Goal: Task Accomplishment & Management: Use online tool/utility

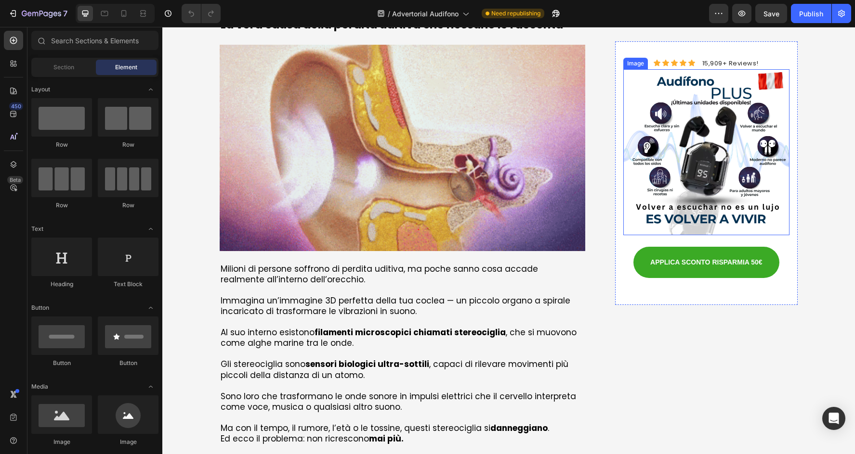
scroll to position [385, 0]
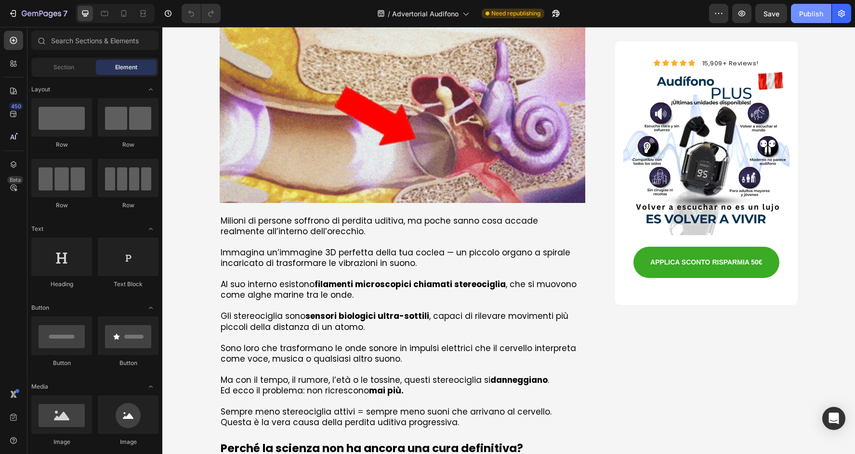
click at [813, 21] on button "Publish" at bounding box center [811, 13] width 40 height 19
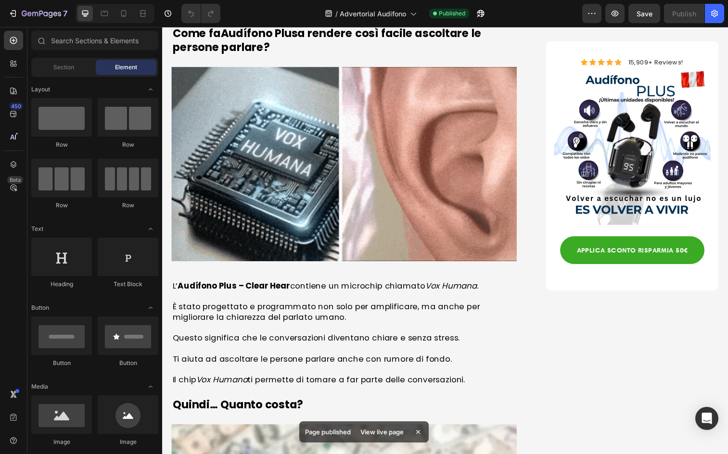
scroll to position [2539, 0]
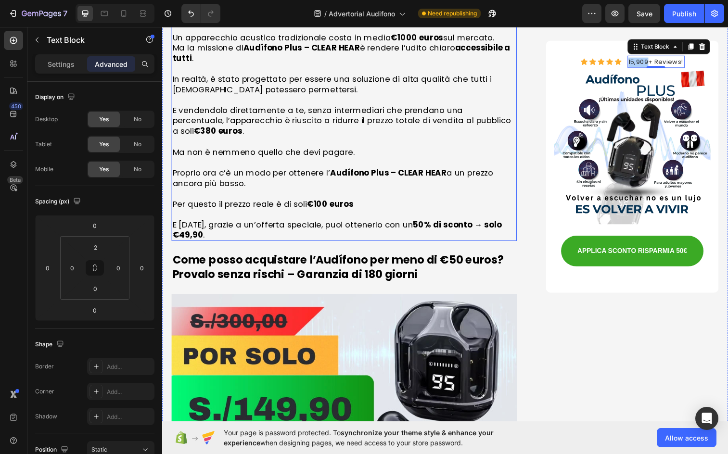
scroll to position [3129, 0]
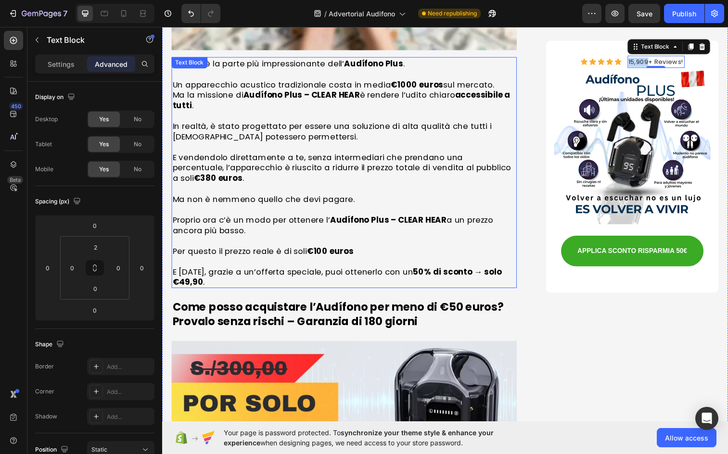
click at [440, 197] on p "Ma non è nemmeno quello che devi pagare." at bounding box center [348, 202] width 350 height 11
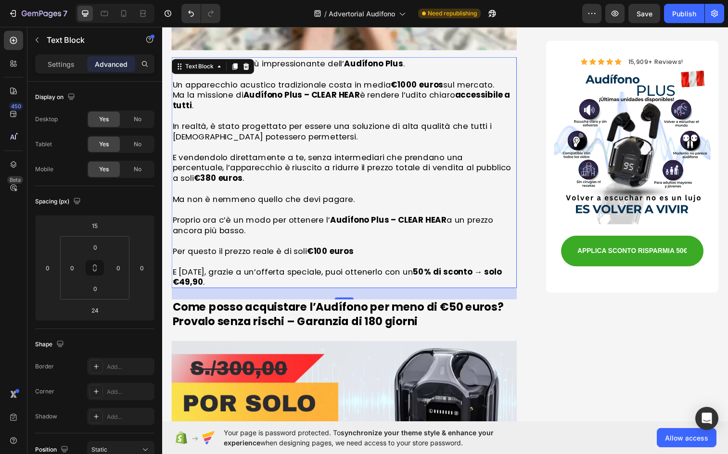
click at [442, 187] on p "Rich Text Editor. Editing area: main" at bounding box center [348, 192] width 350 height 11
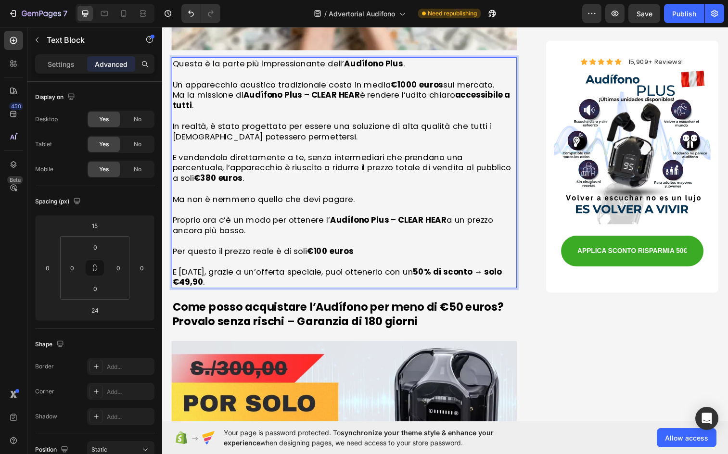
click at [486, 155] on p "E vendendolo direttamente a te, senza intermediari che prendano una percentuale…" at bounding box center [348, 171] width 350 height 32
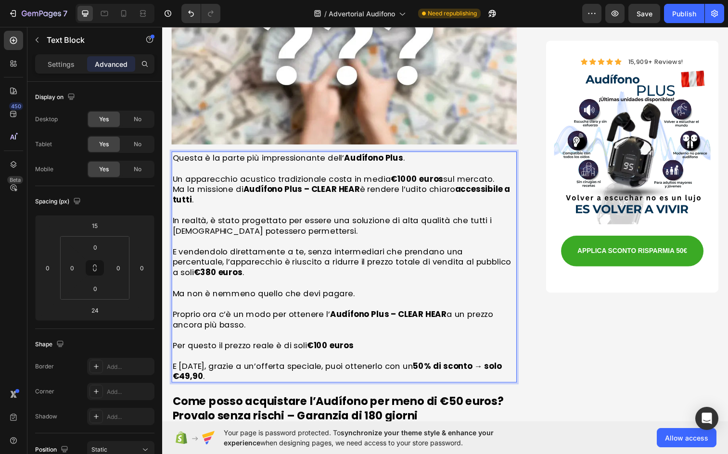
click at [411, 176] on strong "€1000 euros" at bounding box center [422, 182] width 53 height 12
click at [323, 346] on strong "€100 euros" at bounding box center [334, 352] width 48 height 12
click at [244, 272] on strong "€380 euros" at bounding box center [220, 278] width 50 height 12
click at [322, 346] on strong "€100 euros" at bounding box center [334, 352] width 48 height 12
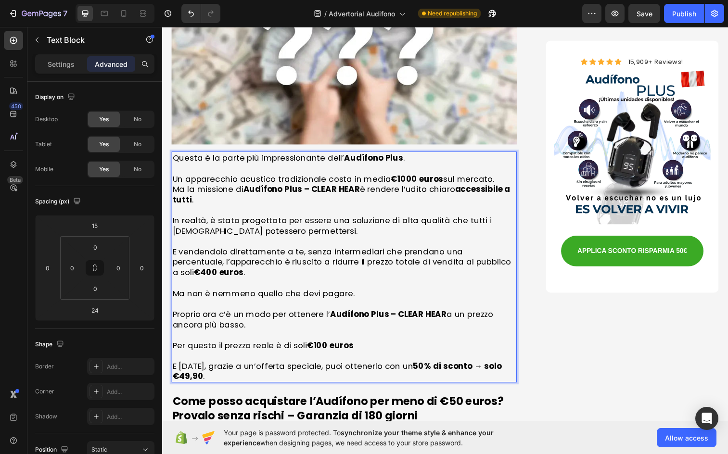
click at [324, 346] on strong "€100 euros" at bounding box center [334, 352] width 48 height 12
click at [323, 346] on strong "€120 euros" at bounding box center [333, 352] width 47 height 12
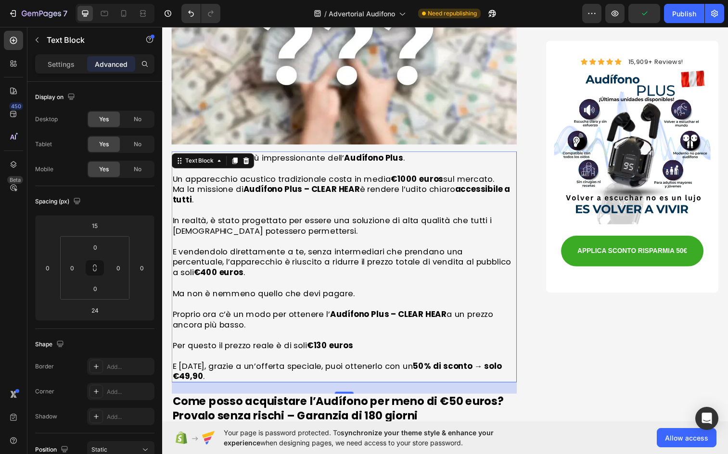
click at [319, 346] on strong "€130 euros" at bounding box center [333, 352] width 47 height 12
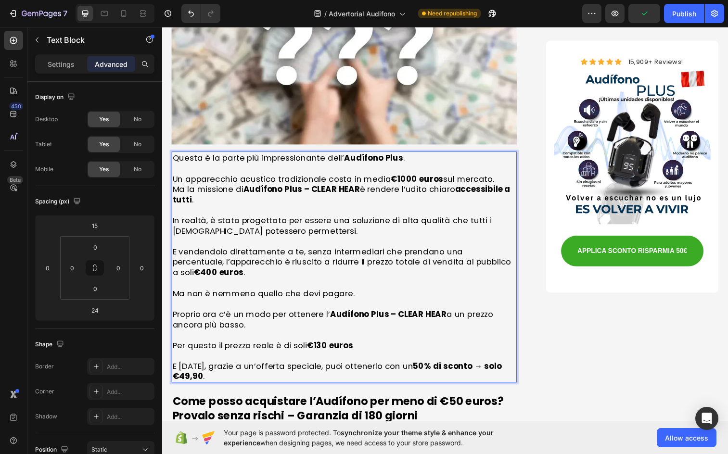
click at [324, 346] on strong "€130 euros" at bounding box center [333, 352] width 47 height 12
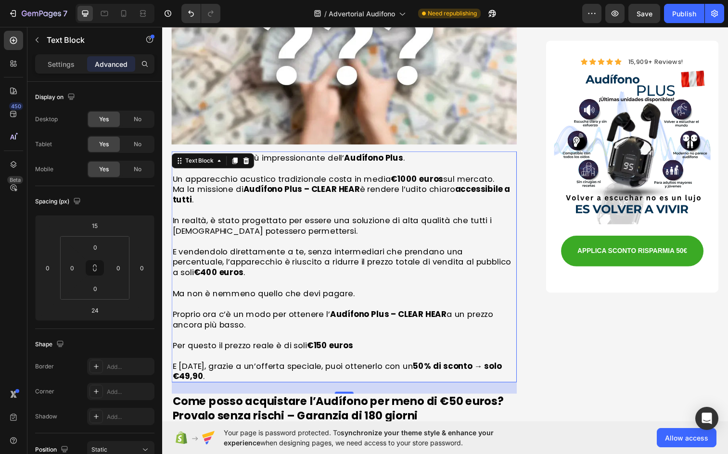
click at [244, 368] on p "E [DATE], grazie a un’offerta speciale, puoi ottenerlo con un 50% di sconto → s…" at bounding box center [348, 378] width 350 height 21
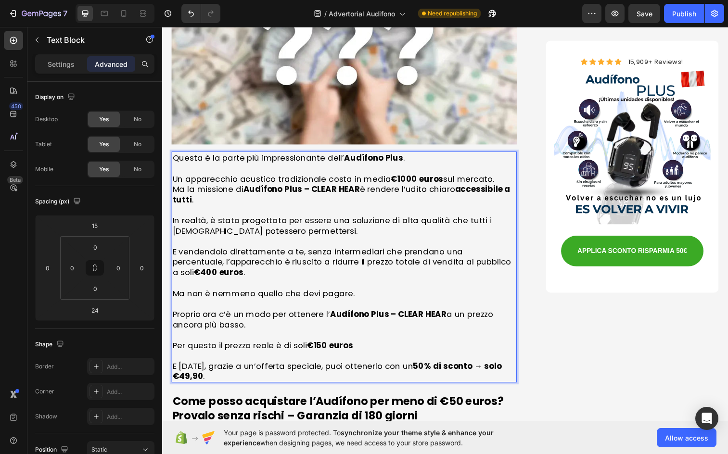
click at [185, 367] on strong "50% di sconto → solo €49,90" at bounding box center [341, 378] width 336 height 22
drag, startPoint x: 191, startPoint y: 346, endPoint x: 182, endPoint y: 346, distance: 9.1
click at [182, 367] on strong "50% di sconto → solo €49,90" at bounding box center [341, 378] width 336 height 22
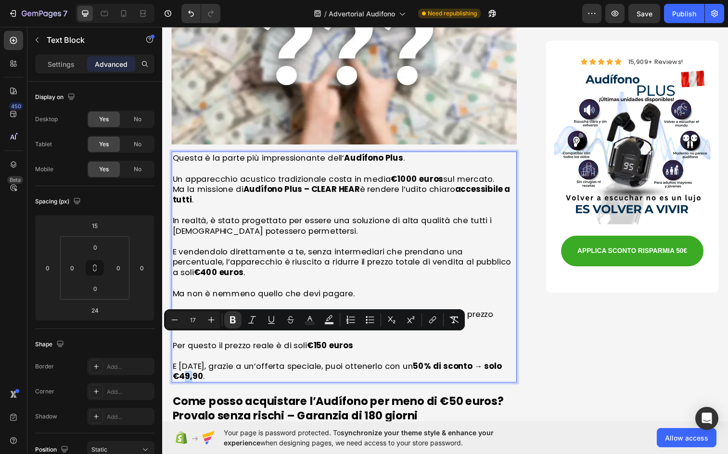
click at [182, 367] on strong "50% di sconto → solo €49,90" at bounding box center [341, 378] width 336 height 22
drag, startPoint x: 188, startPoint y: 346, endPoint x: 180, endPoint y: 346, distance: 8.2
click at [180, 367] on strong "50% di sconto → solo €49,90" at bounding box center [341, 378] width 336 height 22
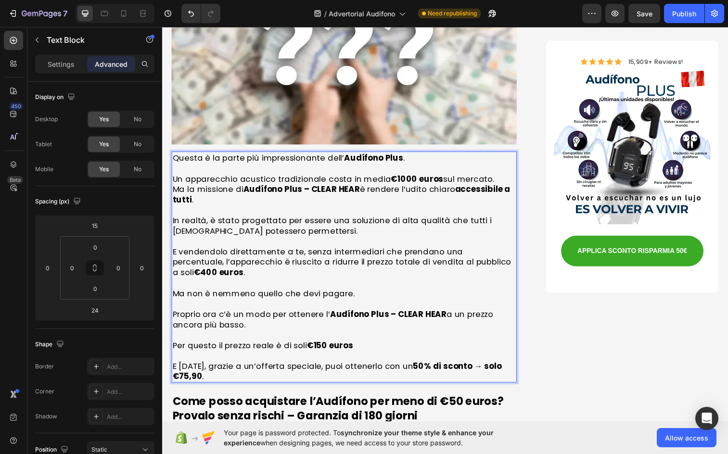
click at [197, 367] on strong "50% di sconto → solo €75,90" at bounding box center [341, 378] width 336 height 22
click at [245, 272] on strong "€400 euros" at bounding box center [220, 278] width 51 height 12
click at [424, 357] on p "Rich Text Editor. Editing area: main" at bounding box center [348, 362] width 350 height 11
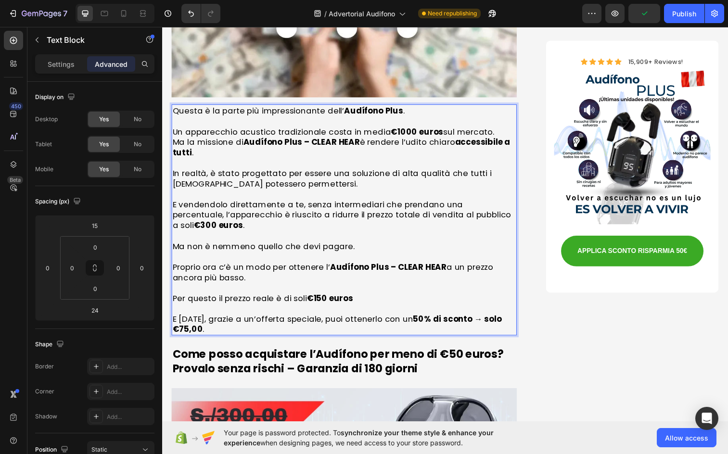
click at [205, 320] on p "E [DATE], grazie a un’offerta speciale, puoi ottenerlo con un 50% di sconto → s…" at bounding box center [348, 330] width 350 height 21
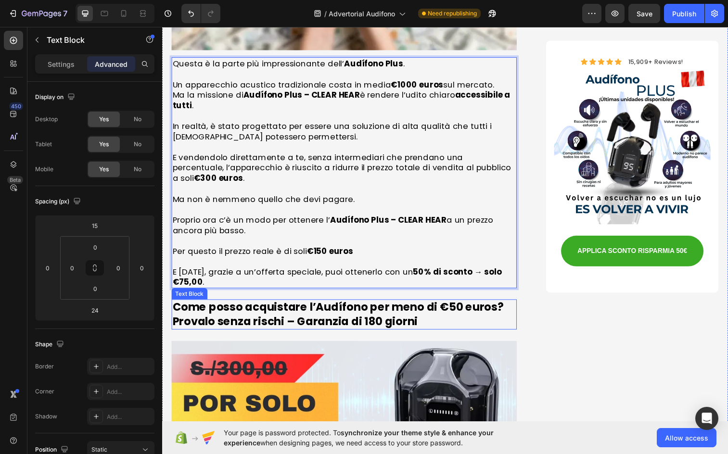
scroll to position [3226, 0]
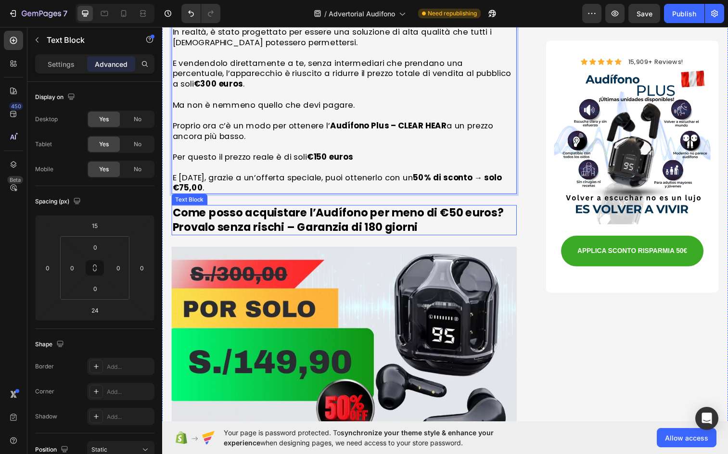
click at [444, 210] on p "Come posso acquistare l’Audífono per meno di €50 euros? Provalo senza rischi – …" at bounding box center [348, 224] width 350 height 29
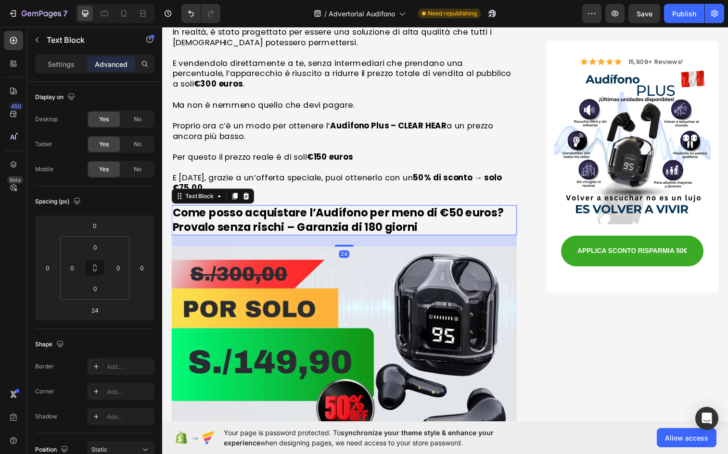
click at [458, 210] on p "Come posso acquistare l’Audífono per meno di €50 euros? Provalo senza rischi – …" at bounding box center [348, 224] width 350 height 29
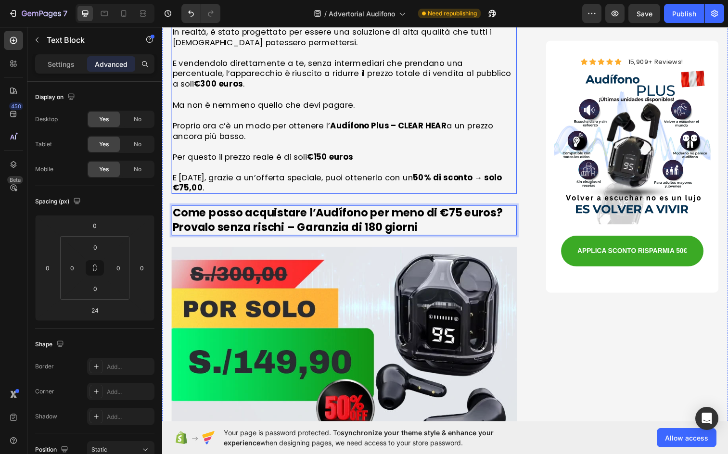
click at [335, 175] on p "E [DATE], grazie a un’offerta speciale, puoi ottenerlo con un 50% di sconto → s…" at bounding box center [348, 185] width 350 height 21
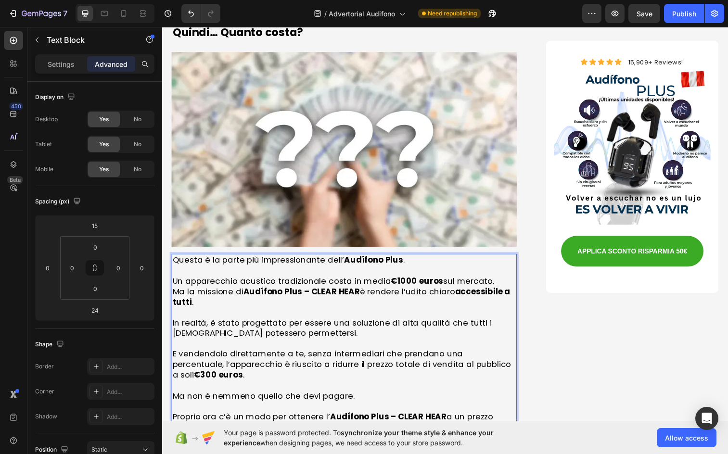
scroll to position [3025, 0]
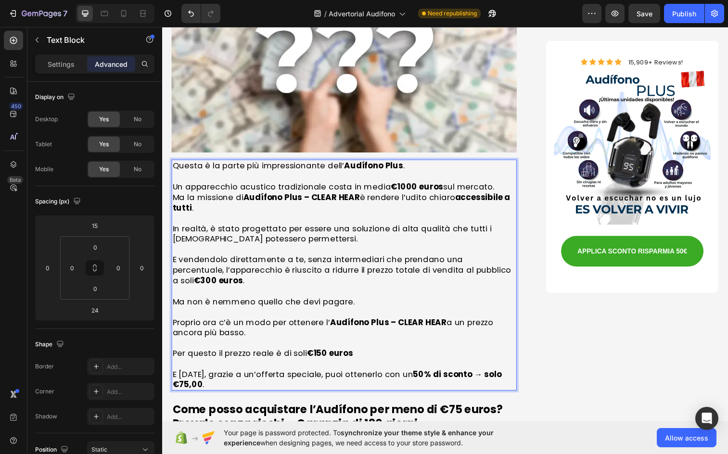
click at [194, 376] on strong "50% di sconto → solo €75,00" at bounding box center [341, 387] width 336 height 22
click at [188, 376] on strong "50% di sconto → solo €75,00" at bounding box center [341, 387] width 336 height 22
click at [198, 376] on strong "50% di sconto → solo €74,00" at bounding box center [341, 387] width 336 height 22
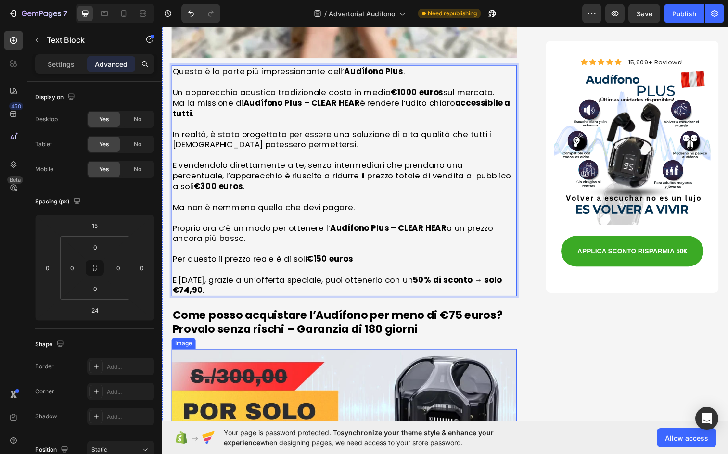
scroll to position [3073, 0]
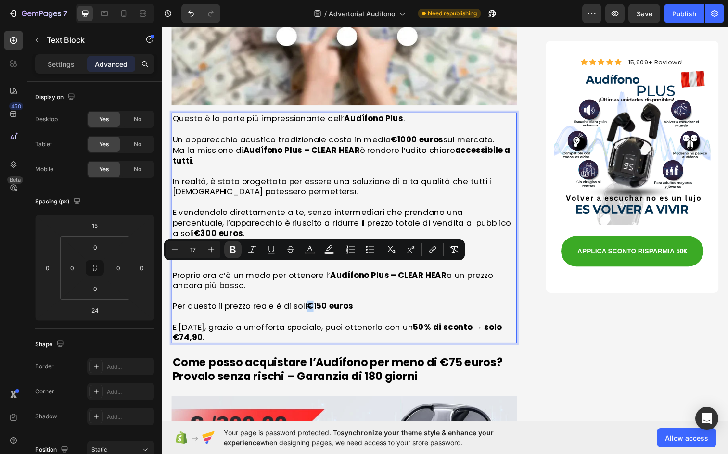
drag, startPoint x: 316, startPoint y: 275, endPoint x: 310, endPoint y: 275, distance: 6.3
click at [310, 306] on strong "€150 euros" at bounding box center [333, 312] width 47 height 12
copy strong "€"
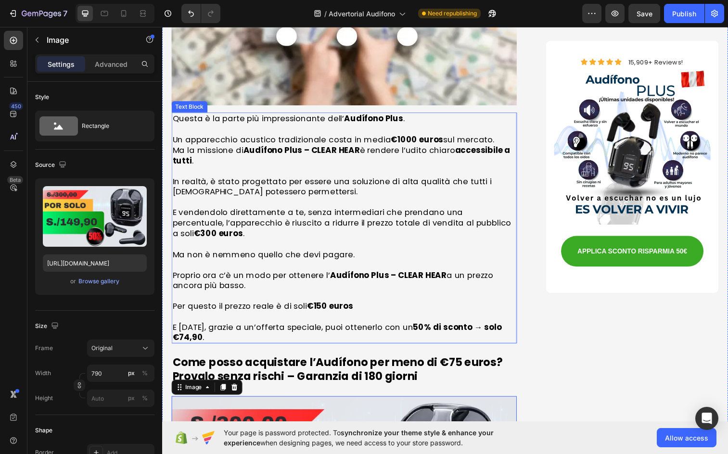
scroll to position [3217, 0]
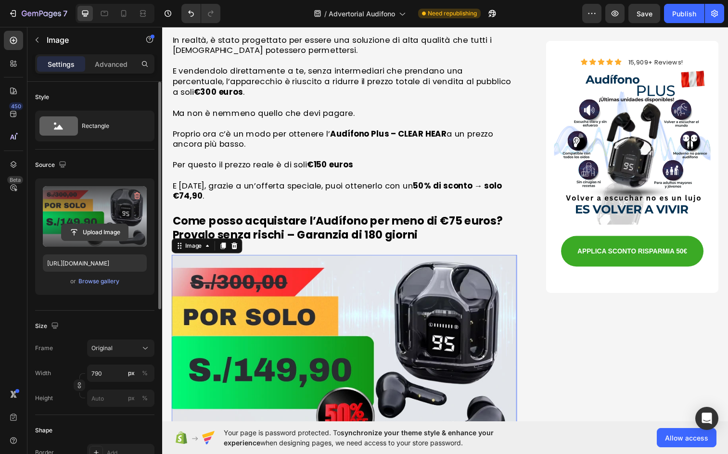
click at [95, 231] on input "file" at bounding box center [95, 232] width 66 height 16
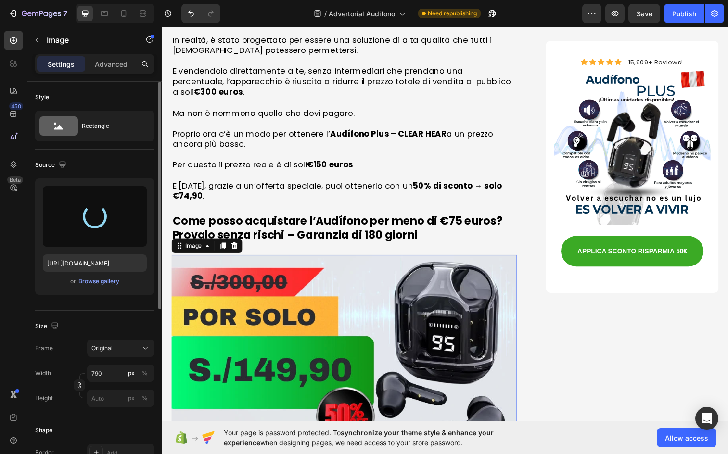
type input "[URL][DOMAIN_NAME]"
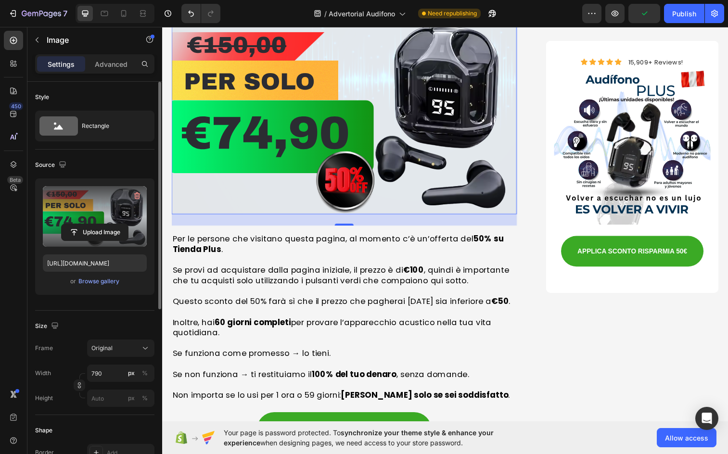
scroll to position [3506, 0]
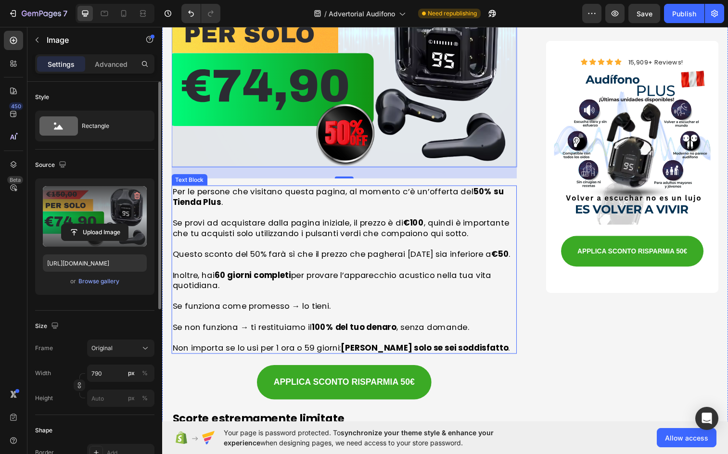
click at [395, 253] on p "Questo sconto del 50% farà sì che il prezzo che pagherai [DATE] sia inferiore a…" at bounding box center [348, 258] width 350 height 11
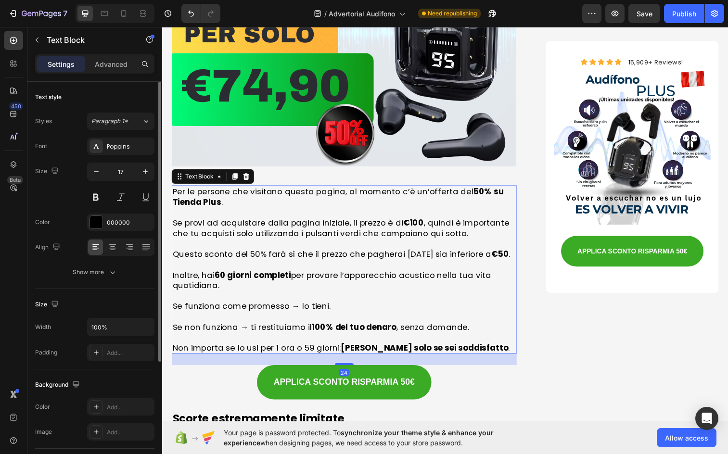
click at [414, 221] on p "Se provi ad acquistare dalla pagina iniziale, il prezzo è di €100 , quindi è im…" at bounding box center [348, 231] width 350 height 21
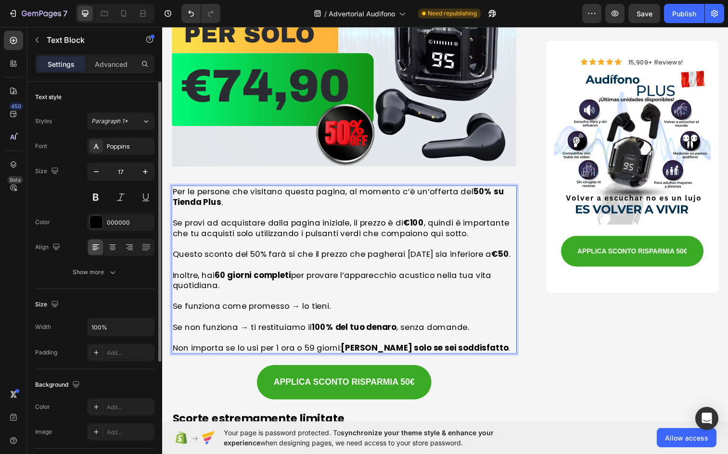
click at [408, 221] on strong "€100" at bounding box center [418, 227] width 21 height 12
click at [413, 221] on strong "€100" at bounding box center [418, 227] width 21 height 12
click at [416, 221] on strong "€100" at bounding box center [418, 227] width 21 height 12
click at [423, 221] on strong "€100" at bounding box center [418, 227] width 21 height 12
click at [416, 221] on strong "€100" at bounding box center [418, 227] width 21 height 12
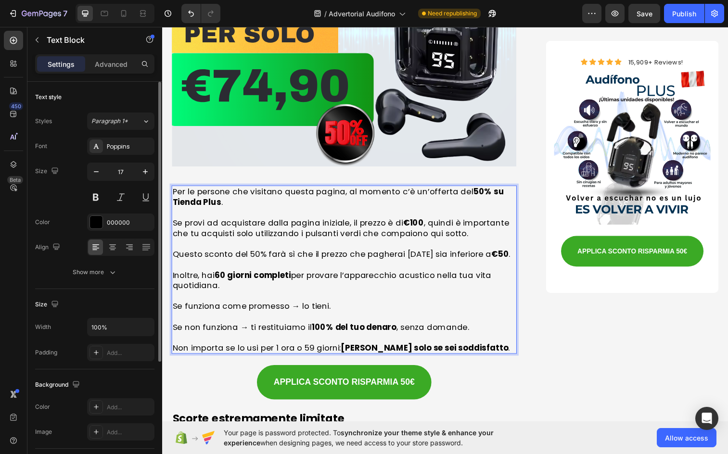
click at [418, 221] on strong "€100" at bounding box center [418, 227] width 21 height 12
click at [498, 253] on strong "€50" at bounding box center [507, 259] width 18 height 12
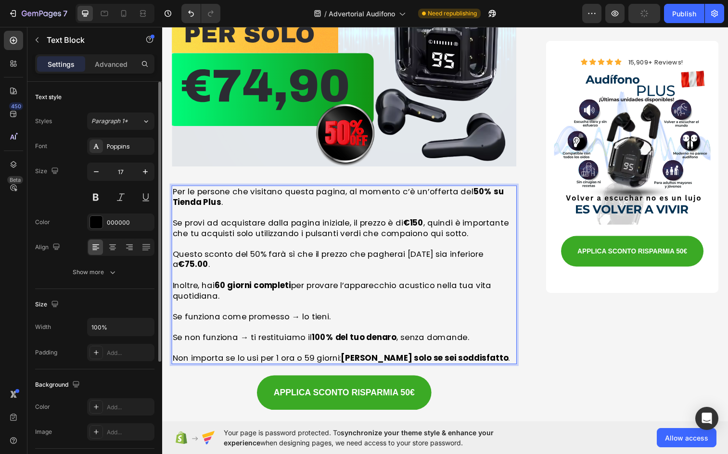
click at [423, 221] on strong "€150" at bounding box center [418, 227] width 21 height 12
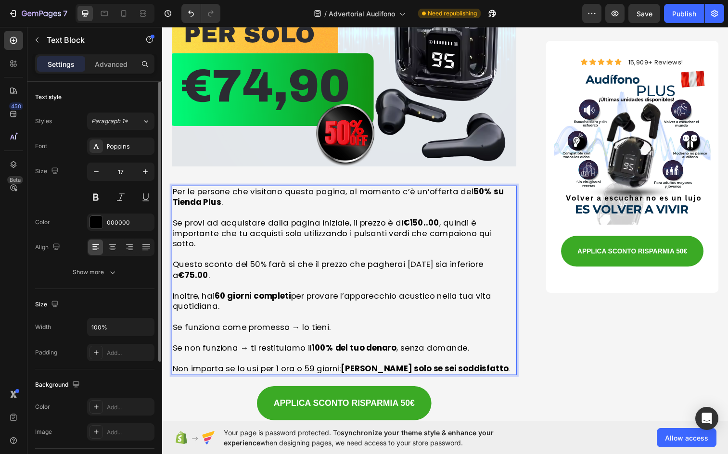
click at [428, 221] on strong "€150..00" at bounding box center [426, 227] width 37 height 12
click at [225, 296] on strong "60 giorni completi" at bounding box center [255, 302] width 78 height 12
click at [219, 296] on strong "60 giorni completi" at bounding box center [255, 302] width 78 height 12
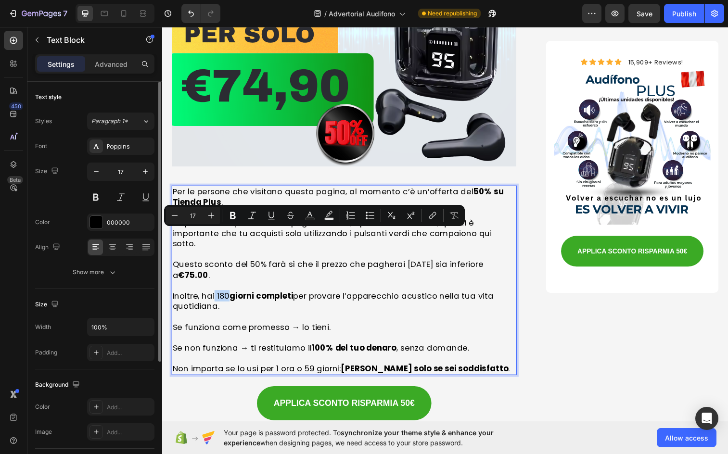
drag, startPoint x: 215, startPoint y: 241, endPoint x: 228, endPoint y: 240, distance: 13.0
click at [228, 296] on p "Inoltre, hai 180 giorni completi per provare l’apparecchio acustico nella tua v…" at bounding box center [348, 306] width 350 height 21
click at [231, 217] on icon "Editor contextual toolbar" at bounding box center [233, 215] width 6 height 7
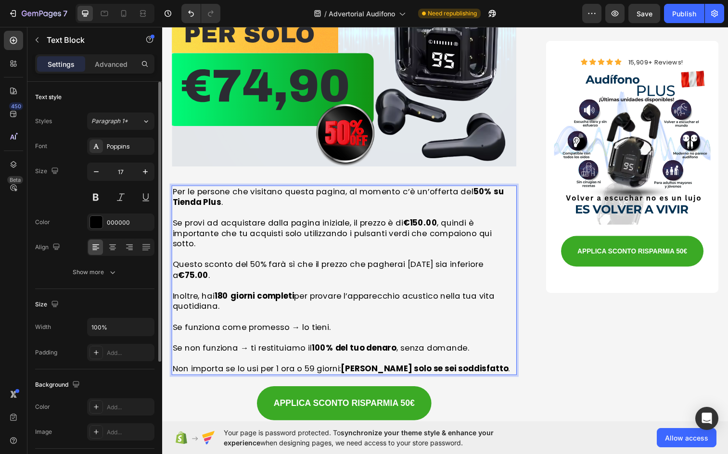
click at [234, 296] on p "Inoltre, hai 180 giorni completi per provare l’apparecchio acustico nella tua v…" at bounding box center [348, 306] width 350 height 21
click at [308, 370] on p "Non importa se lo usi per 1 ora o 59 giorni: [PERSON_NAME] solo se sei soddisfa…" at bounding box center [348, 375] width 350 height 11
click at [305, 370] on p "Non importa se lo usi per 1 ora o 1giorni: [PERSON_NAME] solo se sei soddisfatt…" at bounding box center [348, 375] width 350 height 11
click at [309, 370] on p "Non importa se lo usi per 1 ora o 1giorni: [PERSON_NAME] solo se sei soddisfatt…" at bounding box center [348, 375] width 350 height 11
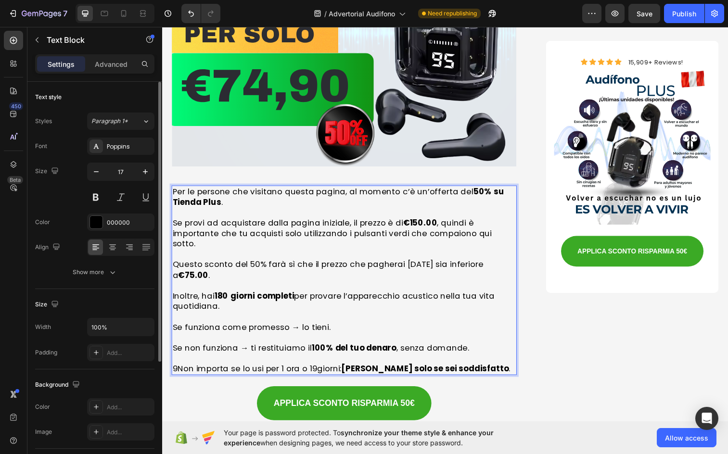
click at [312, 370] on p "9Non importa se lo usi per 1 ora o 19giorni: [PERSON_NAME] solo se sei soddisfa…" at bounding box center [348, 375] width 350 height 11
click at [320, 370] on p "9Non importa se lo usi per 1 ora o 19giorni: [PERSON_NAME] solo se sei soddisfa…" at bounding box center [348, 375] width 350 height 11
click at [312, 370] on p "9Non importa se lo usi per 1 ora o 1giorni: [PERSON_NAME] solo se sei soddisfat…" at bounding box center [348, 375] width 350 height 11
click at [324, 370] on p "9Non importa se lo usi per 1 ora o 17giorni: [PERSON_NAME] solo se sei soddisfa…" at bounding box center [348, 375] width 350 height 11
click at [318, 370] on p "9Non importa se lo usi per 1 ora o 17giorni: [PERSON_NAME] solo se sei soddisfa…" at bounding box center [348, 375] width 350 height 11
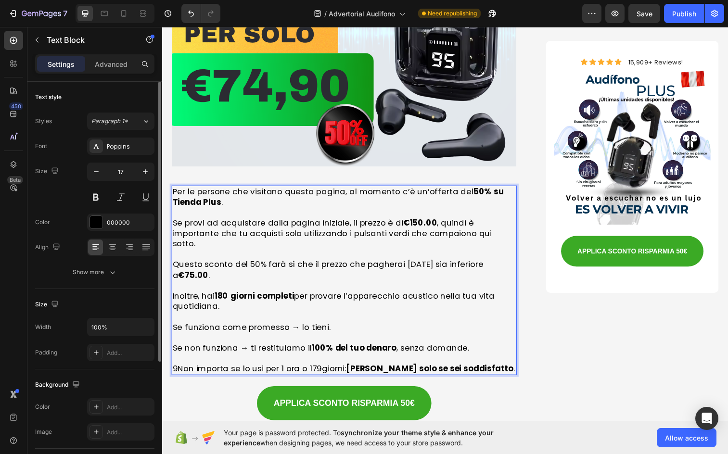
click at [322, 370] on p "9Non importa se lo usi per 1 ora o 179giorni: [PERSON_NAME] solo se sei soddisf…" at bounding box center [348, 375] width 350 height 11
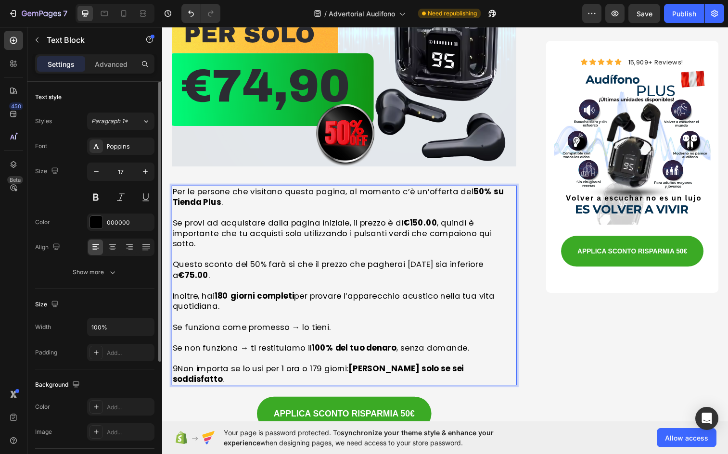
click at [325, 328] on p "Se funziona come promesso → lo tieni." at bounding box center [348, 333] width 350 height 11
click at [281, 370] on p "9Non importa se lo usi per 1 ora o 179 giorni: [PERSON_NAME] solo se sei soddis…" at bounding box center [348, 380] width 350 height 21
drag, startPoint x: 267, startPoint y: 314, endPoint x: 347, endPoint y: 312, distance: 80.4
click at [347, 370] on p "9Non importa se lo usi per 1 ora o 179 giorni: [PERSON_NAME] solo se sei soddis…" at bounding box center [348, 380] width 350 height 21
click at [351, 296] on p "Inoltre, hai 180 giorni completi per provare l’apparecchio acustico nella tua v…" at bounding box center [348, 306] width 350 height 21
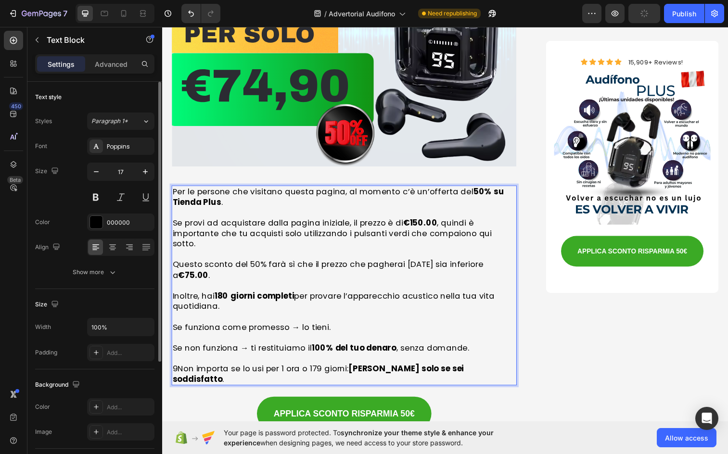
click at [471, 370] on p "9Non importa se lo usi per 1 ora o 179 giorni: [PERSON_NAME] solo se sei soddis…" at bounding box center [348, 380] width 350 height 21
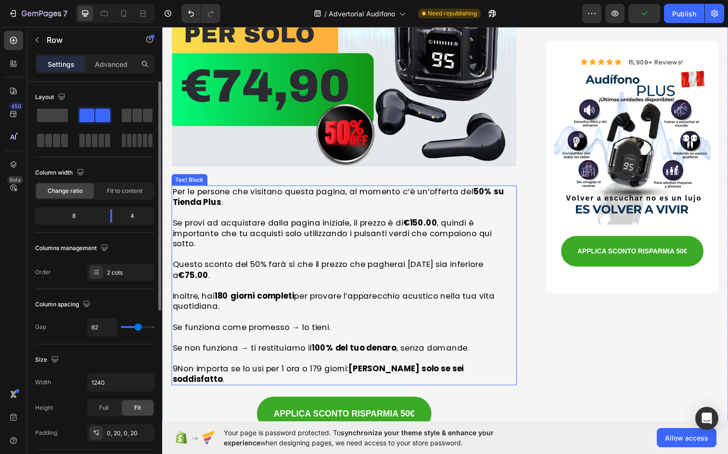
click at [296, 370] on p "9Non importa se lo usi per 1 ora o 179 giorni: [PERSON_NAME] solo se sei soddis…" at bounding box center [348, 380] width 350 height 21
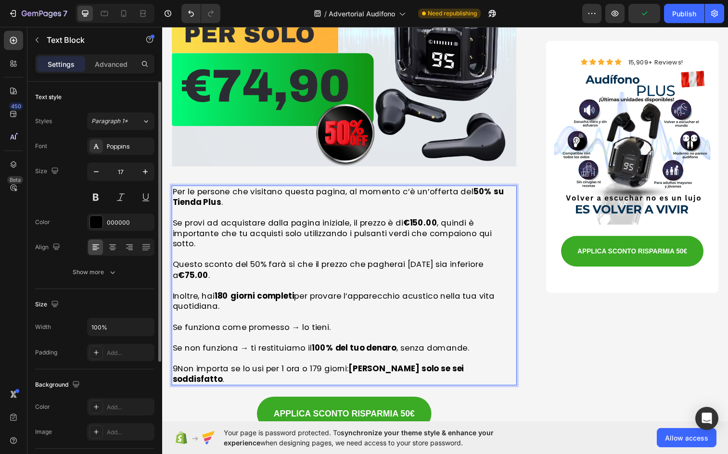
click at [181, 370] on p "9Non importa se lo usi per 1 ora o 179 giorni: [PERSON_NAME] solo se sei soddis…" at bounding box center [348, 380] width 350 height 21
click at [176, 370] on p "9Non importa se lo usi per 1 ora o 179 giorni: [PERSON_NAME] solo se sei soddis…" at bounding box center [348, 380] width 350 height 21
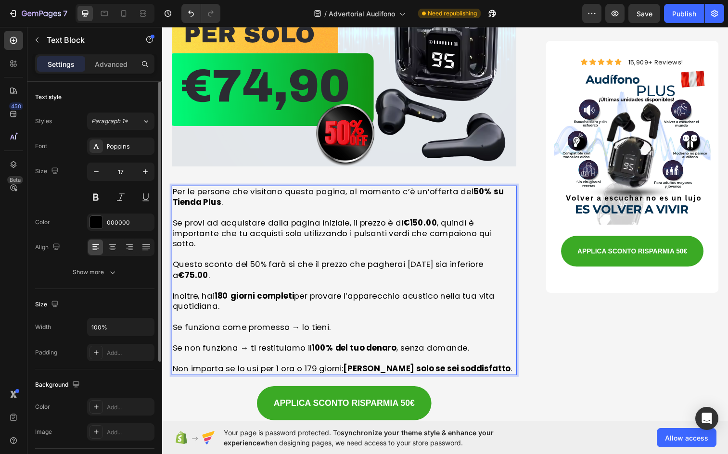
click at [319, 370] on p "Non importa se lo usi per 1 ora o 179 giorni: [PERSON_NAME] solo se sei soddisf…" at bounding box center [348, 375] width 350 height 11
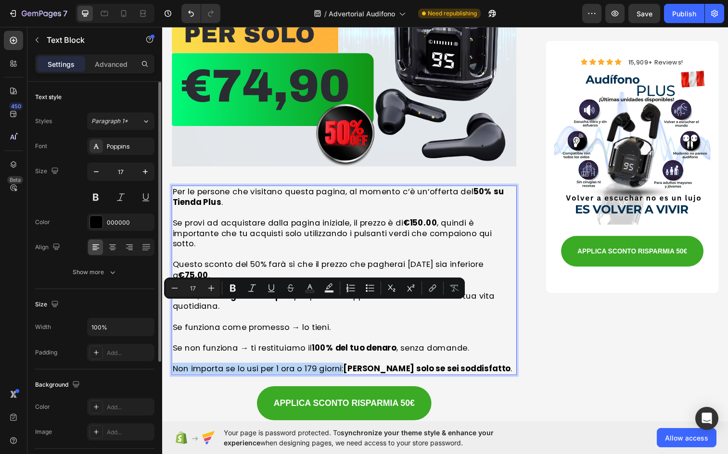
drag, startPoint x: 344, startPoint y: 313, endPoint x: 173, endPoint y: 319, distance: 171.5
click at [173, 370] on p "Non importa se lo usi per 1 ora o 179 giorni: [PERSON_NAME] solo se sei soddisf…" at bounding box center [348, 375] width 350 height 11
click at [254, 295] on button "Italic" at bounding box center [252, 288] width 17 height 17
click at [208, 290] on icon "Editor contextual toolbar" at bounding box center [212, 289] width 10 height 10
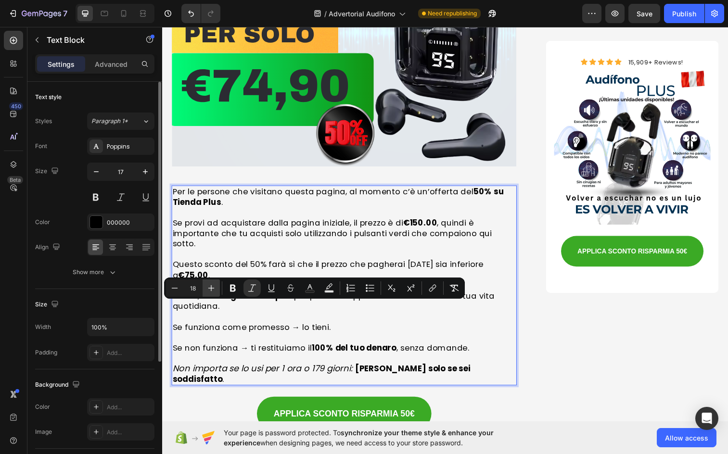
click at [208, 290] on icon "Editor contextual toolbar" at bounding box center [212, 289] width 10 height 10
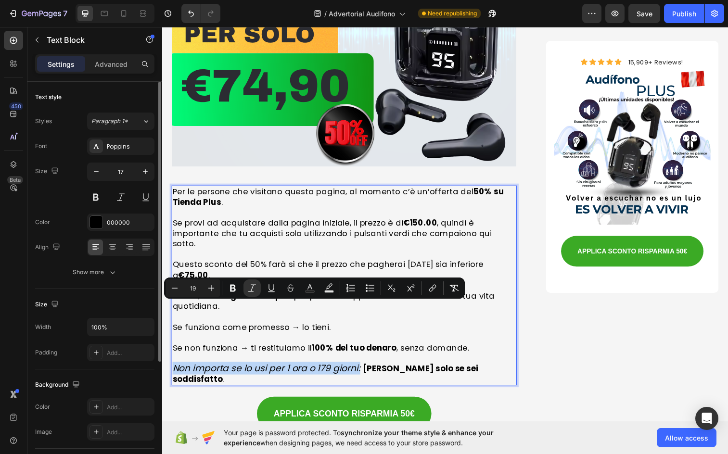
type input "17"
click at [414, 370] on strong "[PERSON_NAME] solo se sei soddisfatto" at bounding box center [329, 381] width 312 height 22
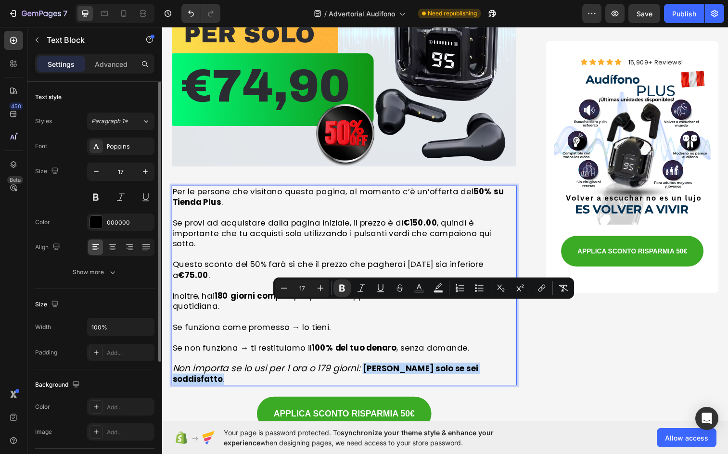
drag, startPoint x: 367, startPoint y: 314, endPoint x: 489, endPoint y: 311, distance: 122.3
click at [489, 370] on p "Non importa se lo usi per 1 ora o 179 giorni: [PERSON_NAME] solo se sei soddisf…" at bounding box center [348, 380] width 350 height 21
click at [329, 290] on button "Plus" at bounding box center [320, 288] width 17 height 17
type input "19"
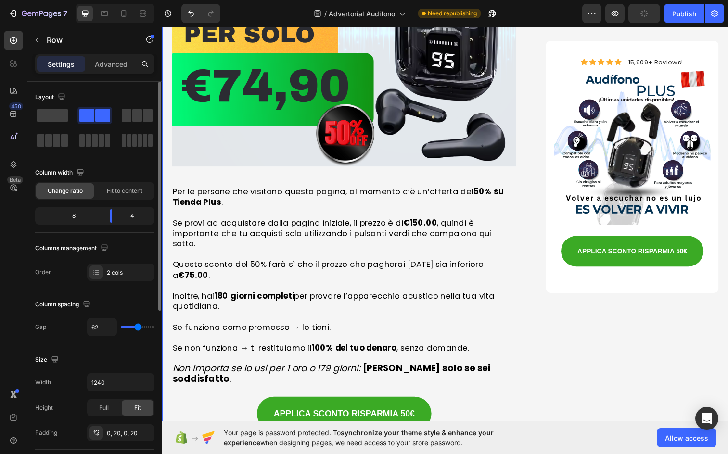
click at [377, 369] on strong "[PERSON_NAME] solo se sei soddisfatto" at bounding box center [335, 381] width 324 height 24
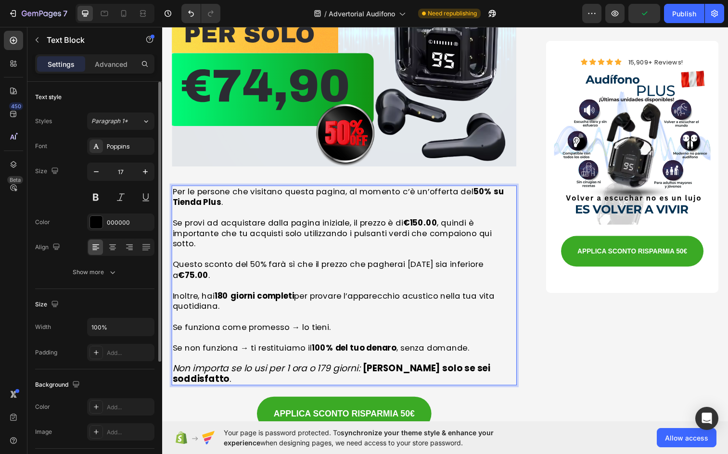
click at [366, 369] on strong "[PERSON_NAME] solo se sei soddisfatto" at bounding box center [335, 381] width 324 height 24
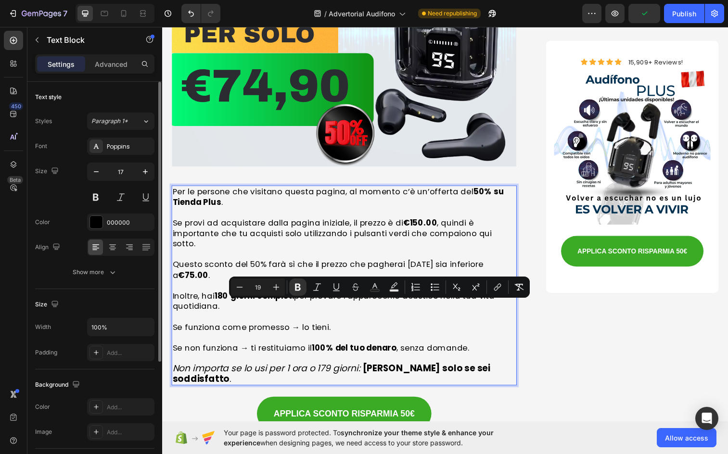
click at [367, 369] on strong "[PERSON_NAME] solo se sei soddisfatto" at bounding box center [335, 381] width 324 height 24
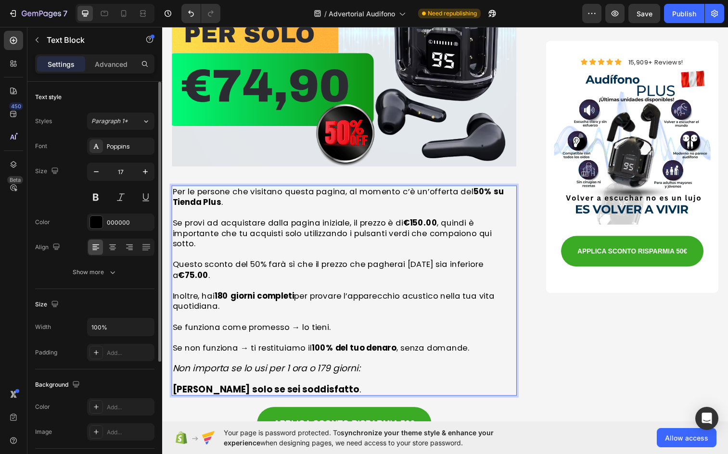
click at [414, 360] on p "Rich Text Editor. Editing area: main" at bounding box center [348, 365] width 350 height 11
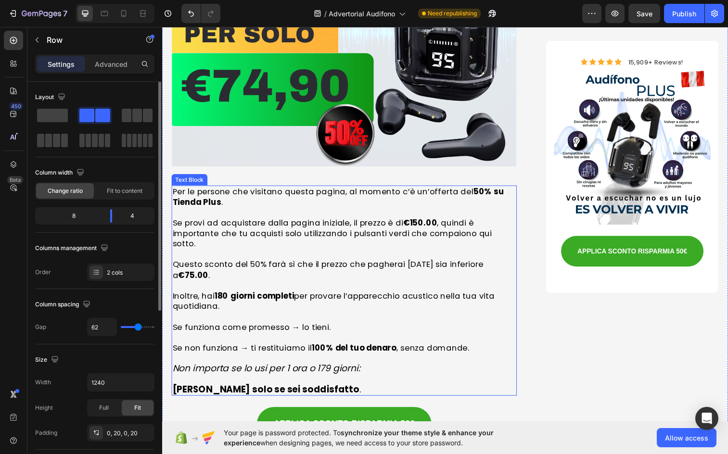
click at [347, 381] on p "Rich Text Editor. Editing area: main" at bounding box center [348, 386] width 350 height 11
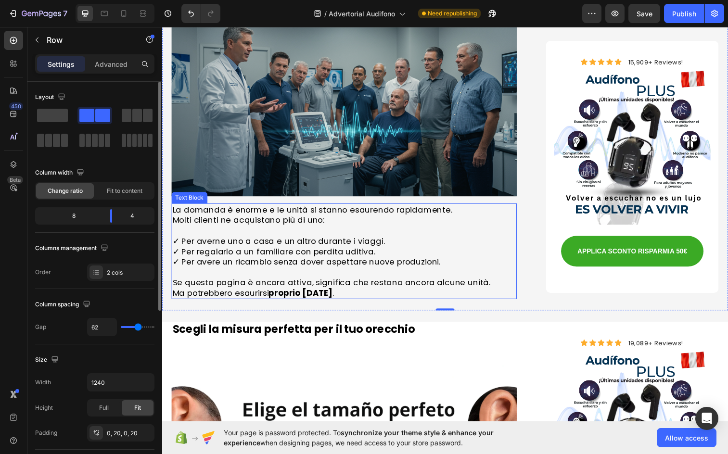
scroll to position [3892, 0]
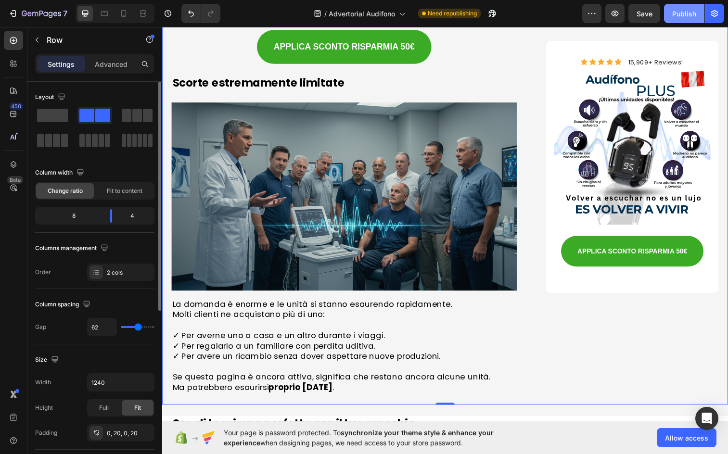
click at [678, 17] on div "Publish" at bounding box center [685, 14] width 24 height 10
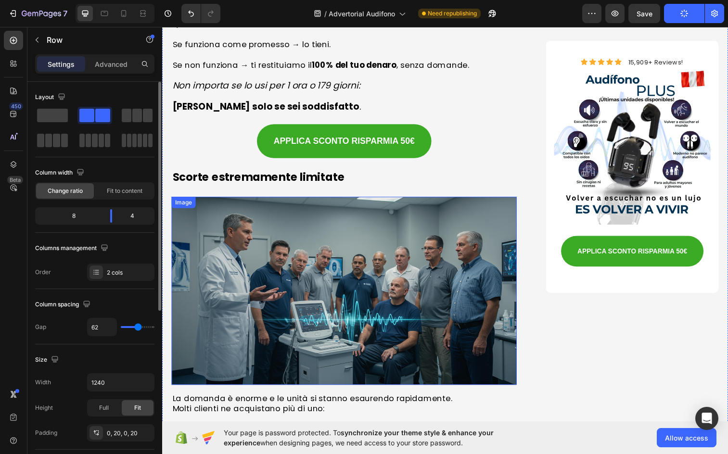
scroll to position [3603, 0]
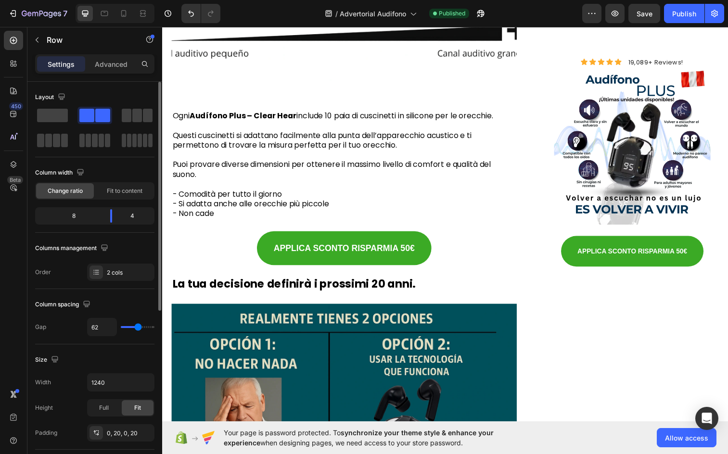
scroll to position [4229, 0]
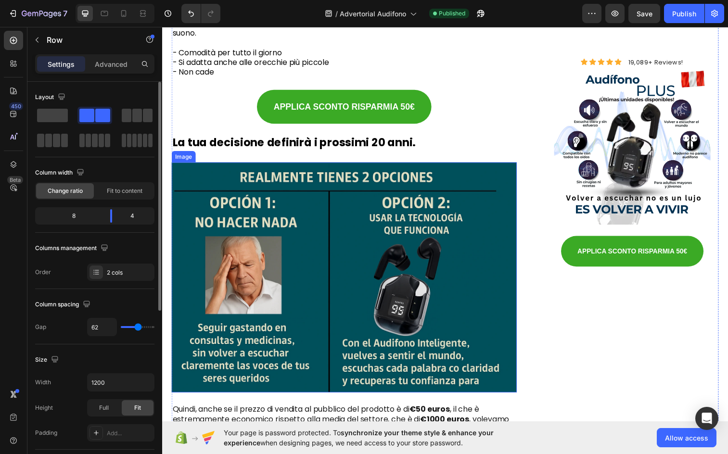
scroll to position [4421, 0]
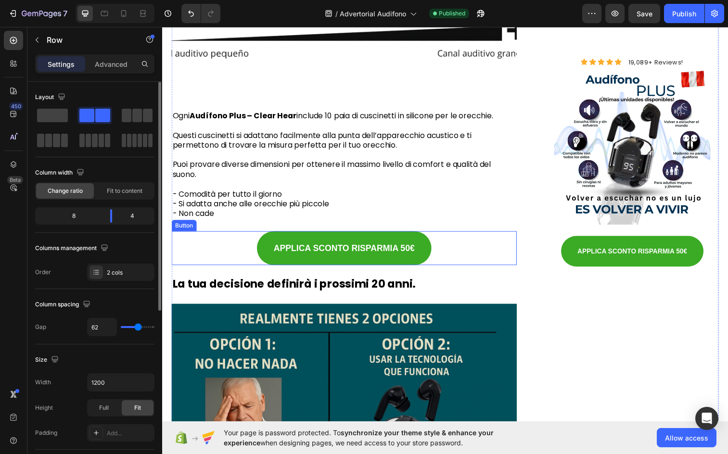
click at [434, 256] on div "APPLICA SCONTO RISPARMIA 50€ Button" at bounding box center [348, 252] width 352 height 35
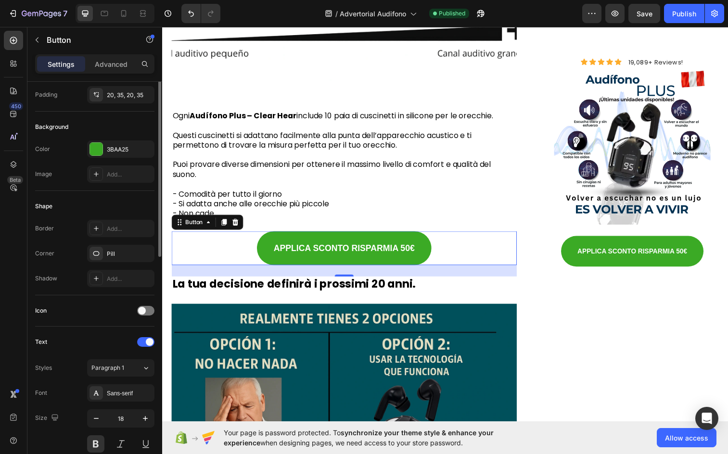
scroll to position [0, 0]
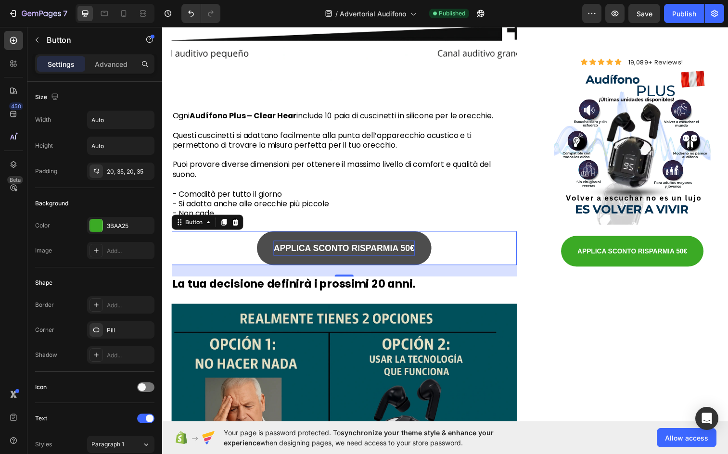
click at [375, 250] on strong "APPLICA SCONTO RISPARMIA 50€" at bounding box center [348, 253] width 144 height 10
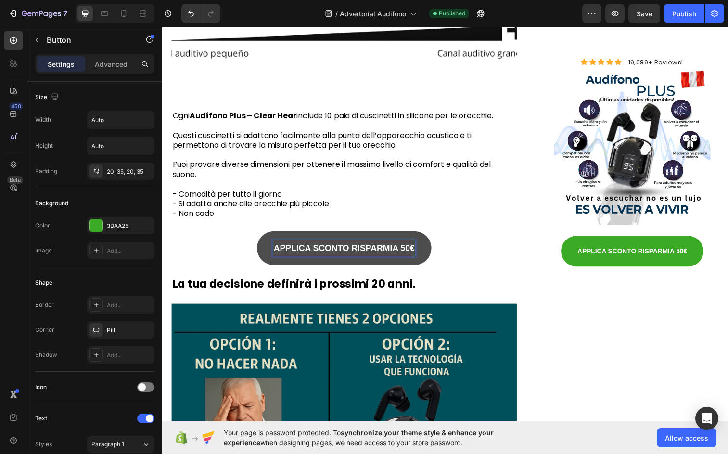
click at [407, 250] on strong "APPLICA SCONTO RISPARMIA 50€" at bounding box center [348, 253] width 144 height 10
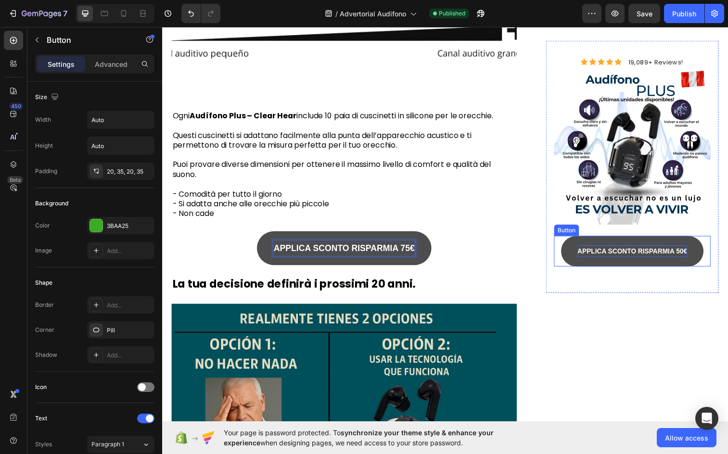
click at [681, 255] on strong "APPLICA SCONTO RISPARMIA 50€" at bounding box center [642, 256] width 112 height 8
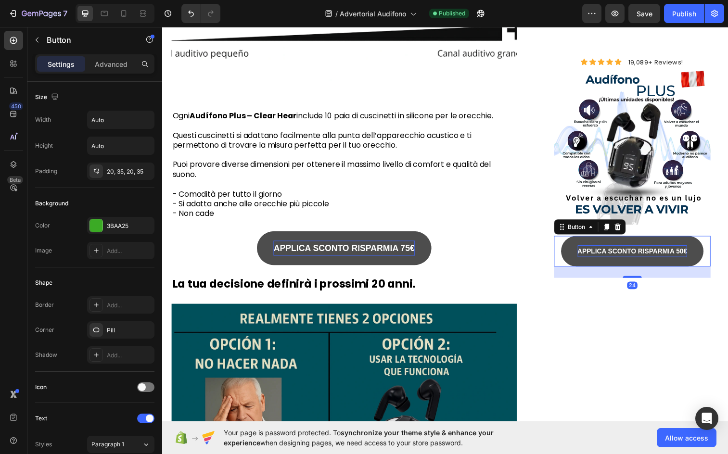
click at [688, 252] on strong "APPLICA SCONTO RISPARMIA 50€" at bounding box center [642, 256] width 112 height 8
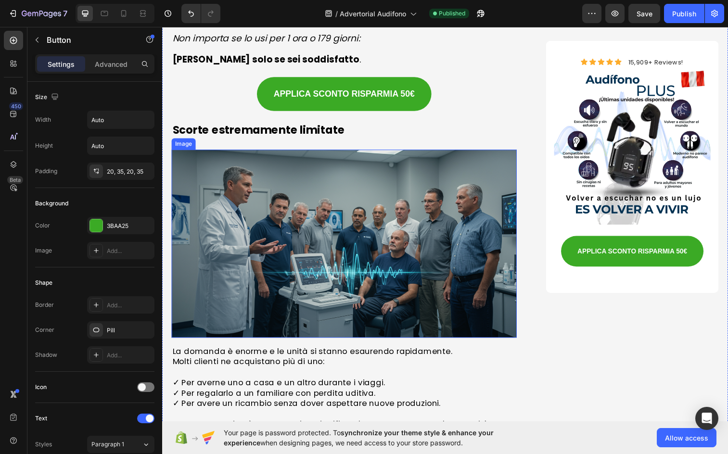
scroll to position [3651, 0]
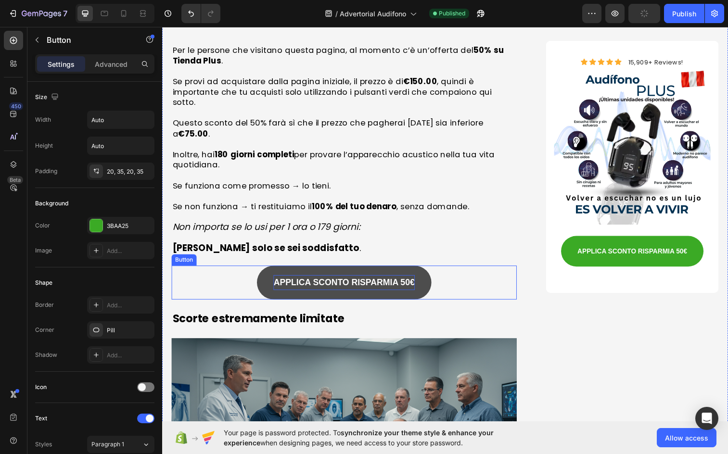
click at [413, 283] on strong "APPLICA SCONTO RISPARMIA 50€" at bounding box center [348, 288] width 144 height 10
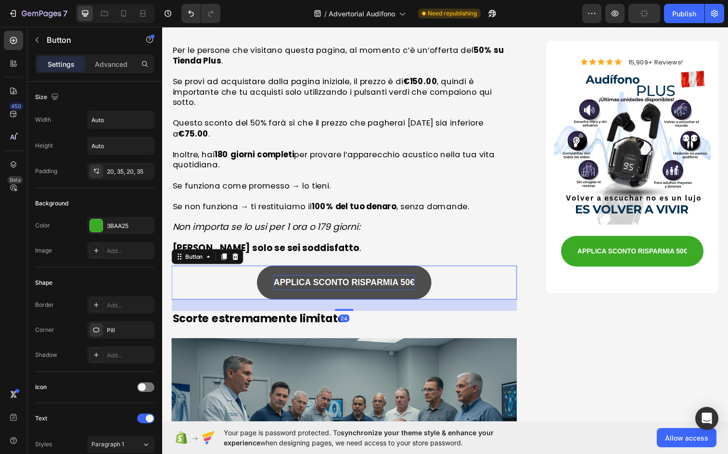
click at [408, 283] on strong "APPLICA SCONTO RISPARMIA 50€" at bounding box center [348, 288] width 144 height 10
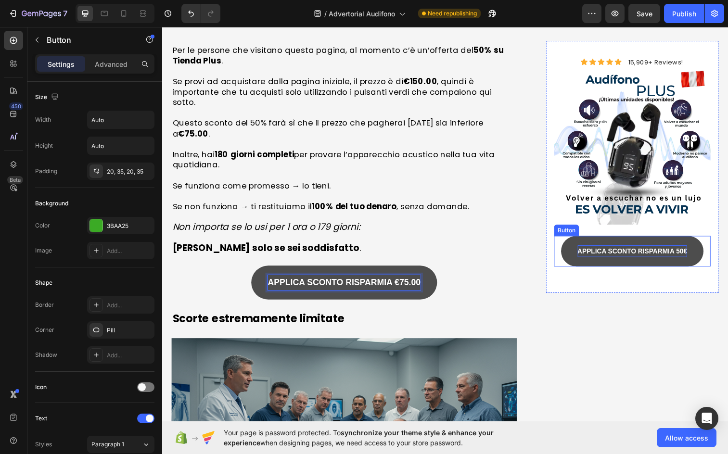
click at [687, 252] on strong "APPLICA SCONTO RISPARMIA 50€" at bounding box center [642, 256] width 112 height 8
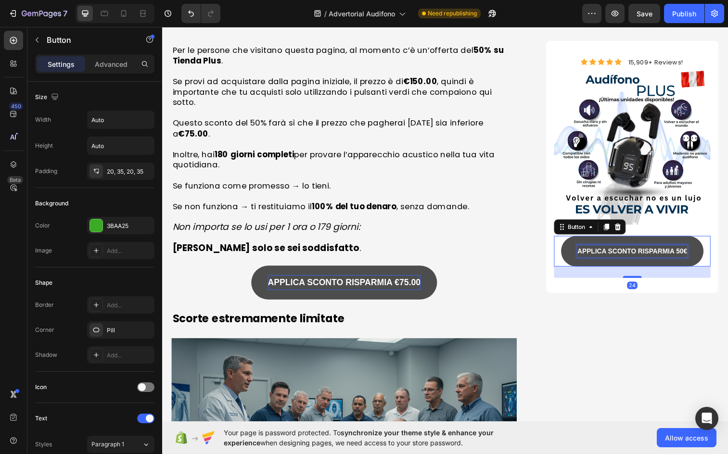
click at [683, 252] on strong "APPLICA SCONTO RISPARMIA 50€" at bounding box center [642, 256] width 112 height 8
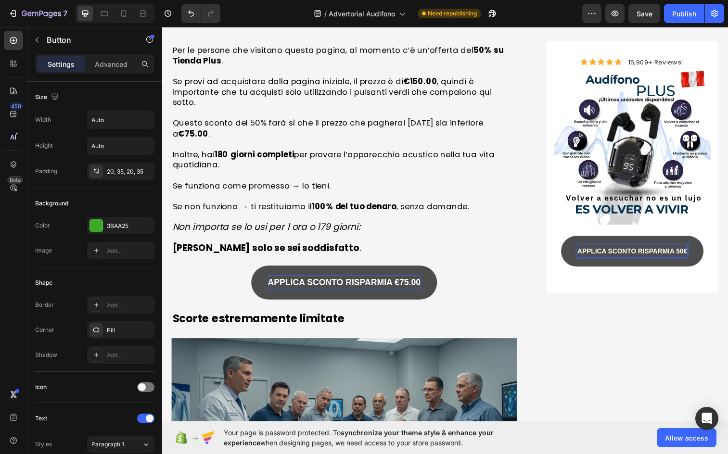
click at [686, 252] on strong "APPLICA SCONTO RISPARMIA 50€" at bounding box center [642, 256] width 112 height 8
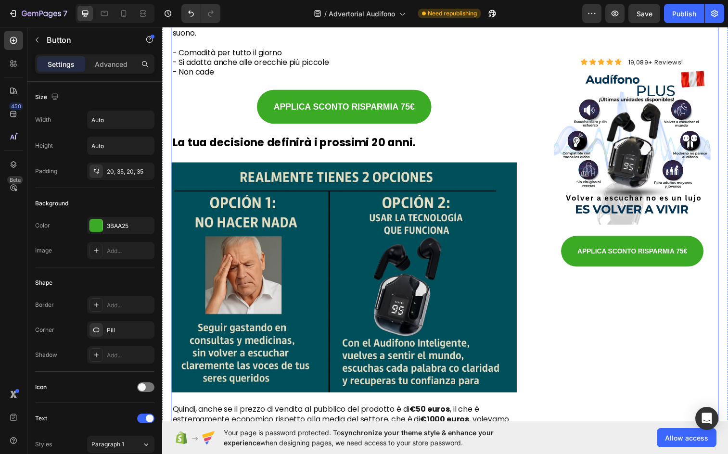
scroll to position [4517, 0]
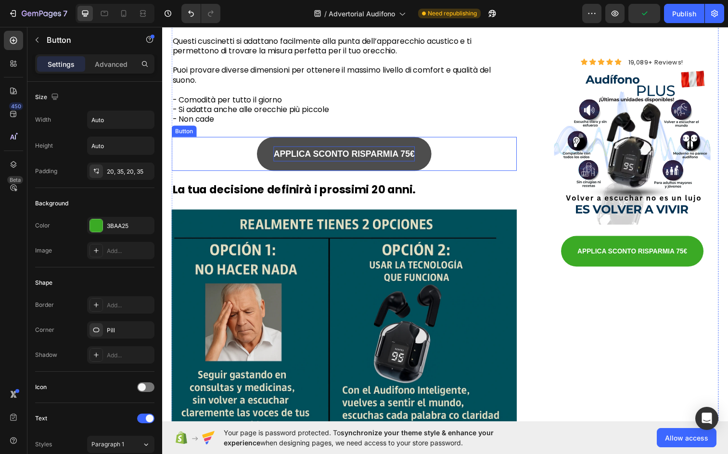
click at [410, 154] on strong "APPLICA SCONTO RISPARMIA 75€" at bounding box center [348, 157] width 144 height 10
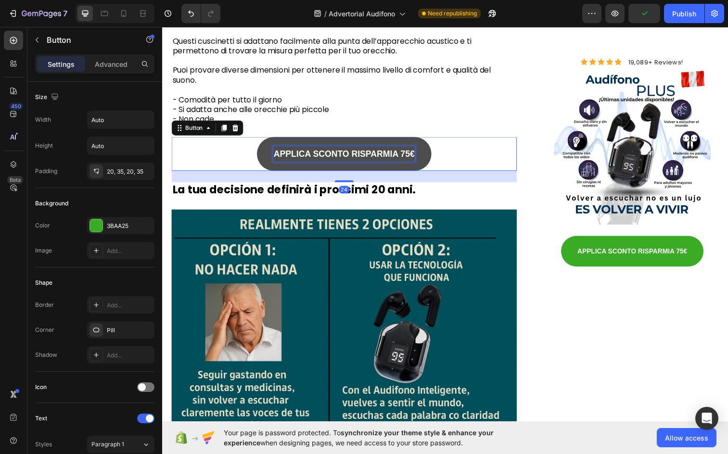
click at [407, 152] on strong "APPLICA SCONTO RISPARMIA 75€" at bounding box center [348, 157] width 144 height 10
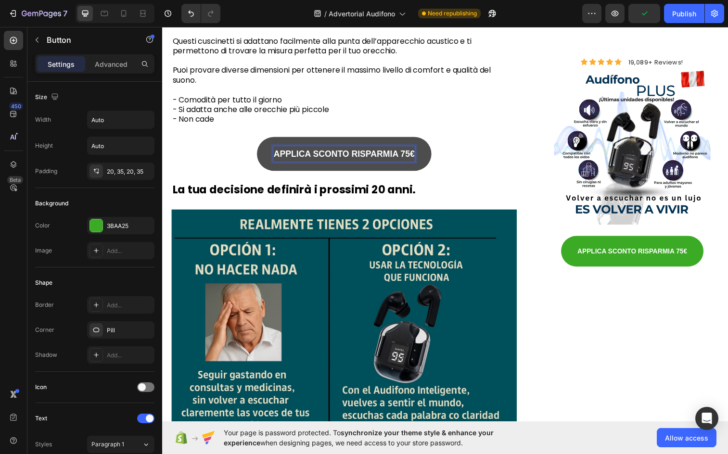
click at [411, 152] on strong "APPLICA SCONTO RISPARMIA 75€" at bounding box center [348, 157] width 144 height 10
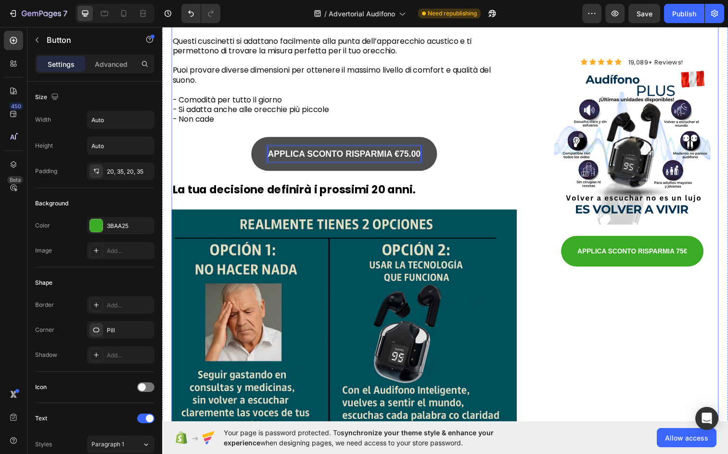
scroll to position [4806, 0]
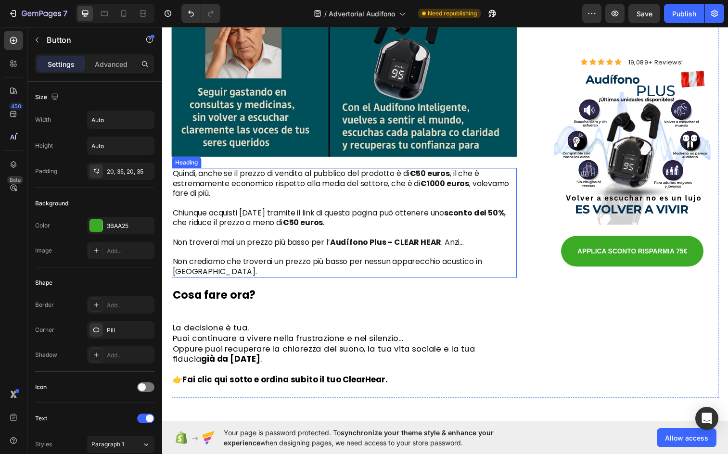
click at [366, 214] on h2 "Quindi, anche se il prezzo di vendita al pubblico del prodotto è di €50 euros ,…" at bounding box center [348, 227] width 352 height 112
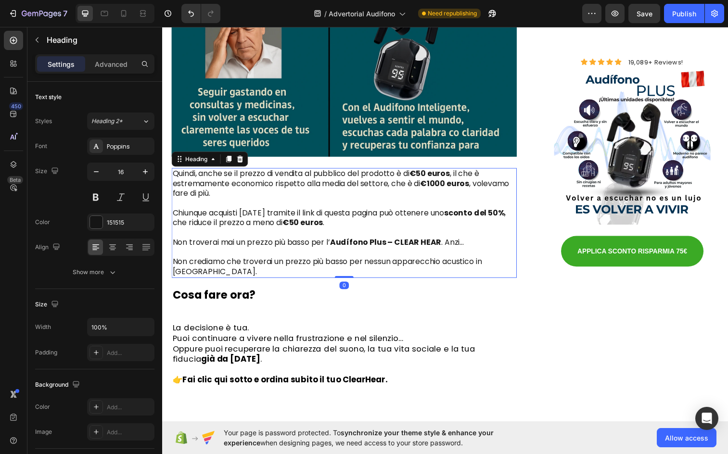
click at [288, 224] on h2 "Quindi, anche se il prezzo di vendita al pubblico del prodotto è di €50 euros ,…" at bounding box center [348, 227] width 352 height 112
click at [301, 221] on strong "€50 euros" at bounding box center [305, 226] width 41 height 11
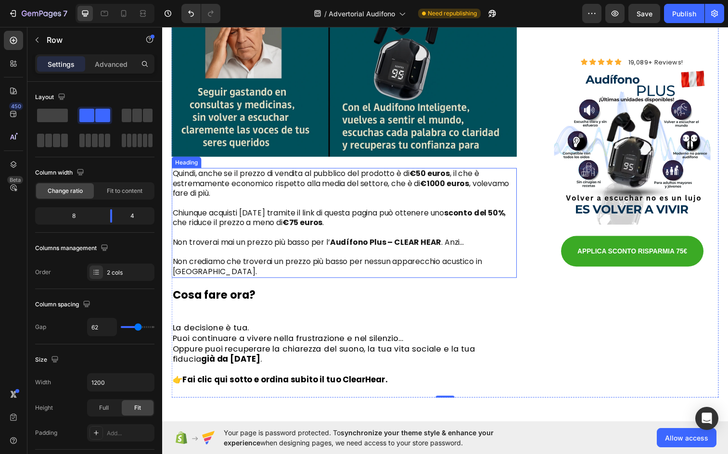
scroll to position [4710, 0]
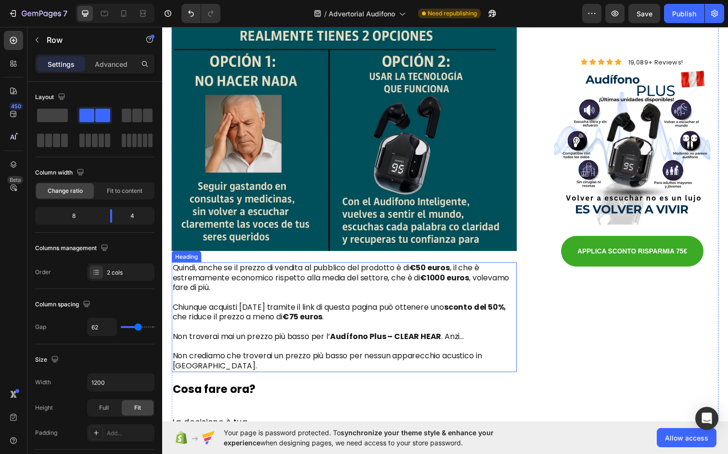
click at [362, 169] on img at bounding box center [348, 138] width 352 height 235
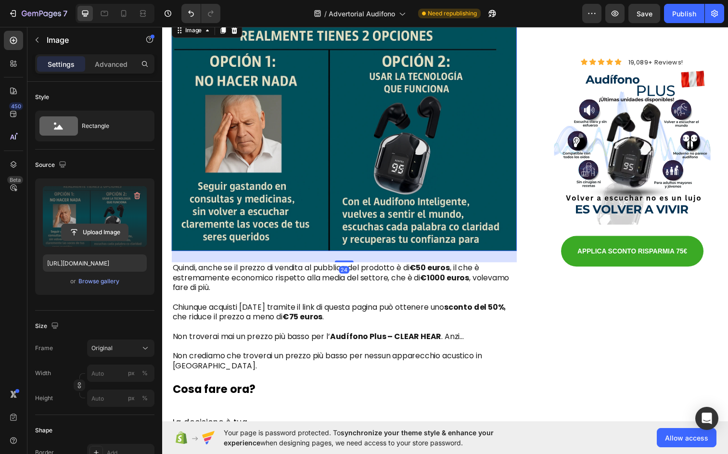
click at [101, 235] on input "file" at bounding box center [95, 232] width 66 height 16
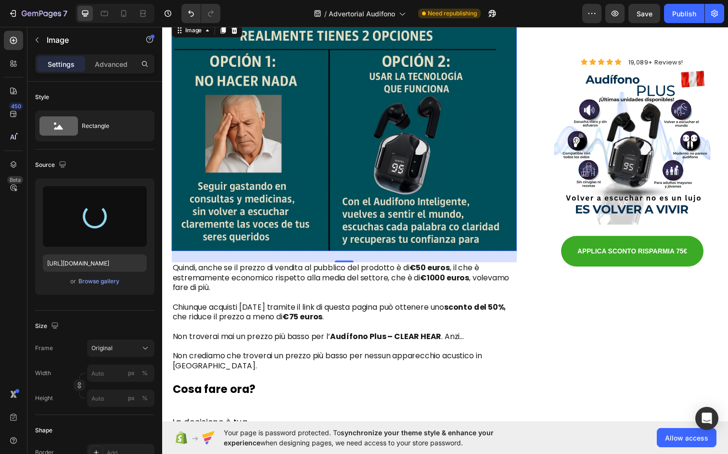
scroll to position [4566, 0]
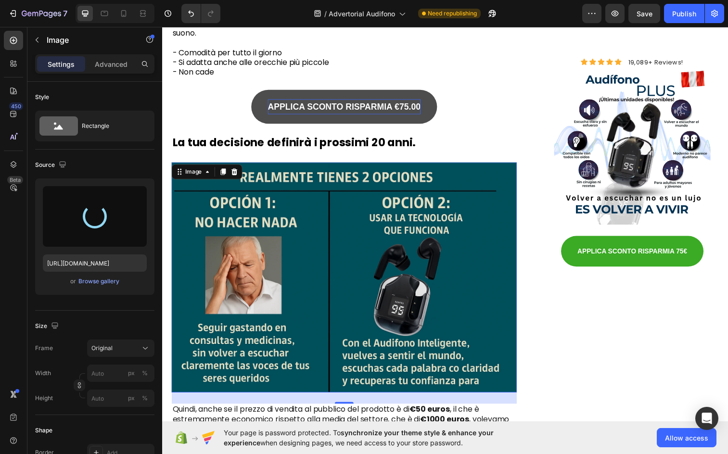
type input "[URL][DOMAIN_NAME]"
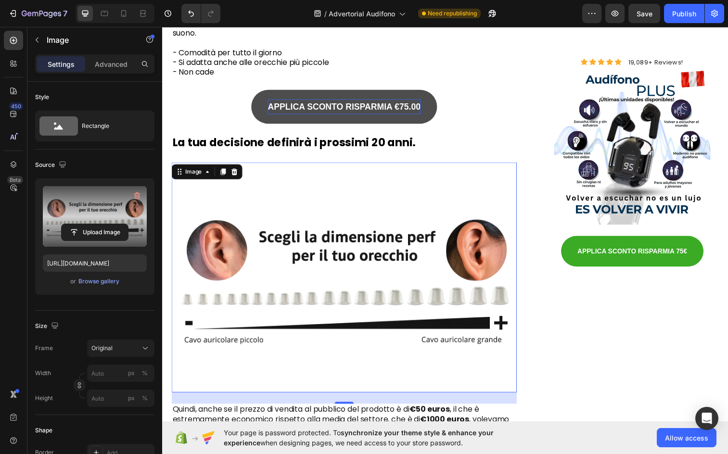
scroll to position [4277, 0]
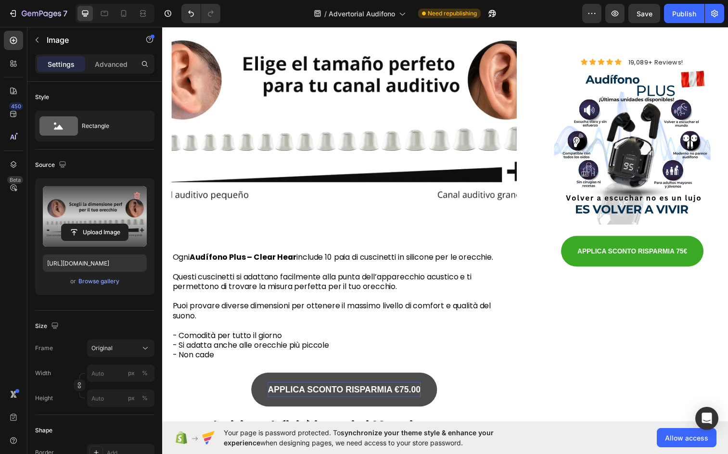
click at [391, 202] on img at bounding box center [348, 119] width 352 height 235
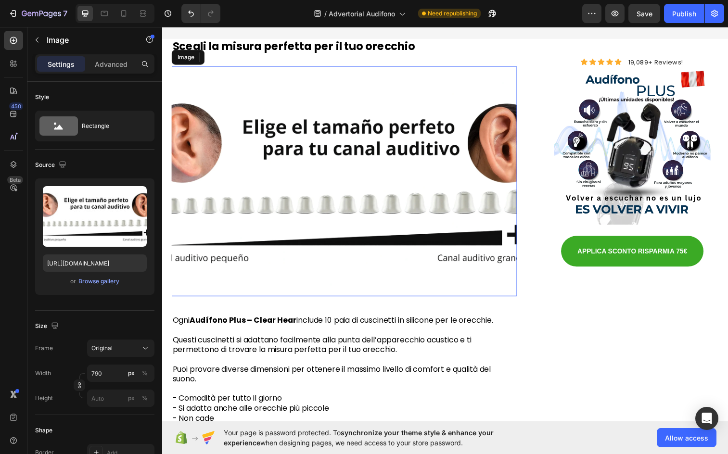
scroll to position [4132, 0]
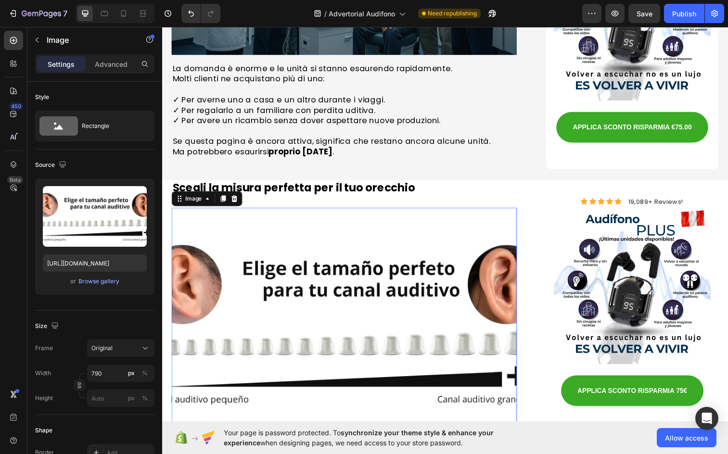
click at [431, 259] on img at bounding box center [348, 328] width 352 height 235
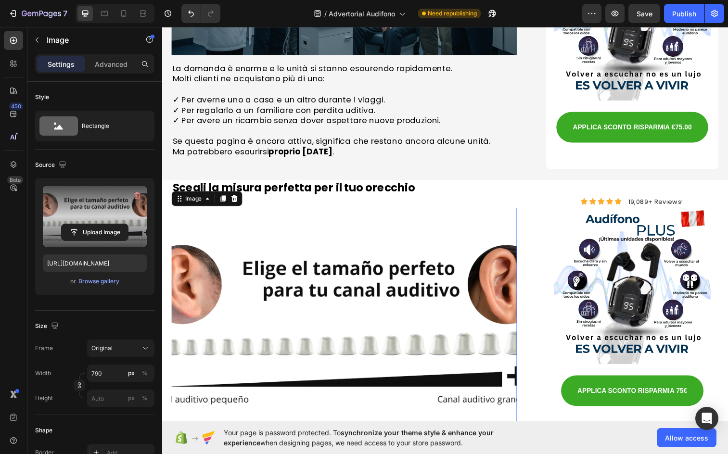
click at [97, 209] on label at bounding box center [95, 216] width 104 height 61
click at [97, 224] on input "file" at bounding box center [95, 232] width 66 height 16
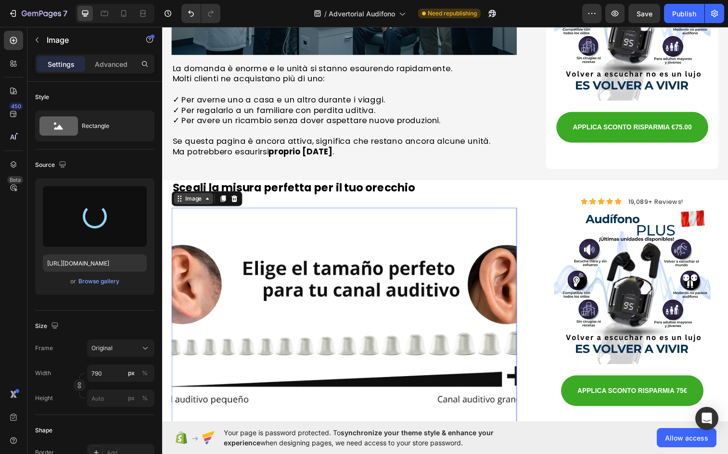
type input "[URL][DOMAIN_NAME]"
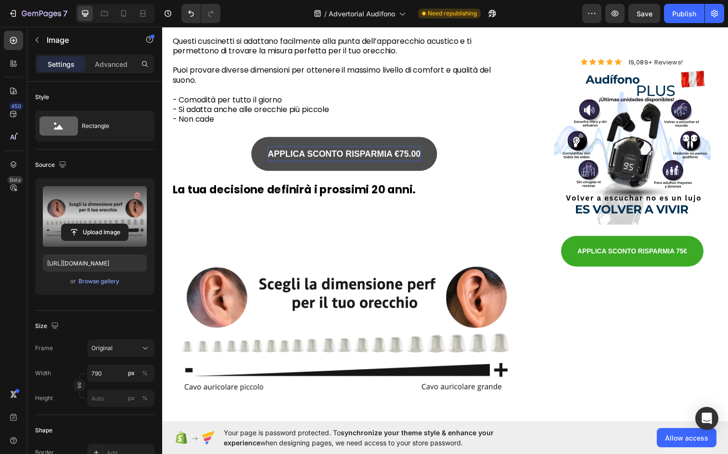
scroll to position [4662, 0]
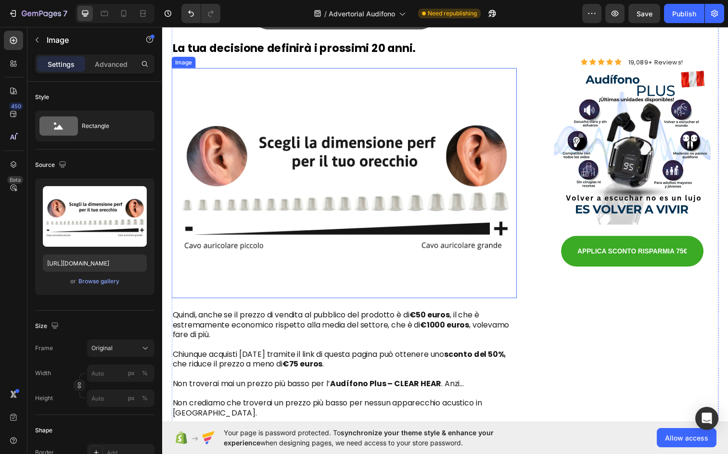
click at [414, 208] on img at bounding box center [348, 186] width 352 height 235
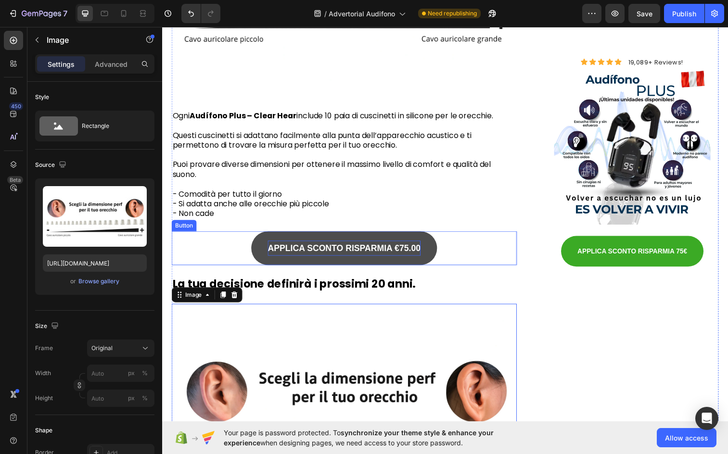
scroll to position [4517, 0]
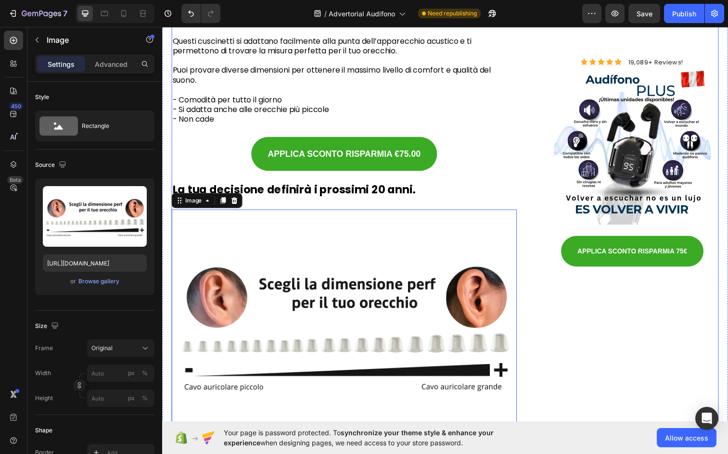
click at [610, 336] on div "Icon Icon Icon Icon Icon Icon List 19,089+ Reviews! Text Block Row Image APPLIC…" at bounding box center [642, 214] width 176 height 960
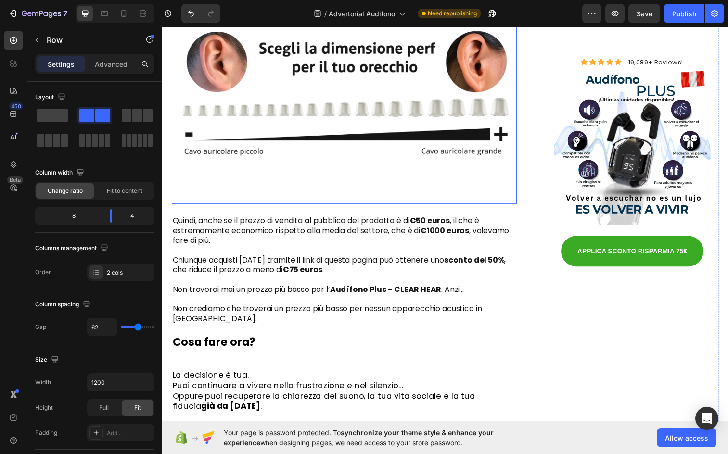
scroll to position [4662, 0]
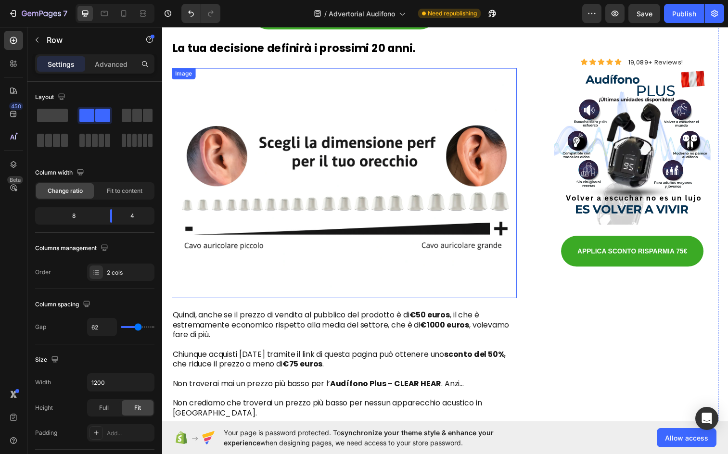
click at [421, 192] on img at bounding box center [348, 186] width 352 height 235
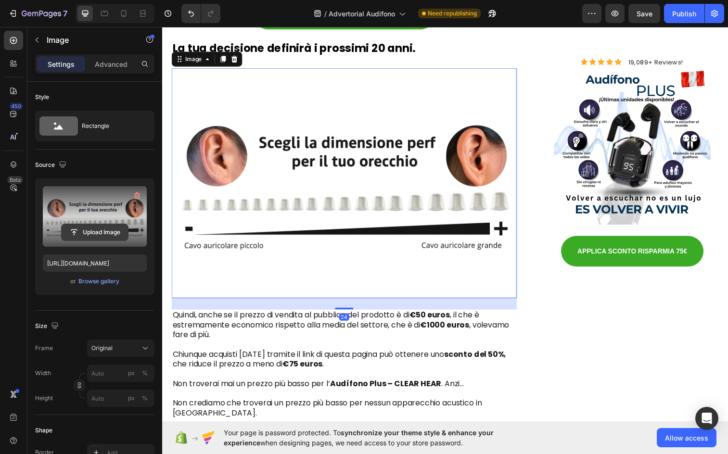
click at [87, 230] on input "file" at bounding box center [95, 232] width 66 height 16
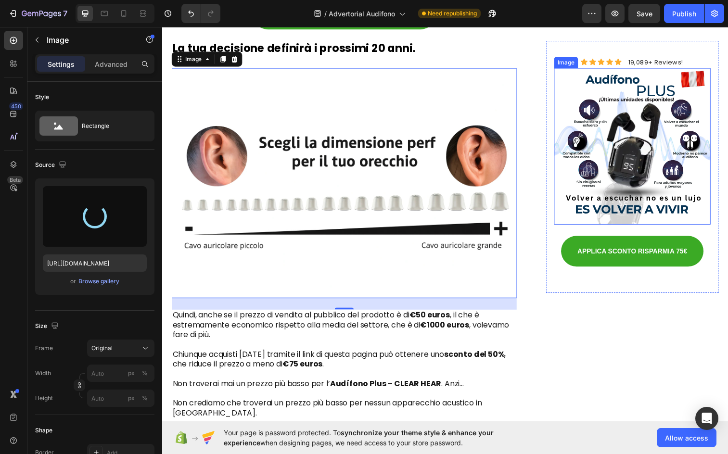
type input "[URL][DOMAIN_NAME]"
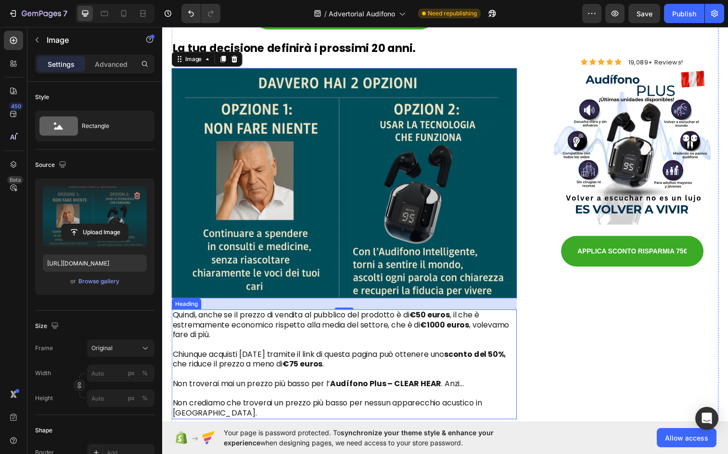
click at [413, 332] on p "Quindi, anche se il prezzo di vendita al pubblico del prodotto è di €50 euros ,…" at bounding box center [348, 371] width 350 height 110
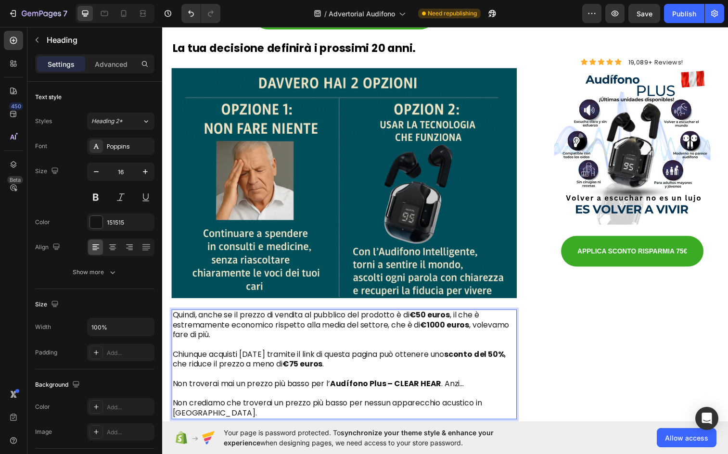
click at [432, 315] on strong "€50 euros" at bounding box center [435, 320] width 41 height 11
click at [438, 325] on strong "€1000 euros" at bounding box center [451, 330] width 50 height 11
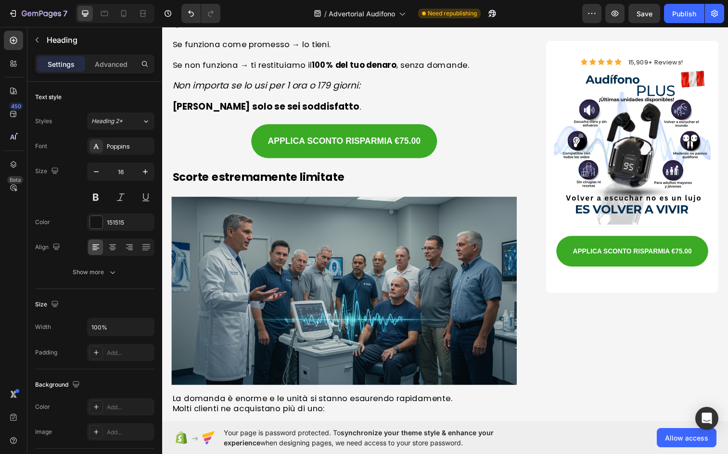
scroll to position [3940, 0]
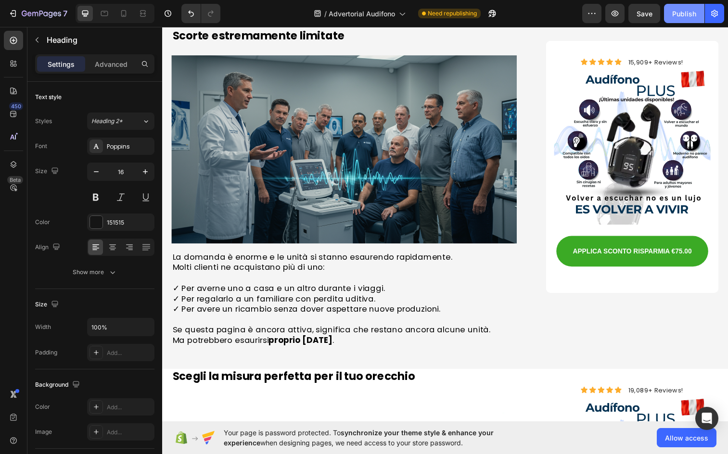
click at [685, 19] on button "Publish" at bounding box center [684, 13] width 40 height 19
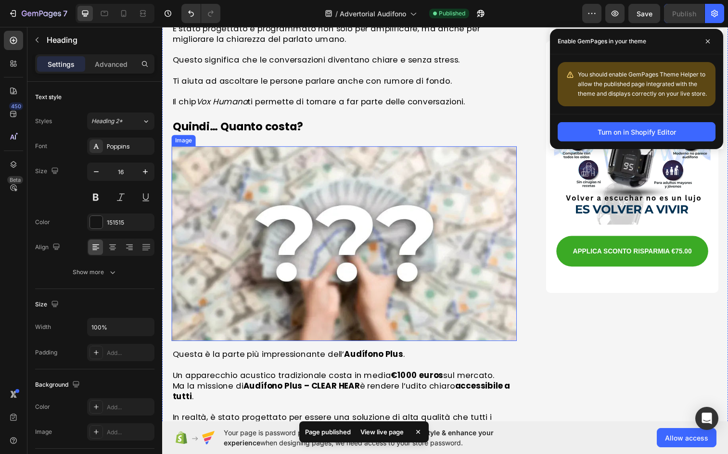
scroll to position [2640, 0]
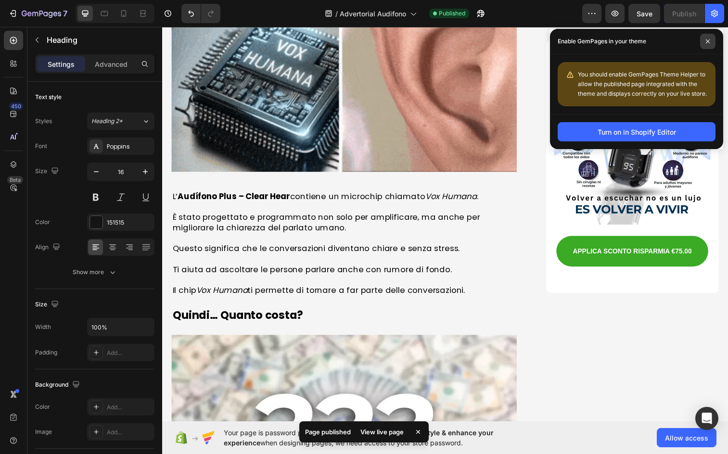
click at [707, 40] on icon at bounding box center [708, 41] width 5 height 5
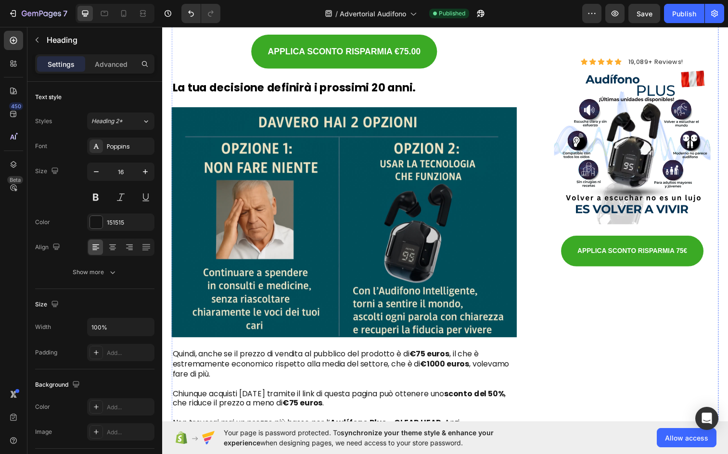
scroll to position [4959, 0]
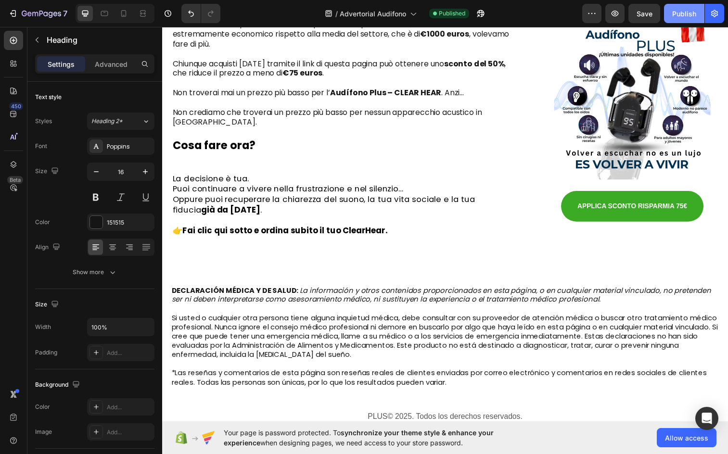
click at [680, 13] on div "Publish" at bounding box center [685, 14] width 24 height 10
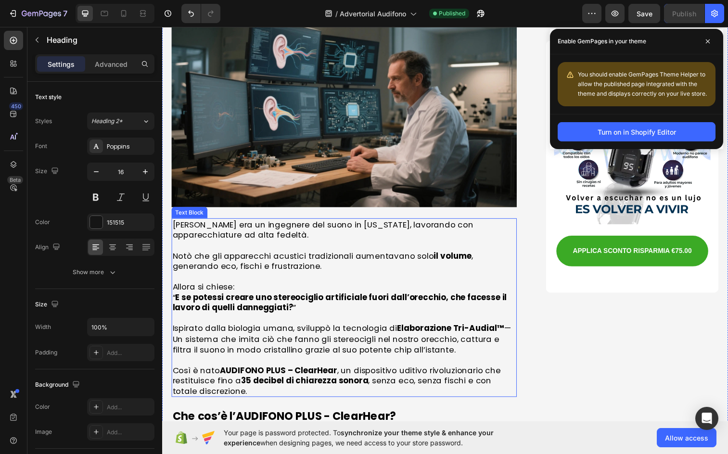
scroll to position [1348, 0]
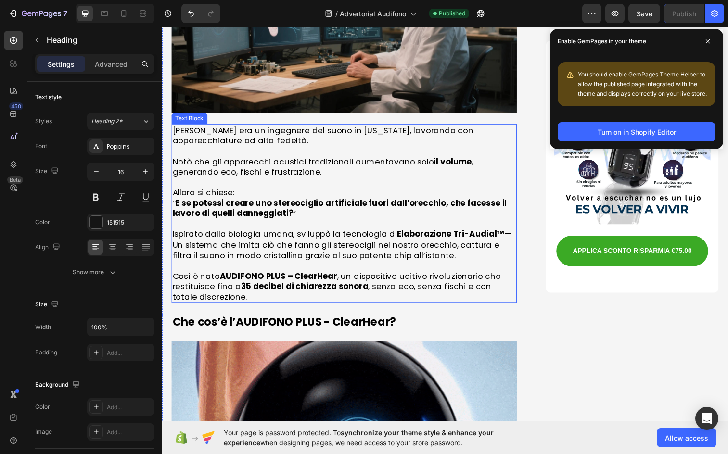
click at [313, 239] on p "Ispirato dalla biologia umana, sviluppò la tecnologia di Elaborazione Tri-Audia…" at bounding box center [348, 249] width 350 height 32
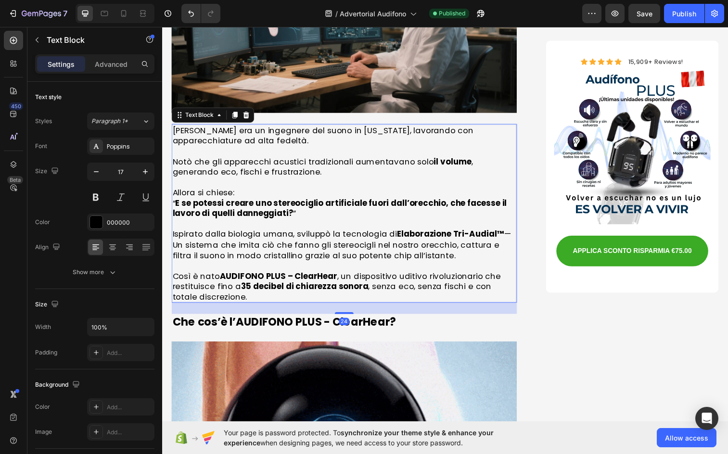
click at [321, 275] on strong "AUDIFONO PLUS – ClearHear" at bounding box center [281, 281] width 120 height 12
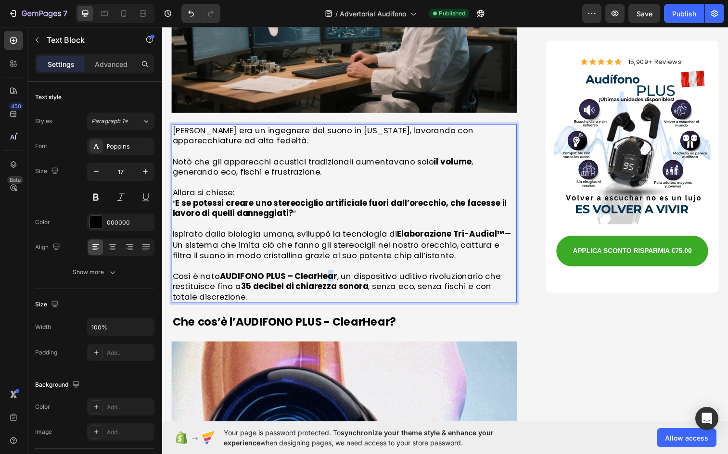
drag, startPoint x: 337, startPoint y: 255, endPoint x: 327, endPoint y: 257, distance: 9.3
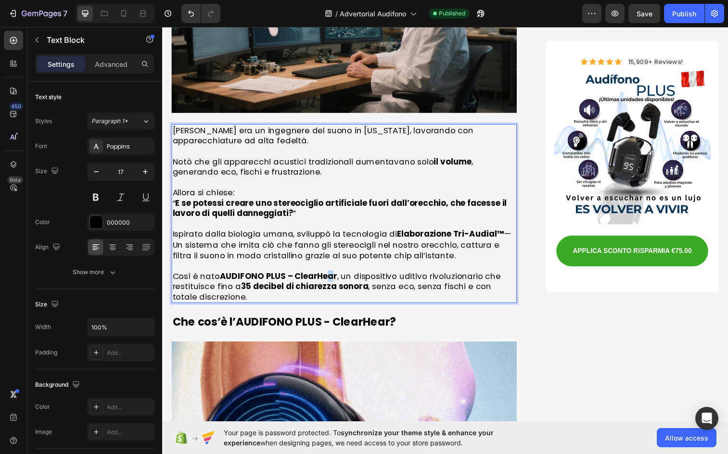
click at [327, 275] on strong "AUDIFONO PLUS – ClearHear" at bounding box center [281, 281] width 120 height 12
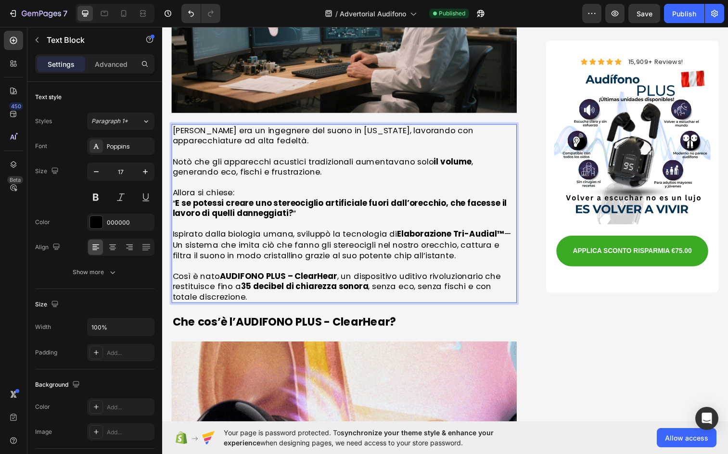
click at [337, 275] on strong "AUDIFONO PLUS – ClearHear" at bounding box center [281, 281] width 120 height 12
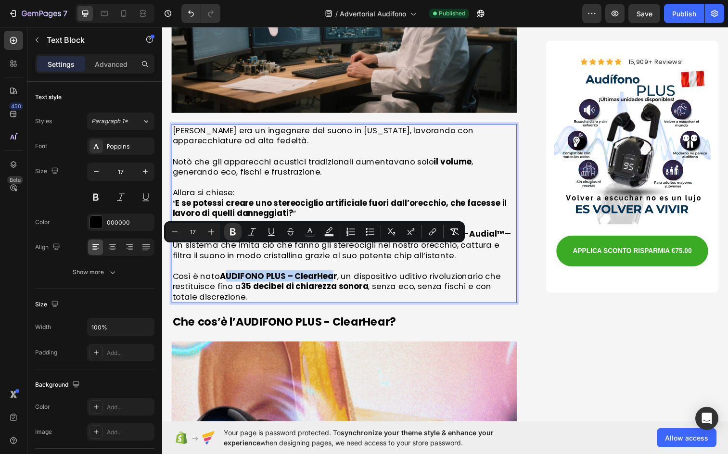
drag, startPoint x: 337, startPoint y: 257, endPoint x: 230, endPoint y: 255, distance: 106.9
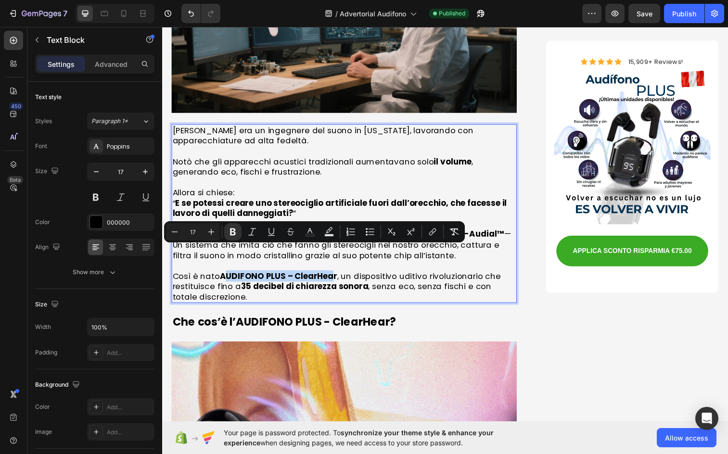
click at [230, 275] on strong "AUDIFONO PLUS – ClearHear" at bounding box center [281, 281] width 120 height 12
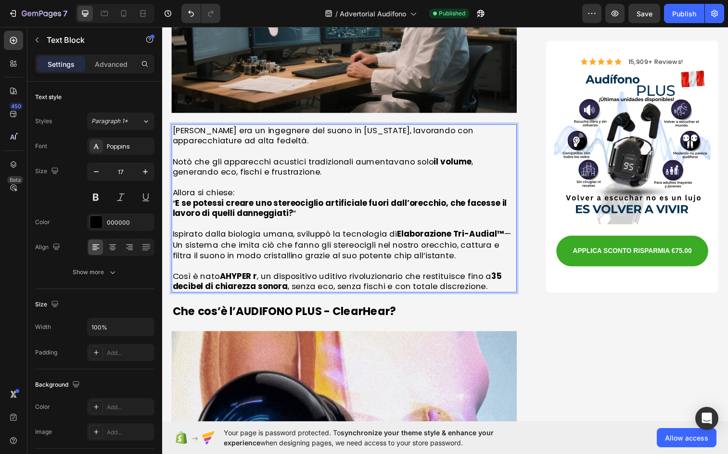
click at [225, 275] on strong "AHYPER r" at bounding box center [240, 281] width 38 height 12
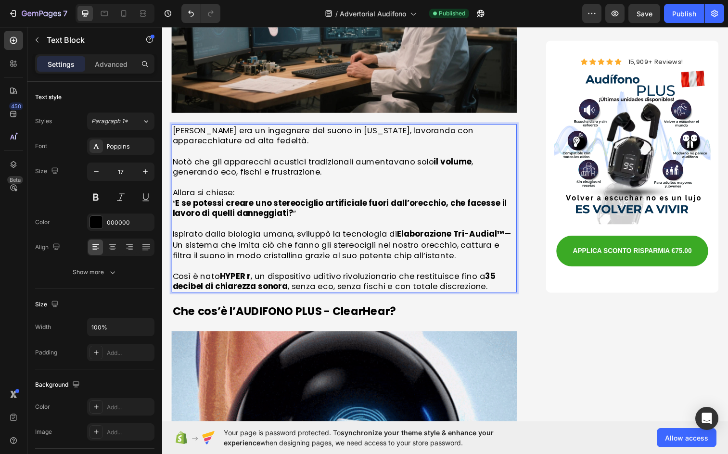
click at [251, 275] on strong "HYPER r" at bounding box center [237, 281] width 32 height 12
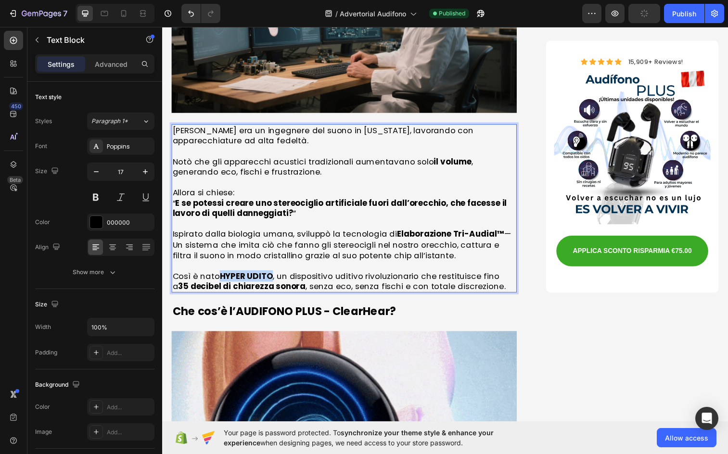
drag, startPoint x: 223, startPoint y: 255, endPoint x: 272, endPoint y: 259, distance: 49.3
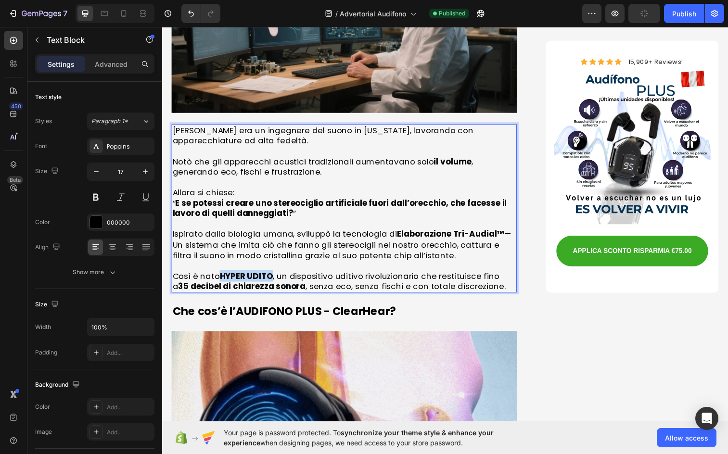
click at [272, 275] on strong "HYPER UDITO" at bounding box center [248, 281] width 54 height 12
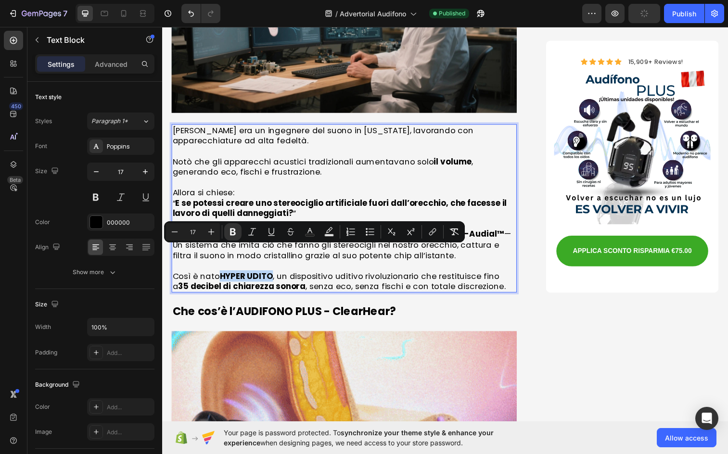
copy strong "HYPER UDITO"
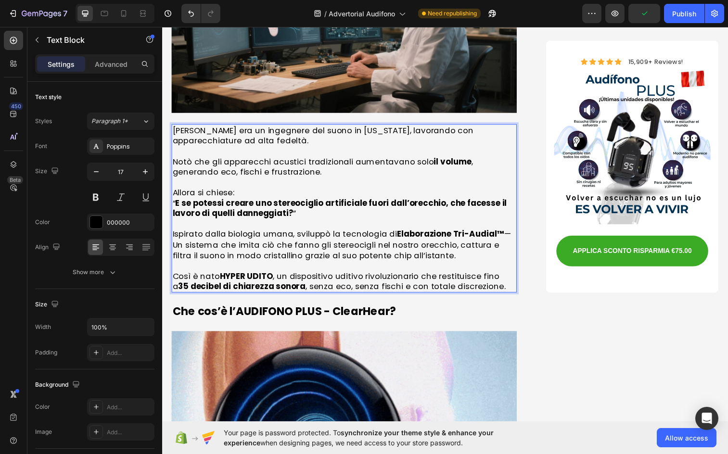
click at [315, 276] on p "Così è nato HYPER UDITO , un dispositivo uditivo rivoluzionario che restituisce…" at bounding box center [348, 286] width 350 height 21
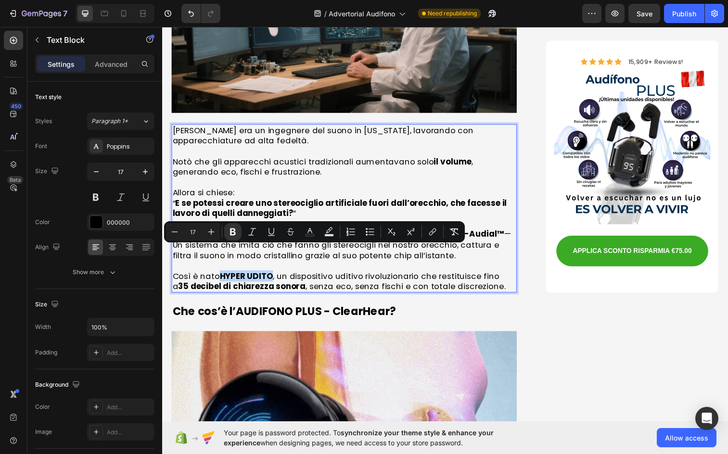
drag, startPoint x: 274, startPoint y: 256, endPoint x: 220, endPoint y: 258, distance: 54.0
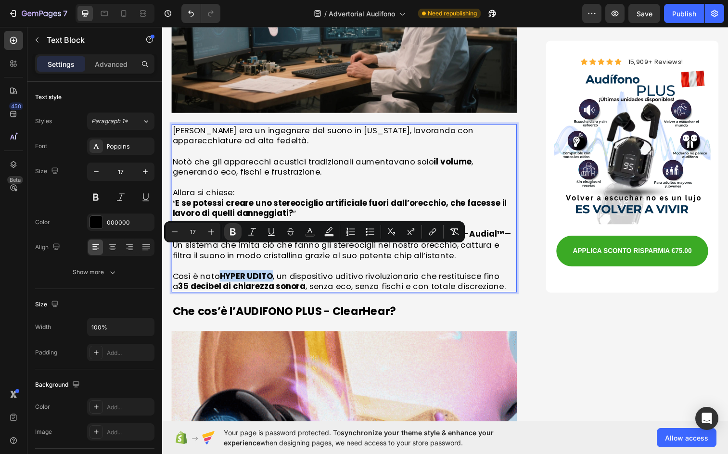
click at [220, 276] on p "Così è nato HYPER UDITO , un dispositivo uditivo rivoluzionario che restituisce…" at bounding box center [348, 286] width 350 height 21
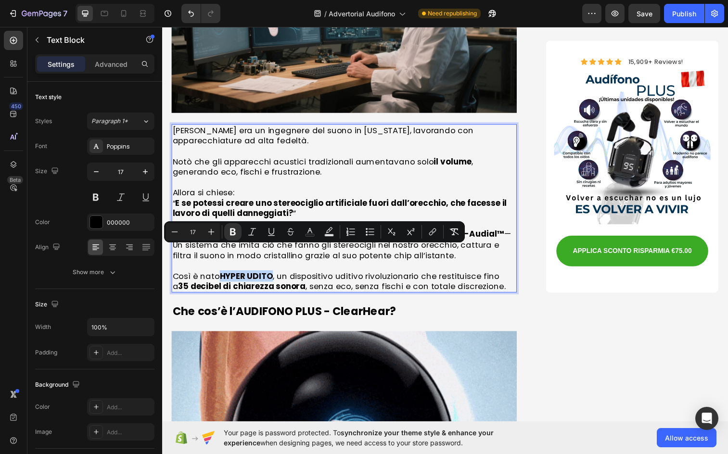
copy strong "HYPER UDITO"
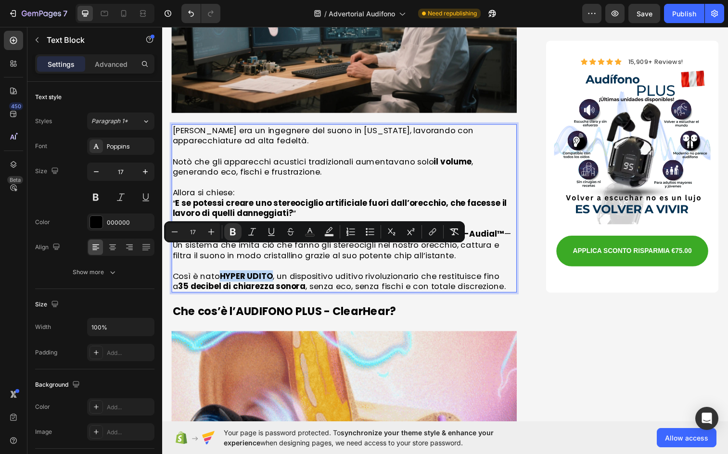
click at [273, 275] on strong "HYPER UDITO" at bounding box center [248, 281] width 54 height 12
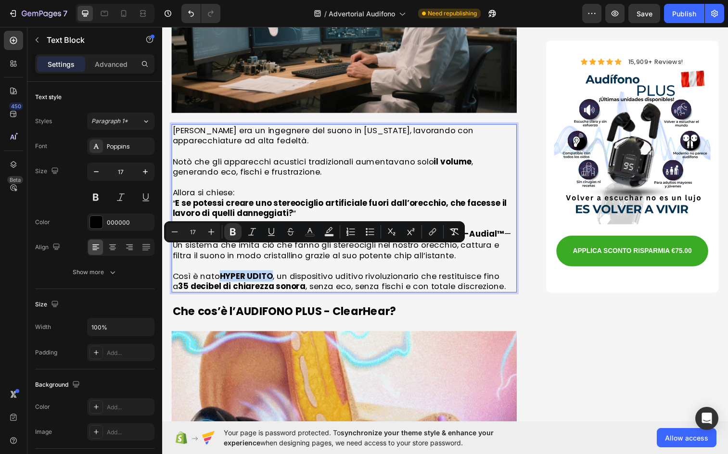
drag, startPoint x: 274, startPoint y: 259, endPoint x: 221, endPoint y: 258, distance: 53.0
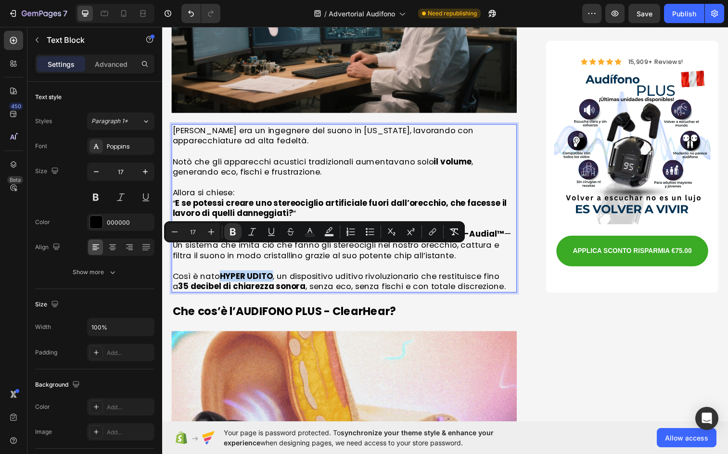
click at [221, 276] on p "Così è nato HYPER UDITO , un dispositivo uditivo rivoluzionario che restituisce…" at bounding box center [348, 286] width 350 height 21
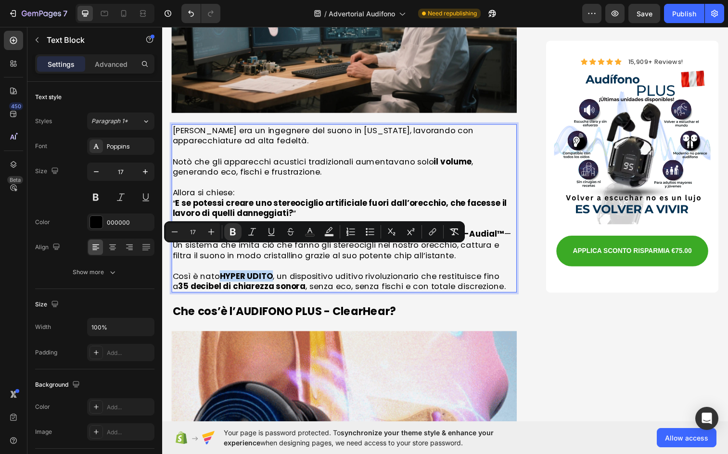
copy strong "HYPER UDITO"
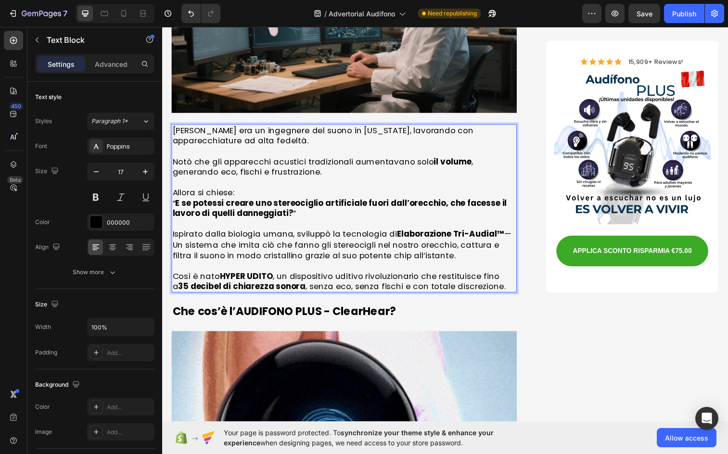
click at [331, 276] on p "Così è nato HYPER UDITO , un dispositivo uditivo rivoluzionario che restituisce…" at bounding box center [348, 286] width 350 height 21
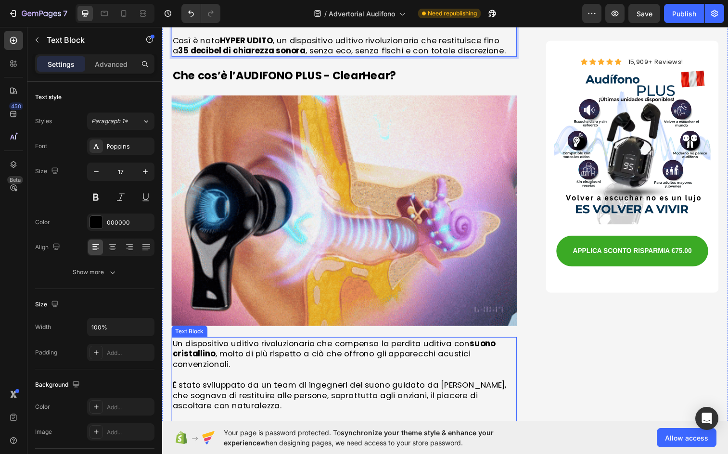
scroll to position [1444, 0]
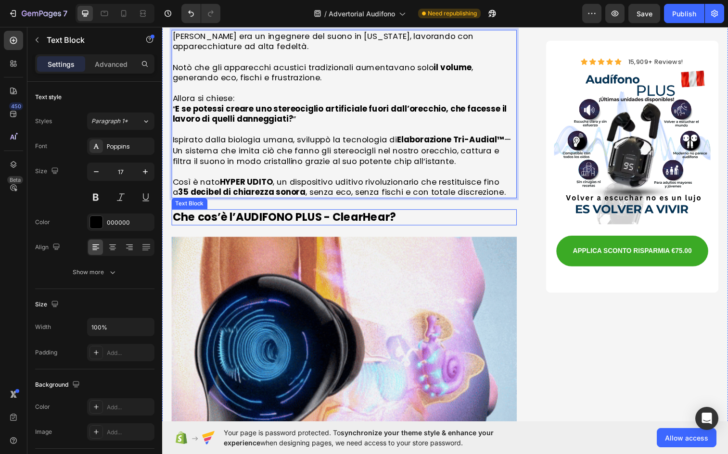
click at [292, 213] on strong "AUDIFONO PLUS - ClearHear" at bounding box center [315, 220] width 157 height 15
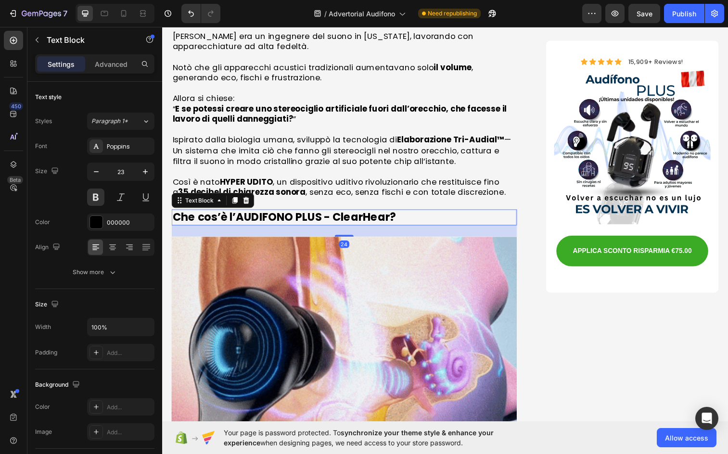
click at [249, 213] on strong "AUDIFONO PLUS - ClearHear" at bounding box center [315, 220] width 157 height 15
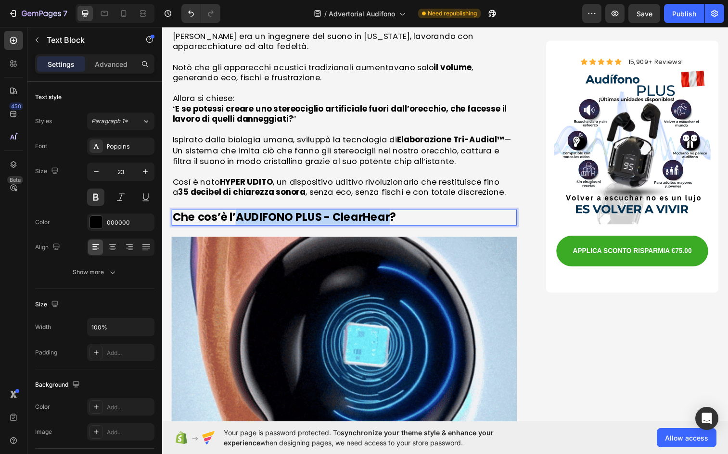
drag, startPoint x: 237, startPoint y: 198, endPoint x: 394, endPoint y: 200, distance: 156.5
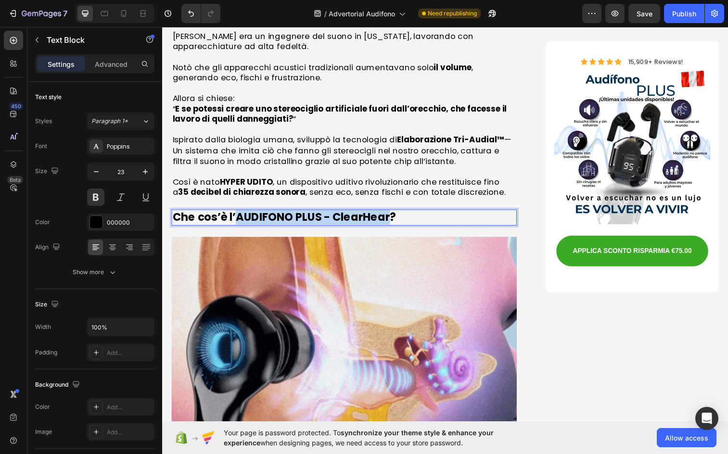
click at [394, 213] on strong "AUDIFONO PLUS - ClearHear" at bounding box center [315, 220] width 157 height 15
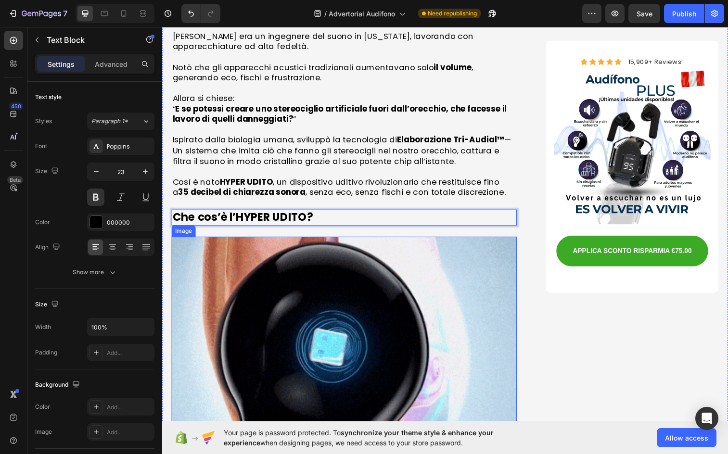
scroll to position [1781, 0]
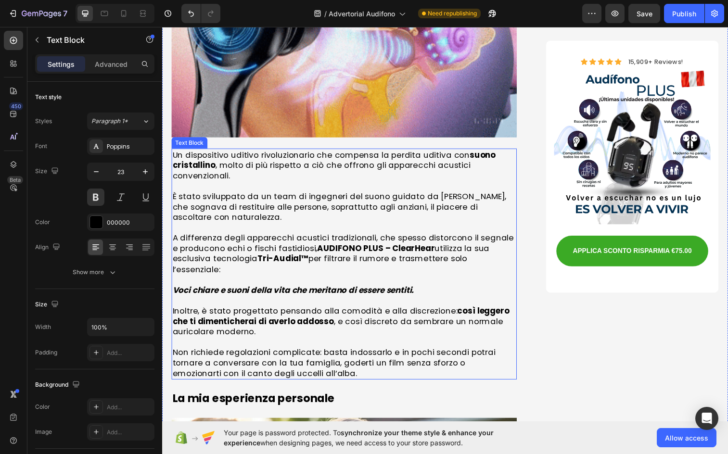
click at [350, 196] on p "È stato sviluppato da un team di ingegneri del suono guidato da [PERSON_NAME], …" at bounding box center [348, 211] width 350 height 32
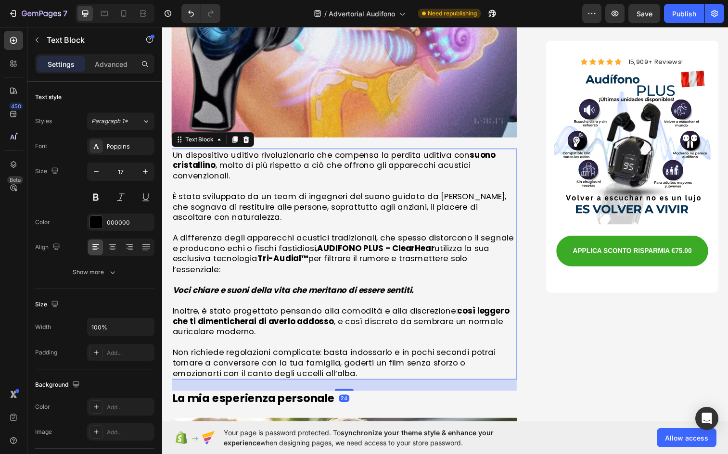
click at [327, 247] on strong "AUDIFONO PLUS – ClearHear" at bounding box center [381, 253] width 120 height 12
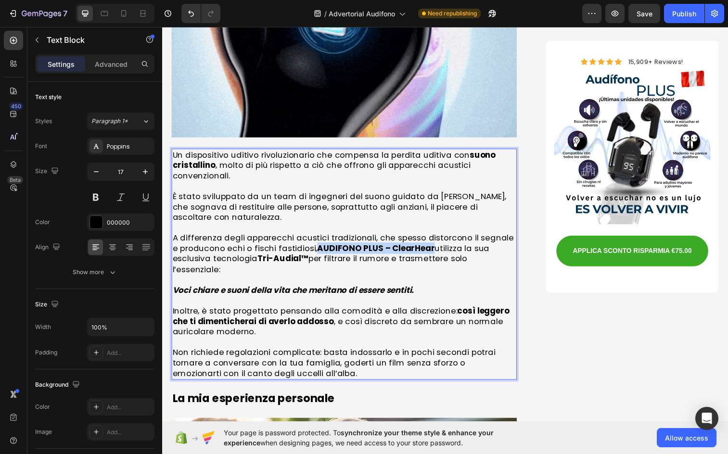
drag, startPoint x: 318, startPoint y: 225, endPoint x: 434, endPoint y: 227, distance: 115.6
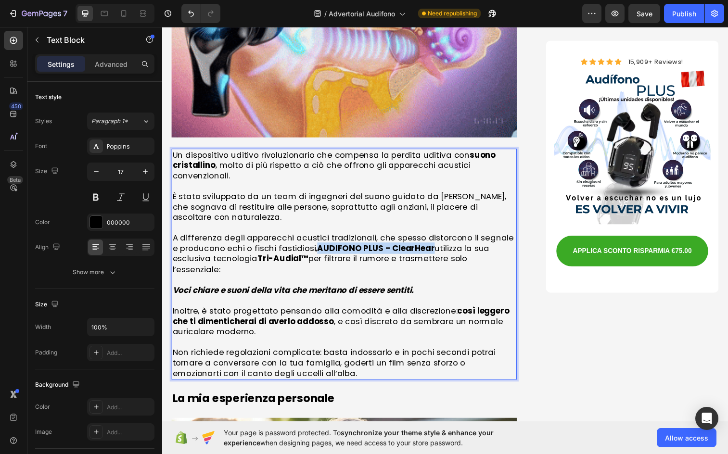
click at [434, 247] on strong "AUDIFONO PLUS – ClearHear" at bounding box center [381, 253] width 120 height 12
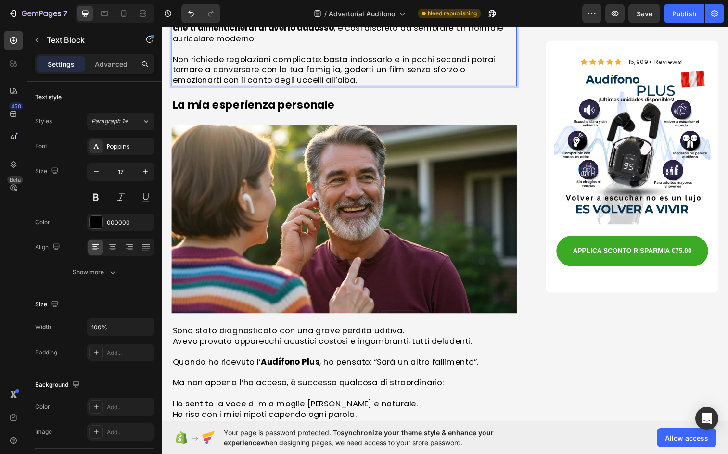
scroll to position [2167, 0]
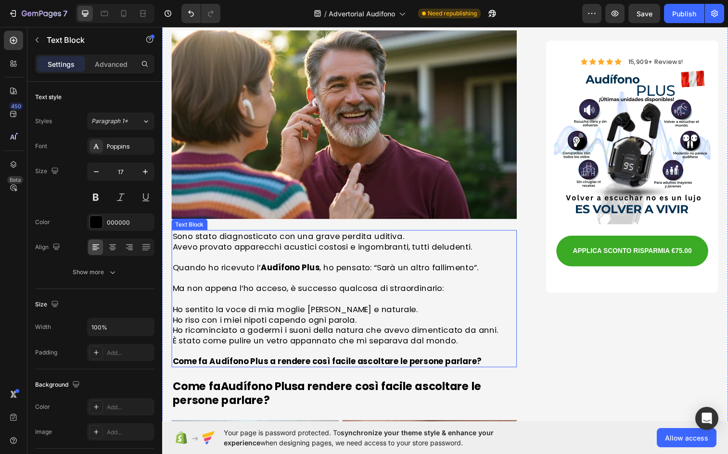
click at [301, 288] on p "Ma non appena l’ho acceso, è successo qualcosa di straordinario:" at bounding box center [348, 293] width 350 height 11
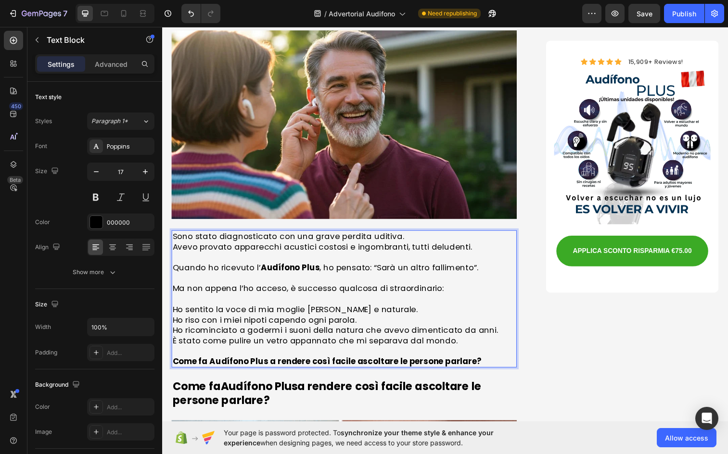
click at [263, 267] on strong "Audífono Plus" at bounding box center [293, 273] width 60 height 12
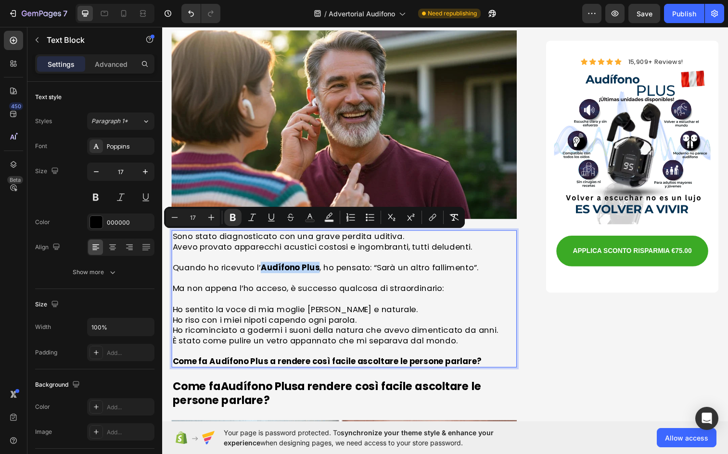
drag, startPoint x: 262, startPoint y: 241, endPoint x: 317, endPoint y: 243, distance: 55.4
click at [317, 267] on strong "Audífono Plus" at bounding box center [293, 273] width 60 height 12
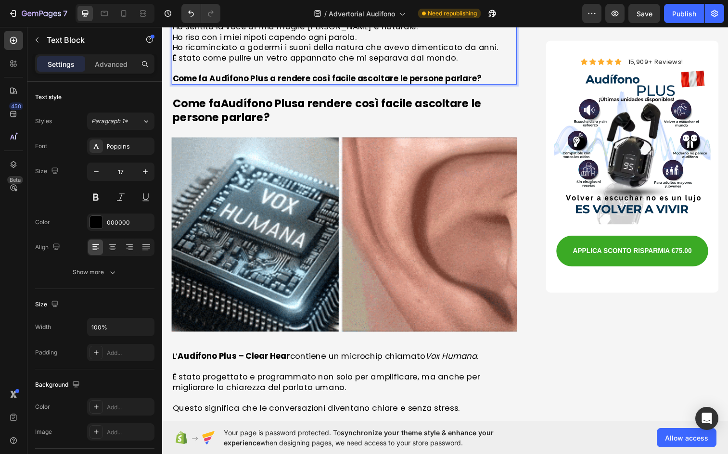
scroll to position [2311, 0]
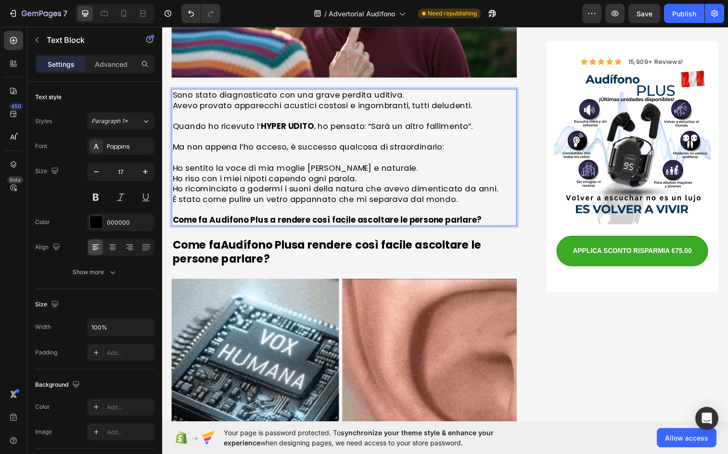
click at [246, 218] on strong "Come fa Audífono Plus a rendere così facile ascoltare le persone parlare?" at bounding box center [330, 224] width 315 height 12
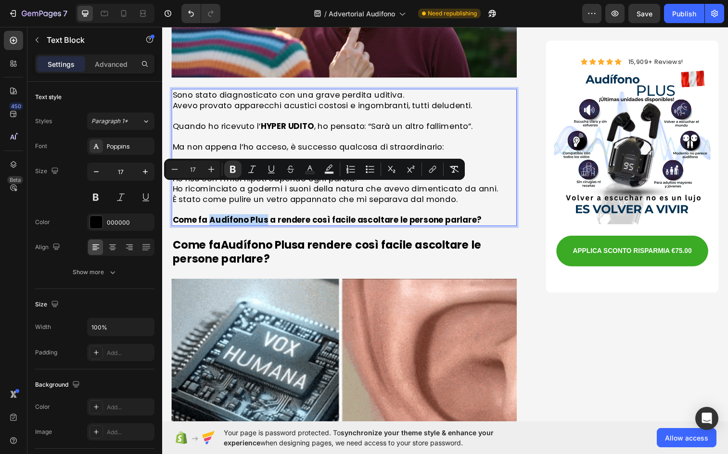
drag, startPoint x: 212, startPoint y: 193, endPoint x: 267, endPoint y: 194, distance: 55.4
click at [267, 218] on strong "Come fa Audífono Plus a rendere così facile ascoltare le persone parlare?" at bounding box center [330, 224] width 315 height 12
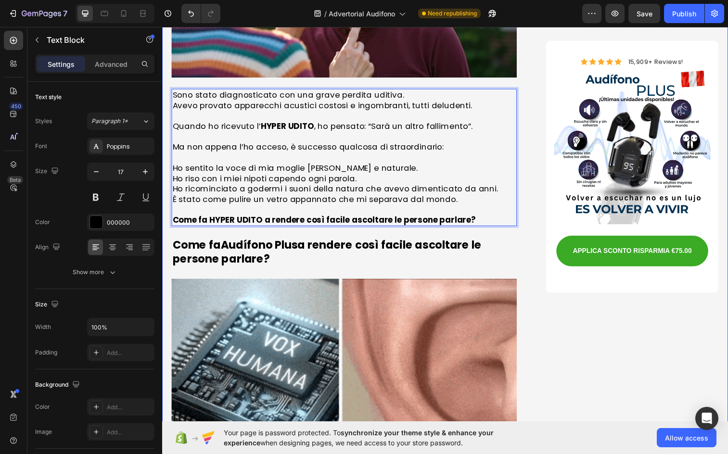
scroll to position [2648, 0]
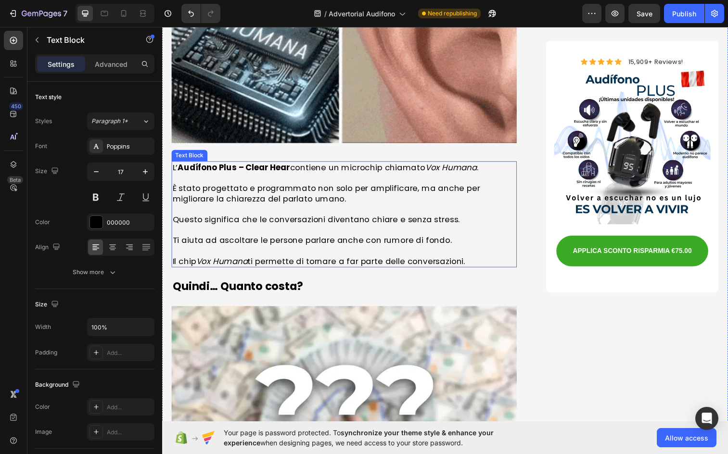
click at [250, 186] on p "È stato progettato e programmato non solo per amplificare, ma anche per miglior…" at bounding box center [348, 196] width 350 height 21
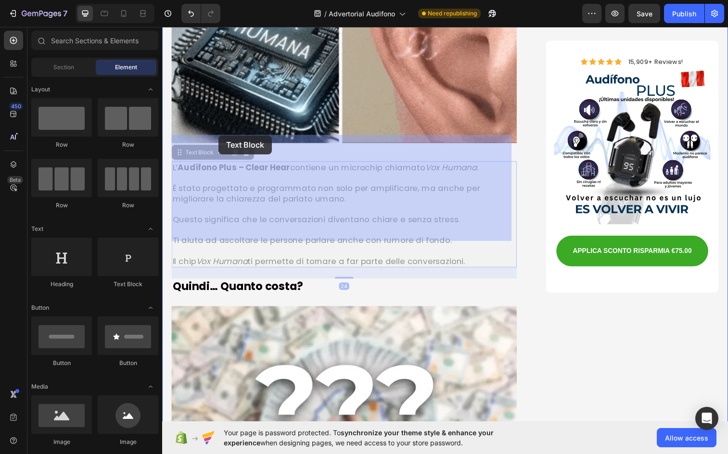
drag, startPoint x: 179, startPoint y: 136, endPoint x: 230, endPoint y: 142, distance: 51.4
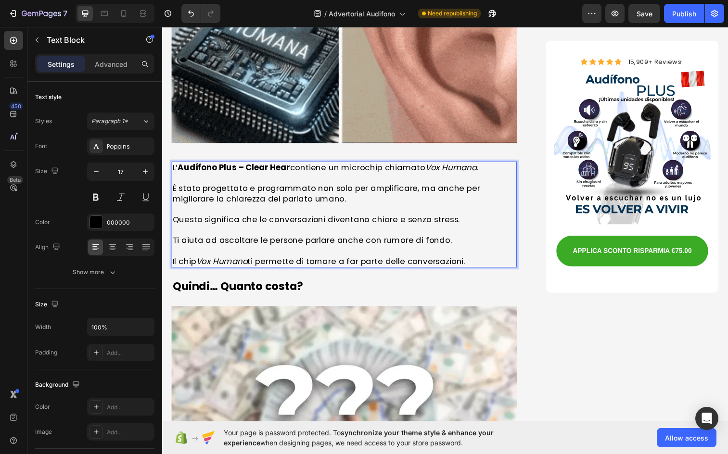
click at [182, 165] on strong "Audífono Plus – Clear Hear" at bounding box center [235, 171] width 115 height 12
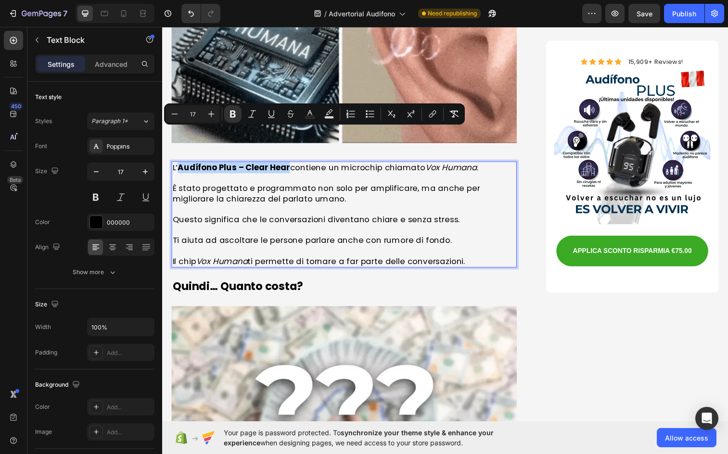
drag, startPoint x: 180, startPoint y: 135, endPoint x: 288, endPoint y: 140, distance: 108.4
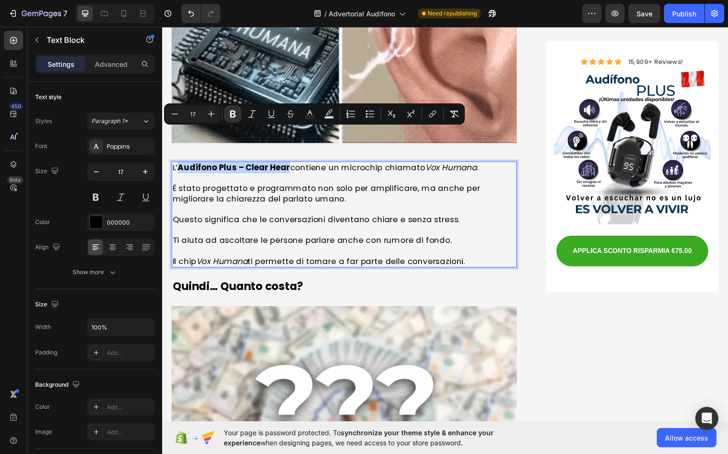
click at [288, 165] on strong "Audífono Plus – Clear Hear" at bounding box center [235, 171] width 115 height 12
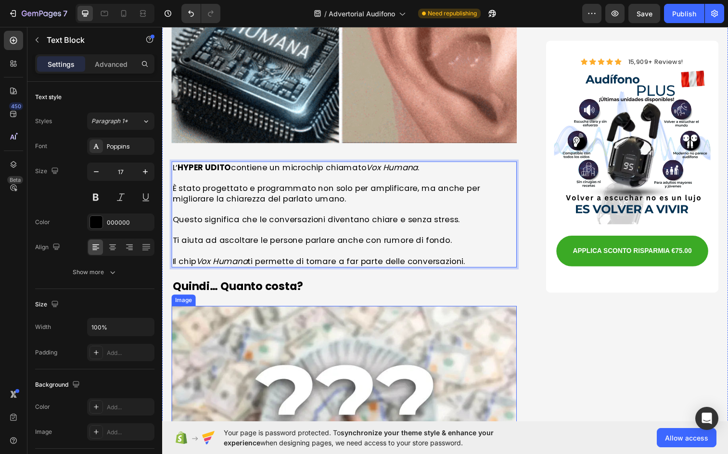
scroll to position [2937, 0]
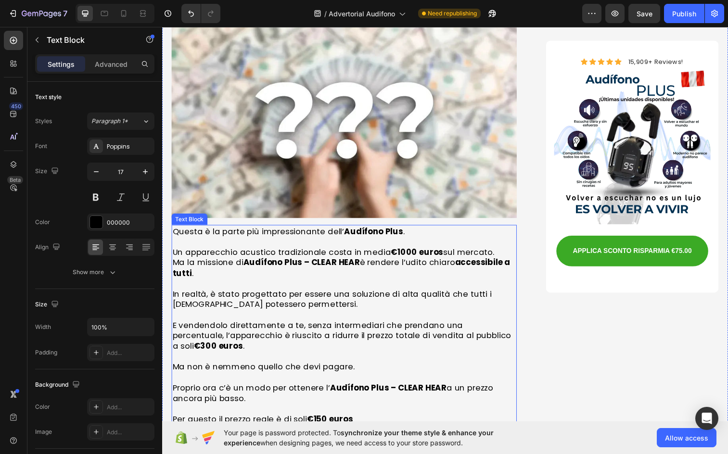
click at [315, 261] on strong "Audífono Plus – CLEAR HEAR" at bounding box center [304, 267] width 119 height 12
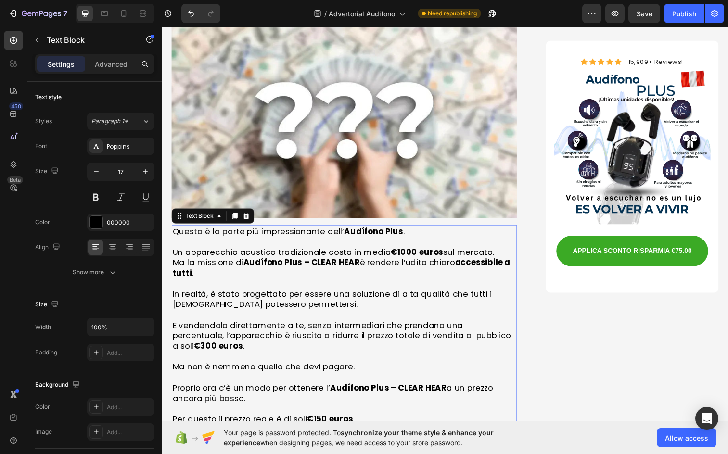
click at [260, 261] on strong "Audífono Plus – CLEAR HEAR" at bounding box center [304, 267] width 119 height 12
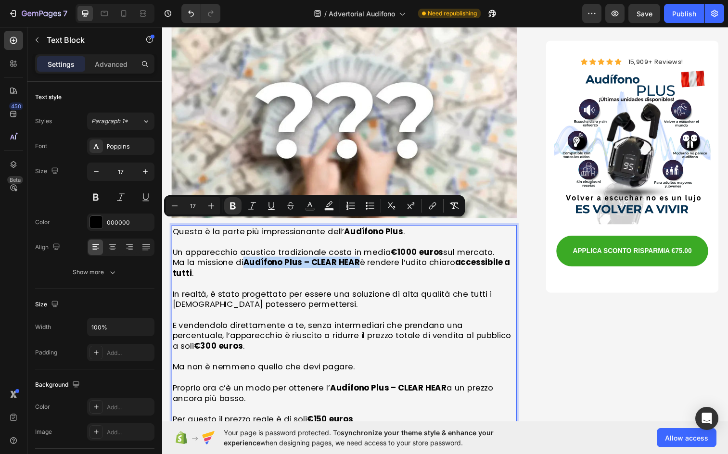
drag, startPoint x: 245, startPoint y: 231, endPoint x: 362, endPoint y: 231, distance: 116.5
click at [362, 262] on p "Ma la missione di [PERSON_NAME] Plus – CLEAR HEAR è rendere l’udito chiaro acce…" at bounding box center [348, 272] width 350 height 21
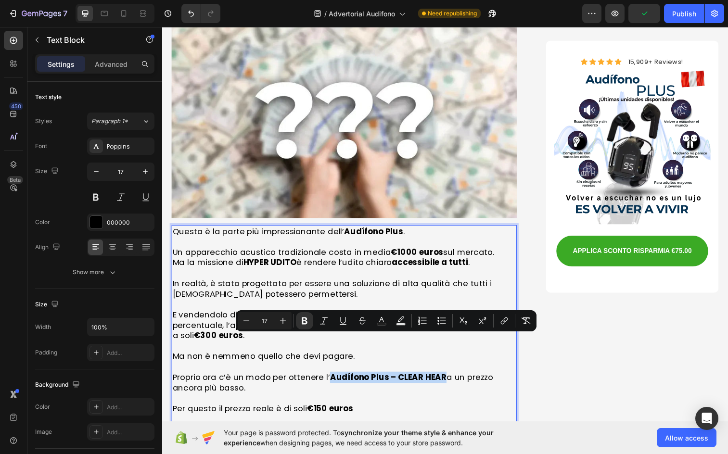
drag, startPoint x: 329, startPoint y: 349, endPoint x: 444, endPoint y: 348, distance: 115.1
click at [444, 379] on strong "Audífono Plus – CLEAR HEAR" at bounding box center [393, 385] width 119 height 12
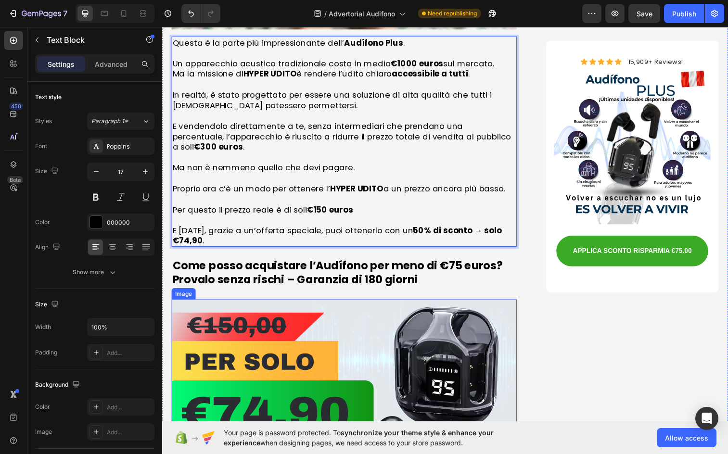
scroll to position [3178, 0]
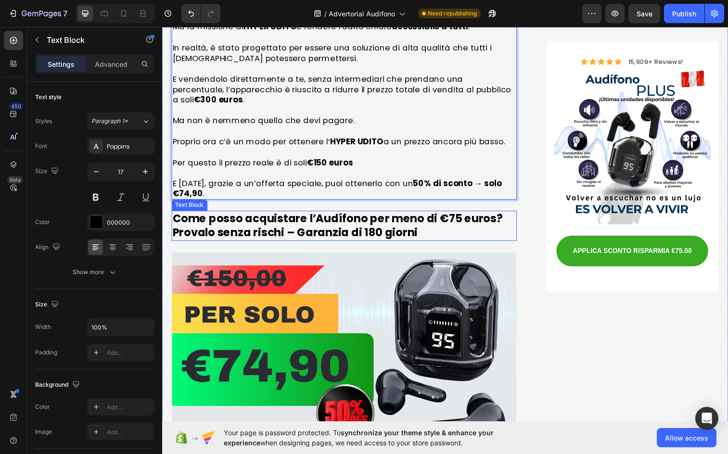
click at [334, 216] on p "Come posso acquistare l’Audífono per meno di €75 euros? Provalo senza rischi – …" at bounding box center [348, 230] width 350 height 29
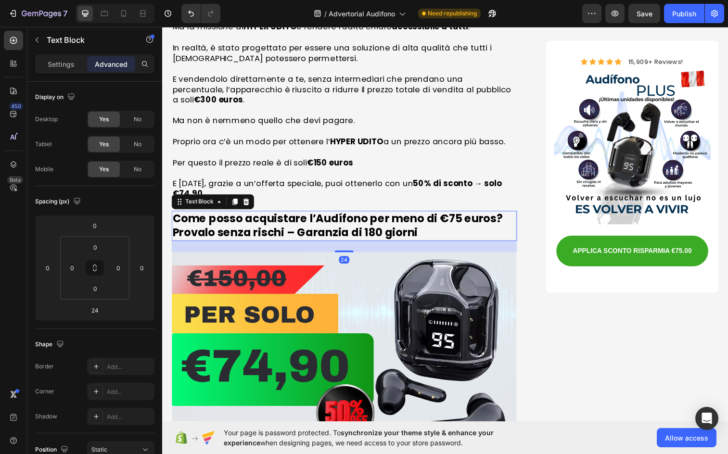
click at [326, 216] on p "Come posso acquistare l’Audífono per meno di €75 euros? Provalo senza rischi – …" at bounding box center [348, 230] width 350 height 29
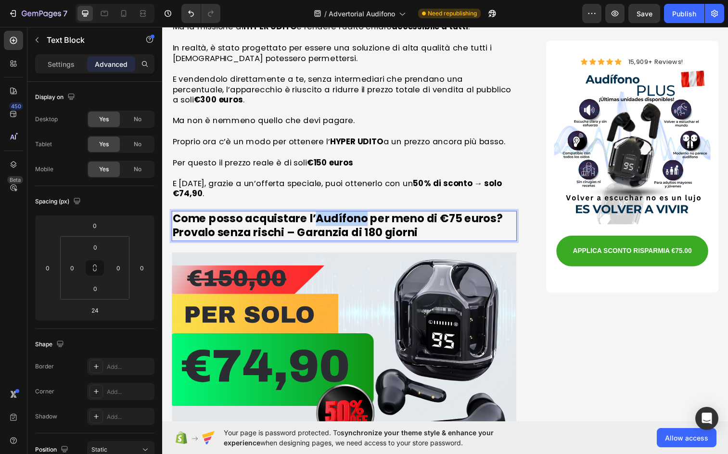
drag, startPoint x: 319, startPoint y: 183, endPoint x: 369, endPoint y: 186, distance: 50.2
click at [369, 216] on p "Come posso acquistare l’Audífono per meno di €75 euros? Provalo senza rischi – …" at bounding box center [348, 230] width 350 height 29
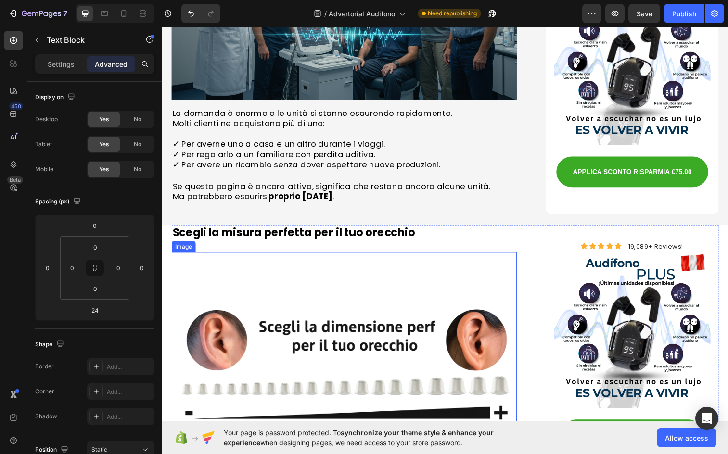
scroll to position [4285, 0]
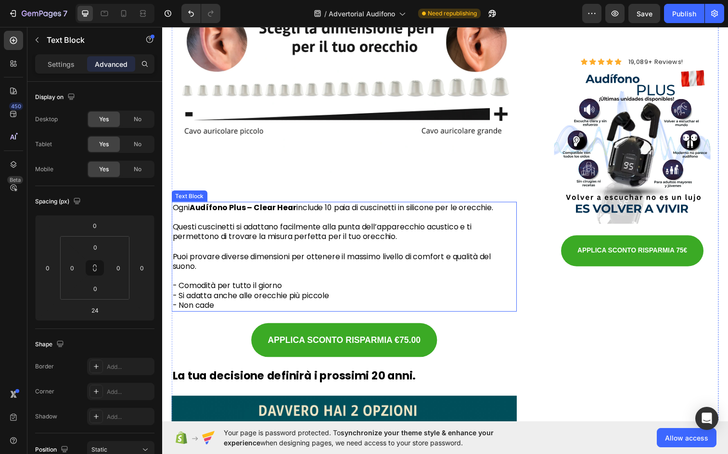
click at [283, 235] on p "Questi cuscinetti si adattano facilmente alla punta dell’apparecchio acustico e…" at bounding box center [348, 236] width 350 height 20
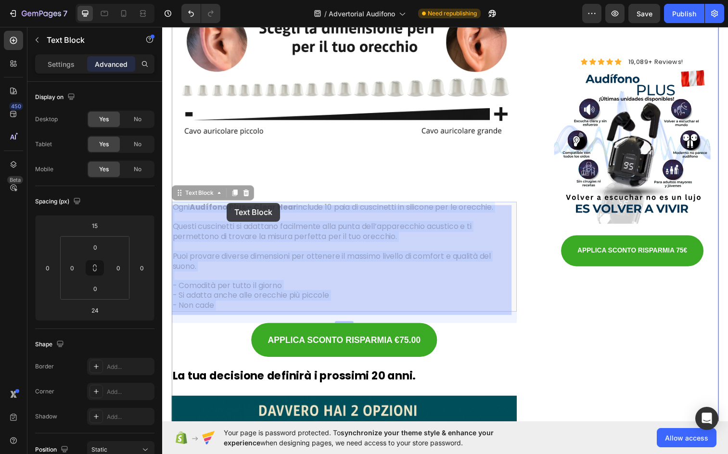
drag, startPoint x: 195, startPoint y: 207, endPoint x: 227, endPoint y: 206, distance: 32.3
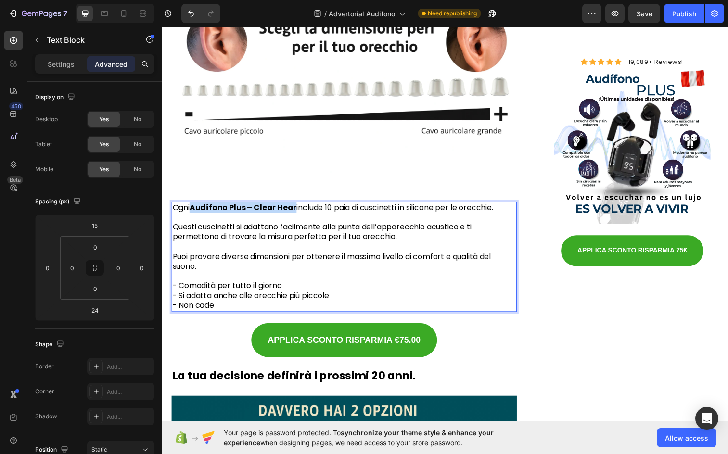
drag, startPoint x: 195, startPoint y: 208, endPoint x: 297, endPoint y: 208, distance: 102.1
click at [297, 208] on strong "Audífono Plus – Clear Hear" at bounding box center [244, 211] width 109 height 11
click at [692, 4] on button "Publish" at bounding box center [684, 13] width 40 height 19
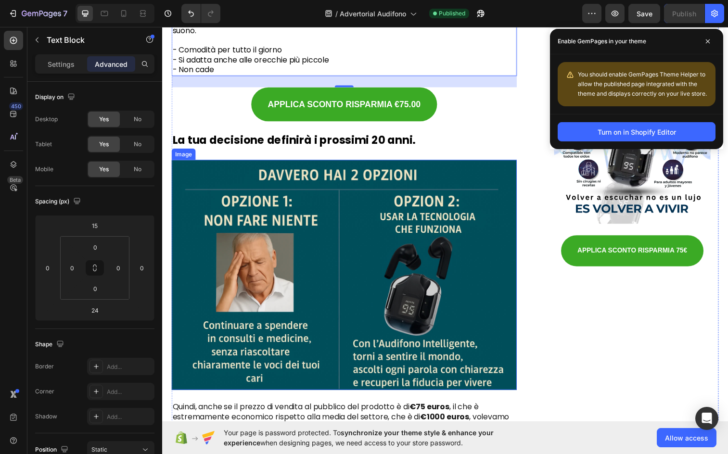
scroll to position [4670, 0]
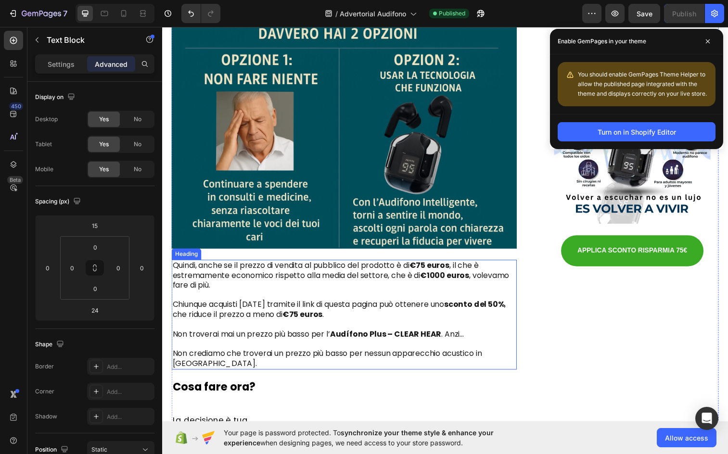
click at [386, 335] on strong "Audífono Plus – CLEAR HEAR" at bounding box center [391, 340] width 114 height 11
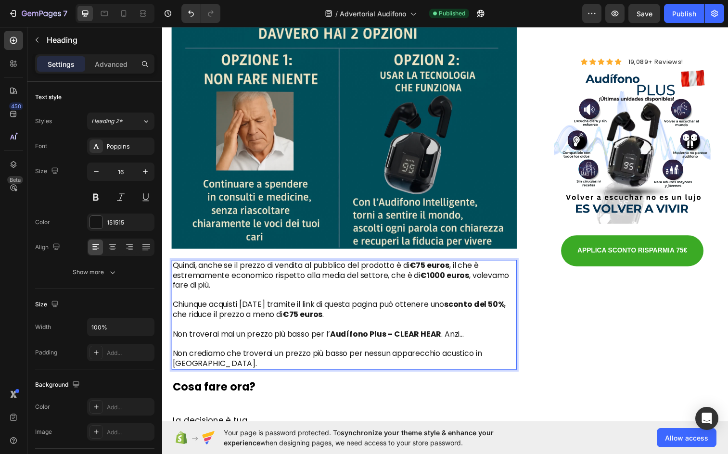
click at [337, 335] on p "Quindi, anche se il prezzo di vendita al pubblico del prodotto è di €75 euros ,…" at bounding box center [348, 321] width 350 height 110
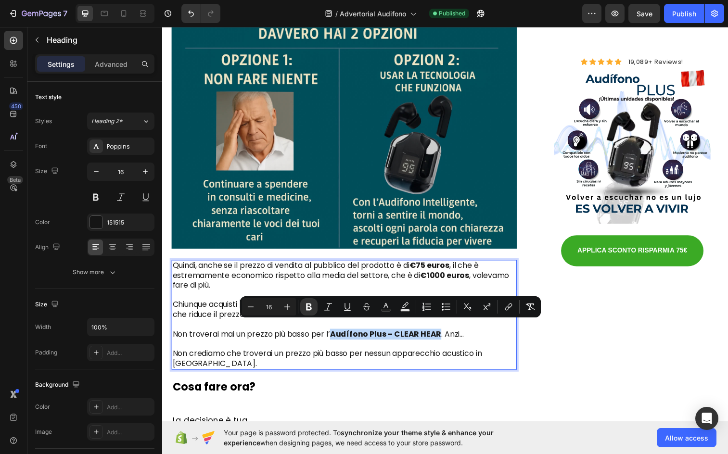
drag, startPoint x: 340, startPoint y: 334, endPoint x: 447, endPoint y: 334, distance: 107.4
click at [447, 334] on p "Quindi, anche se il prezzo di vendita al pubblico del prodotto è di €75 euros ,…" at bounding box center [348, 321] width 350 height 110
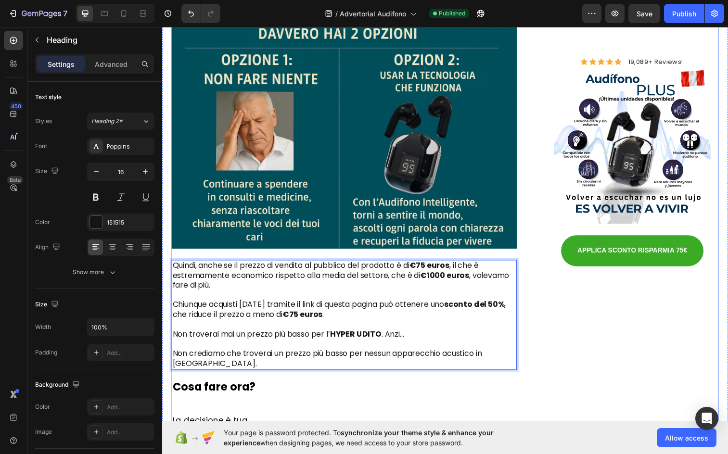
click at [532, 332] on div "Scegli la misura perfetta per il tuo orecchio Text Block Image Ogni HYPER UDITO…" at bounding box center [451, 19] width 558 height 960
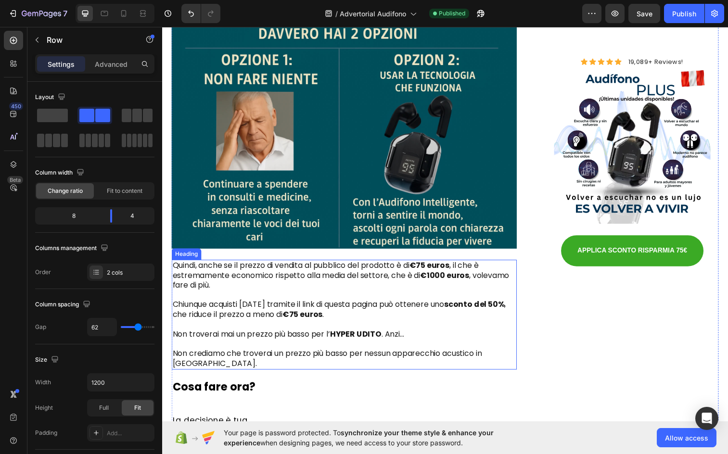
scroll to position [4863, 0]
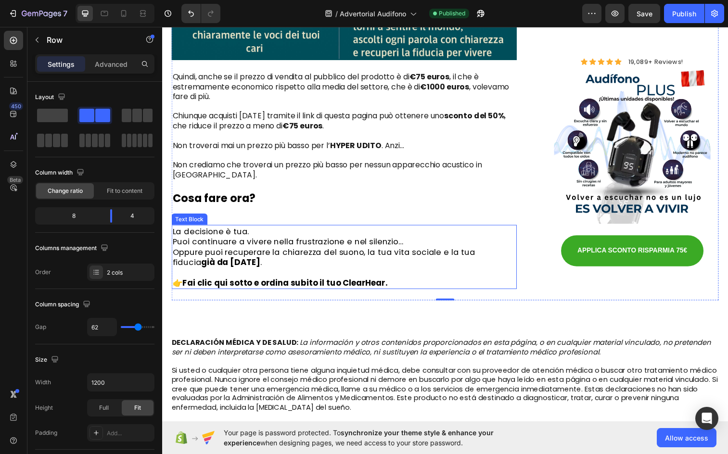
click at [371, 272] on p at bounding box center [348, 277] width 350 height 11
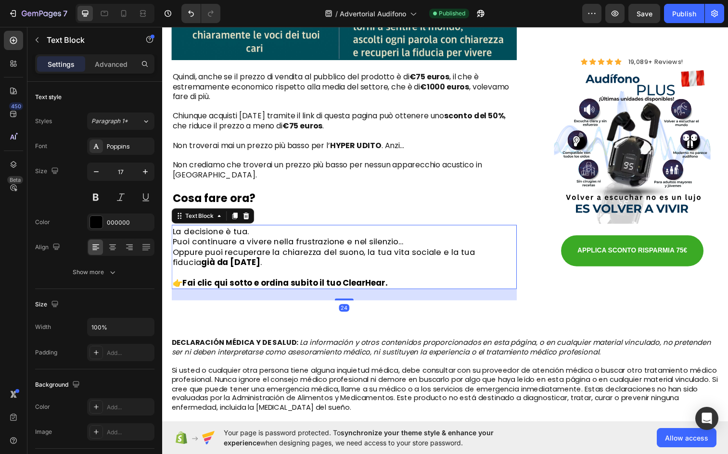
click at [358, 283] on strong "Fai clic qui sotto e ordina subito il tuo ClearHear." at bounding box center [287, 289] width 209 height 12
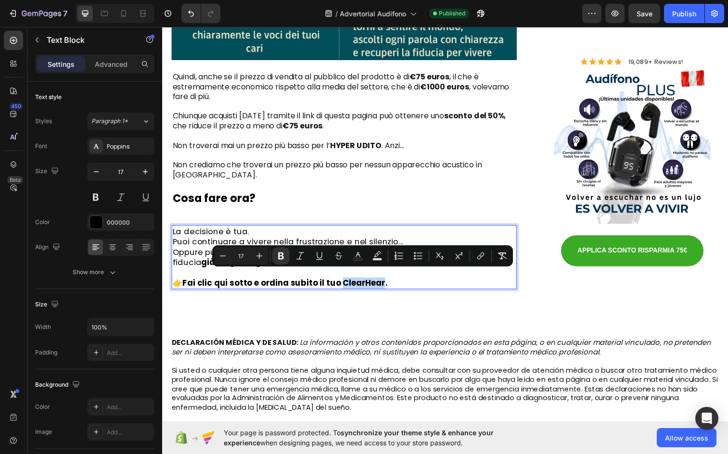
drag, startPoint x: 344, startPoint y: 281, endPoint x: 384, endPoint y: 284, distance: 40.1
click at [384, 284] on strong "Fai clic qui sotto e ordina subito il tuo ClearHear." at bounding box center [287, 289] width 209 height 12
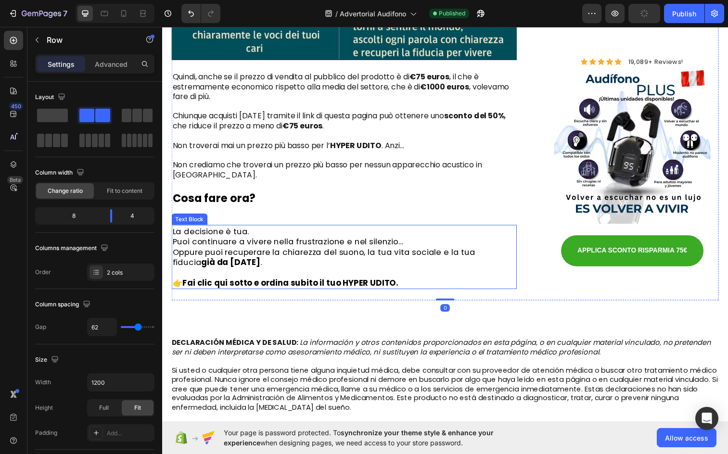
scroll to position [4959, 0]
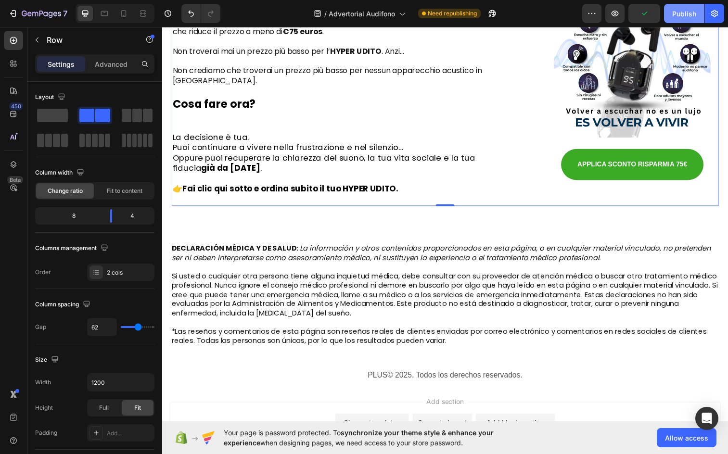
click at [690, 10] on div "Publish" at bounding box center [685, 14] width 24 height 10
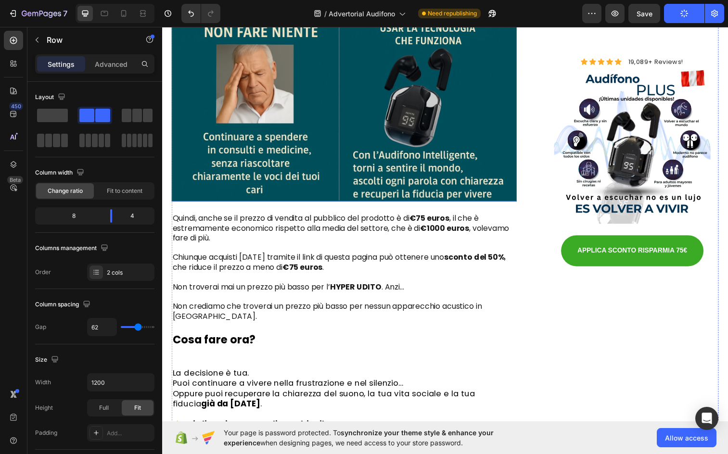
scroll to position [4863, 0]
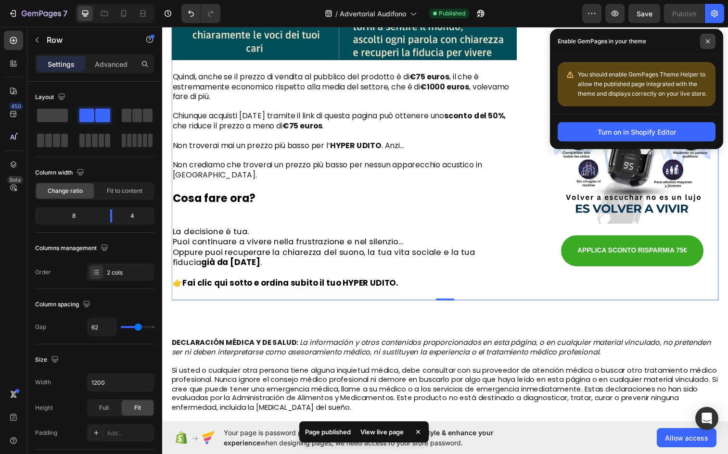
click at [711, 43] on span at bounding box center [708, 41] width 15 height 15
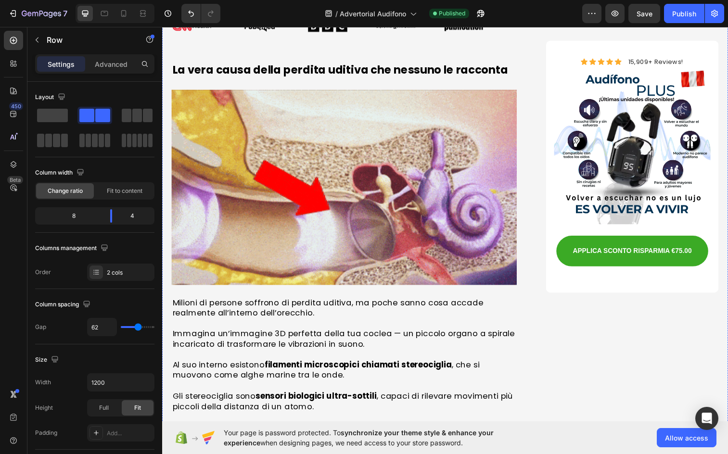
scroll to position [0, 0]
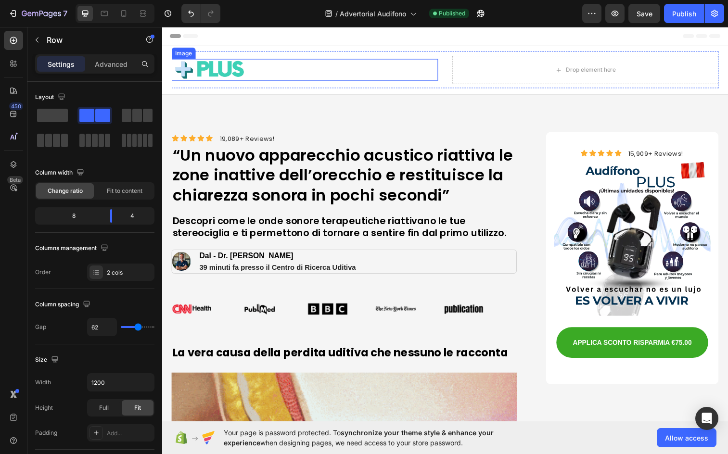
click at [211, 71] on img at bounding box center [212, 71] width 81 height 23
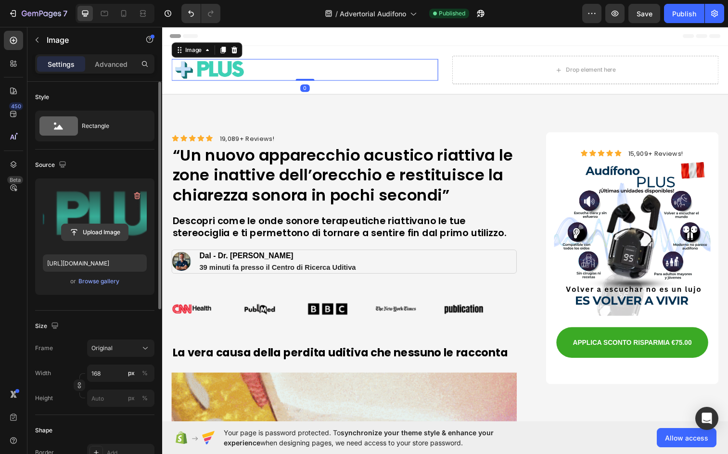
click at [90, 233] on input "file" at bounding box center [95, 232] width 66 height 16
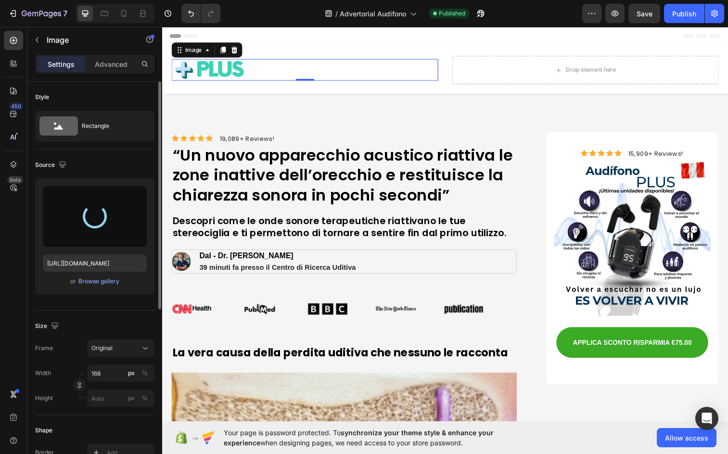
type input "[URL][DOMAIN_NAME]"
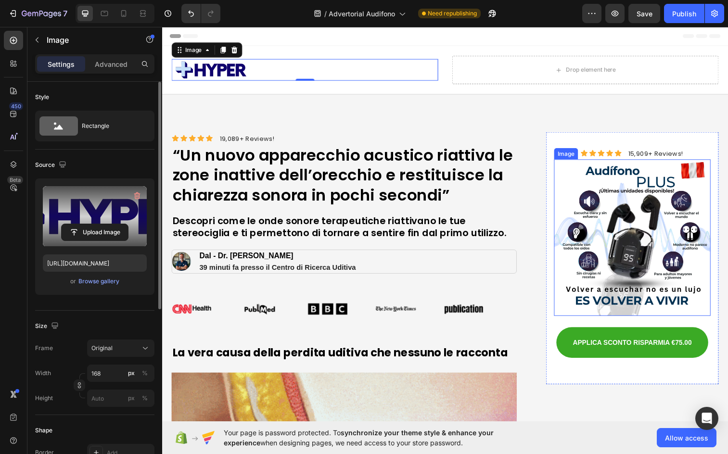
click at [631, 190] on img at bounding box center [642, 242] width 160 height 160
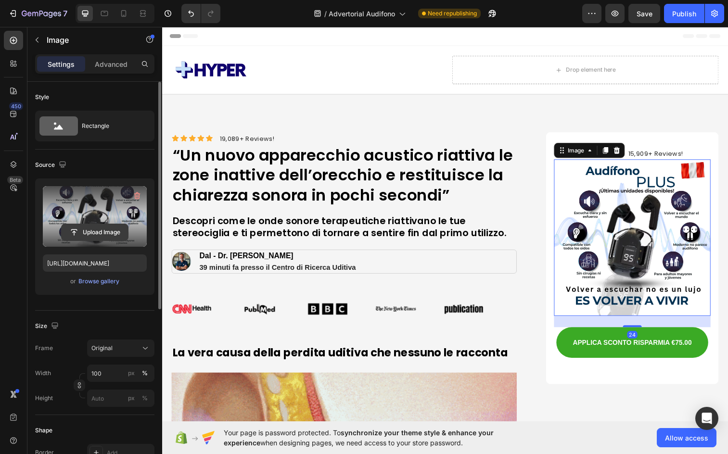
click at [99, 233] on input "file" at bounding box center [95, 232] width 66 height 16
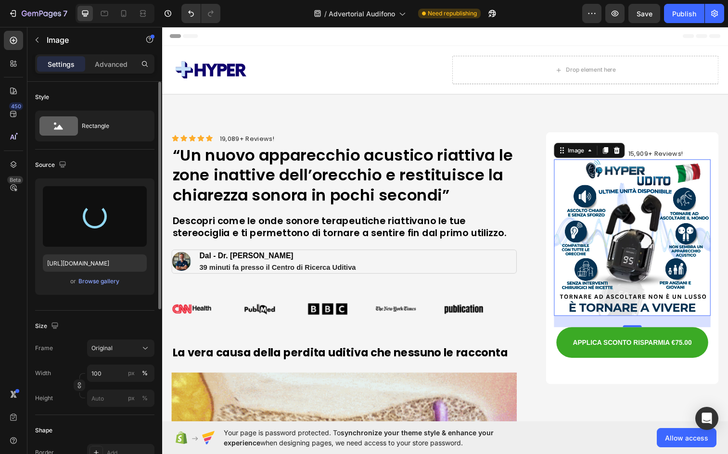
type input "[URL][DOMAIN_NAME]"
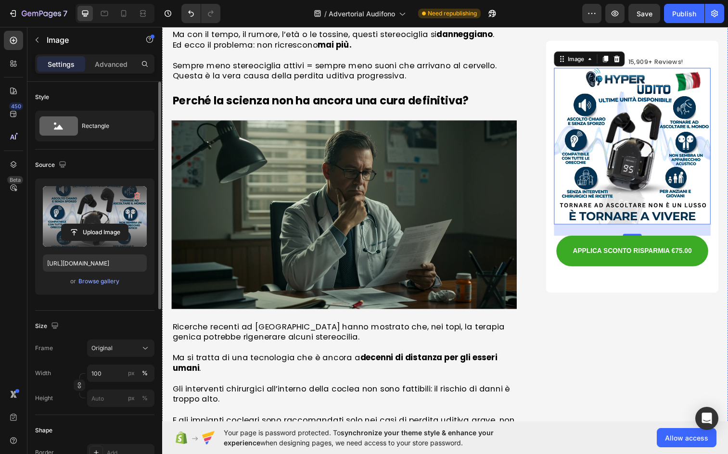
scroll to position [915, 0]
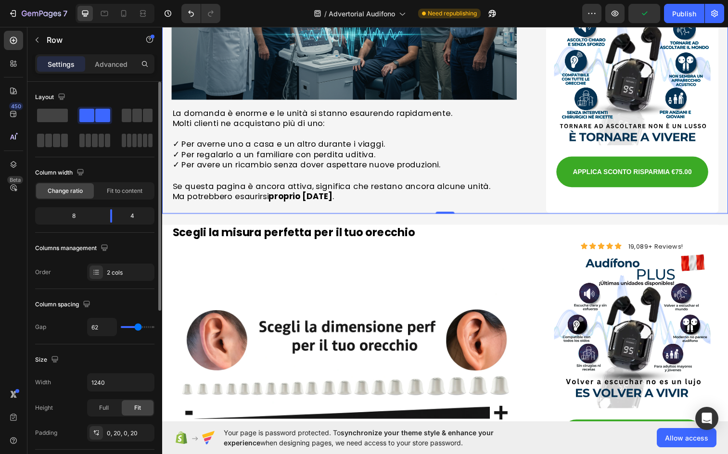
scroll to position [4092, 0]
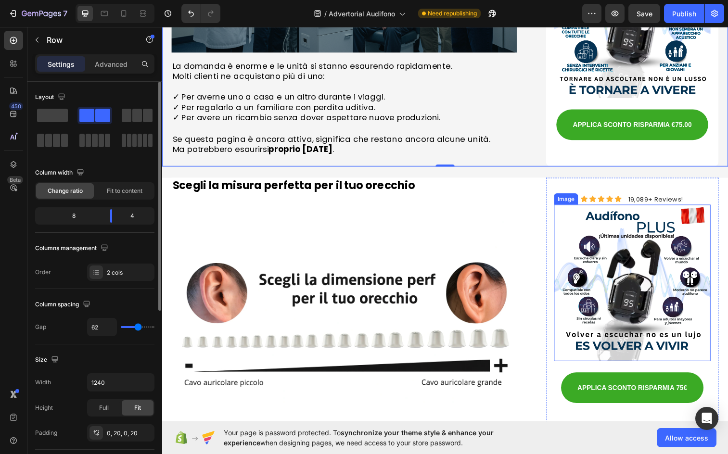
click at [605, 210] on img at bounding box center [642, 288] width 160 height 160
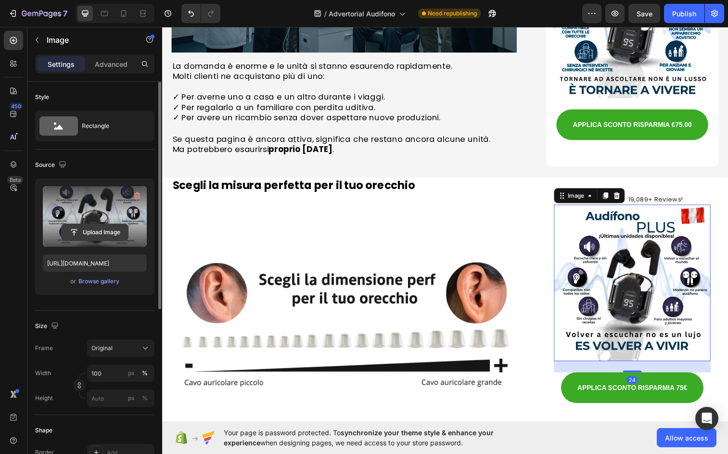
click at [94, 229] on input "file" at bounding box center [95, 232] width 66 height 16
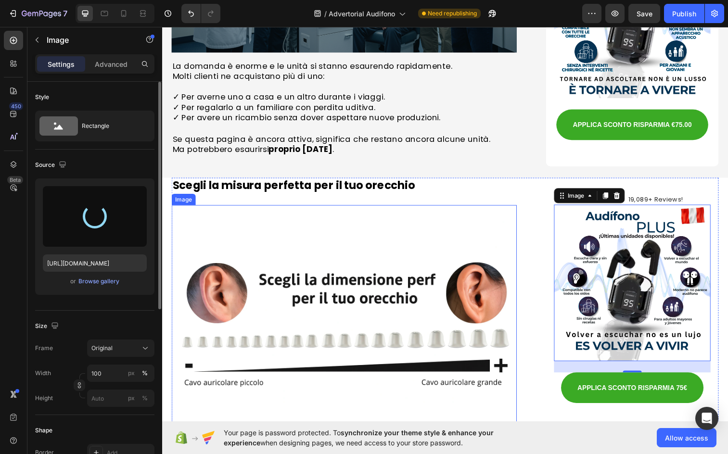
type input "[URL][DOMAIN_NAME]"
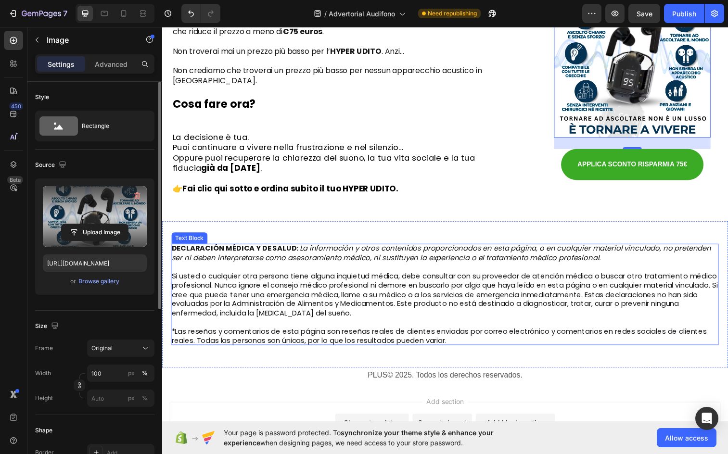
scroll to position [5007, 0]
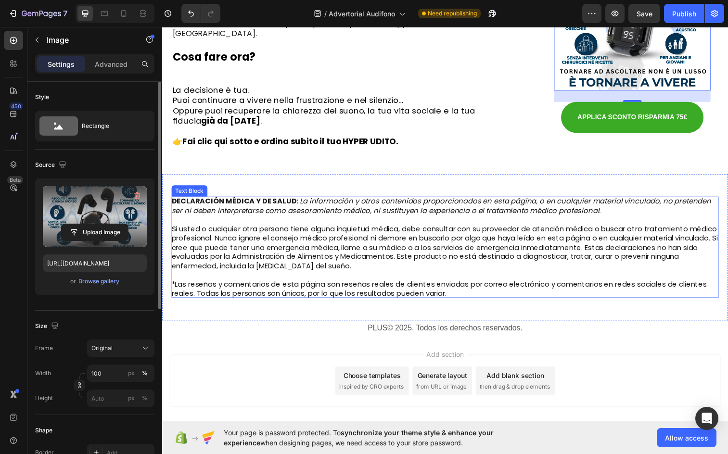
click at [487, 264] on p "Si usted o cualquier otra persona tiene alguna inquietud médica, debe consultar…" at bounding box center [451, 252] width 558 height 47
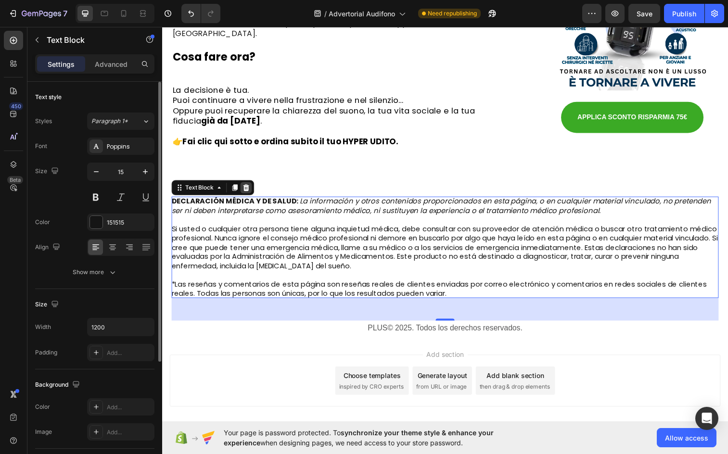
click at [247, 188] on icon at bounding box center [248, 191] width 6 height 7
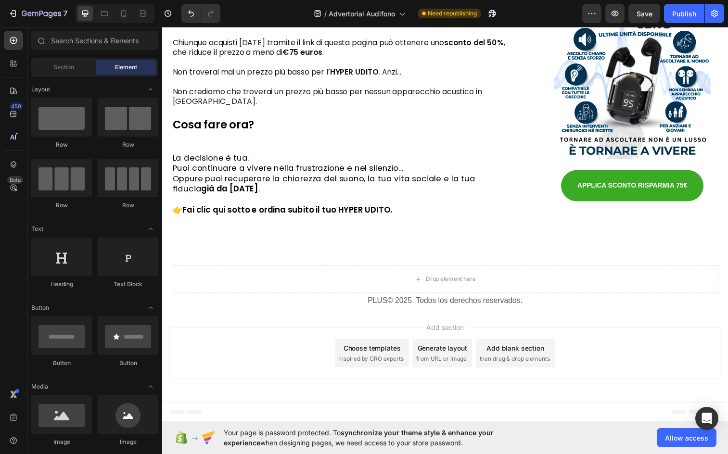
scroll to position [4930, 0]
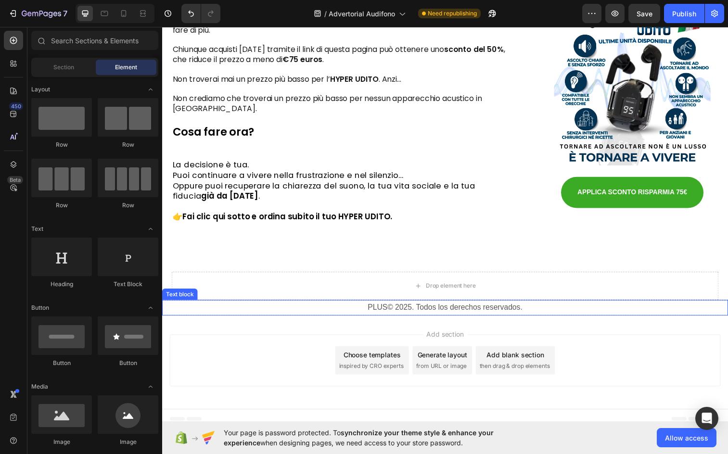
click at [490, 309] on p "PLUS© 2025. Todos los derechos reservados." at bounding box center [451, 314] width 576 height 14
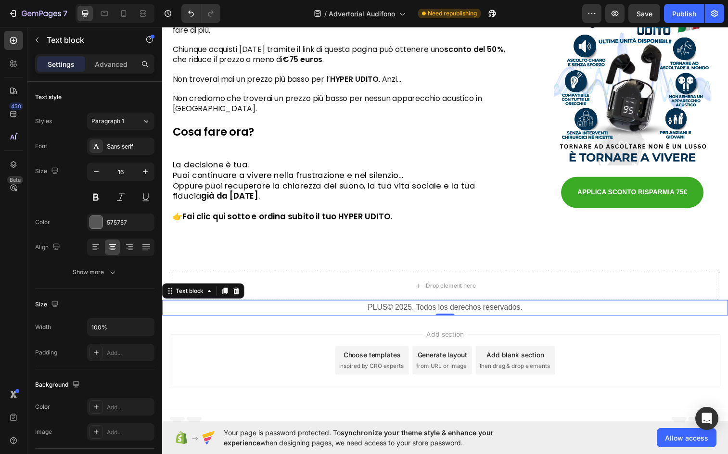
click at [465, 306] on div "PLUS© 2025. Todos los derechos reservados." at bounding box center [451, 314] width 578 height 16
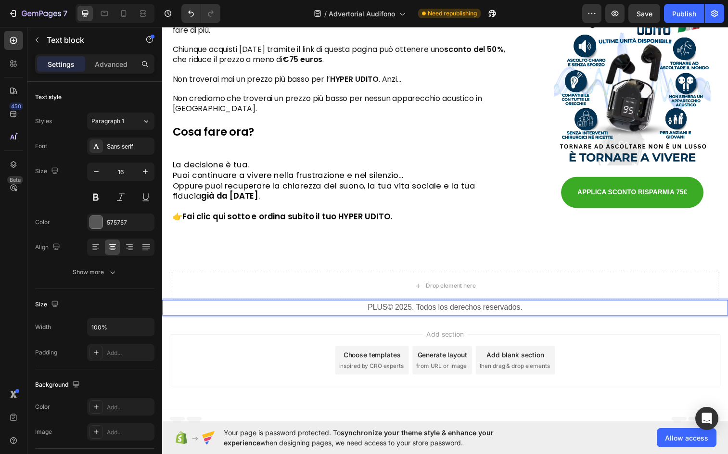
click at [450, 307] on p "PLUS© 2025. Todos los derechos reservados." at bounding box center [451, 314] width 576 height 14
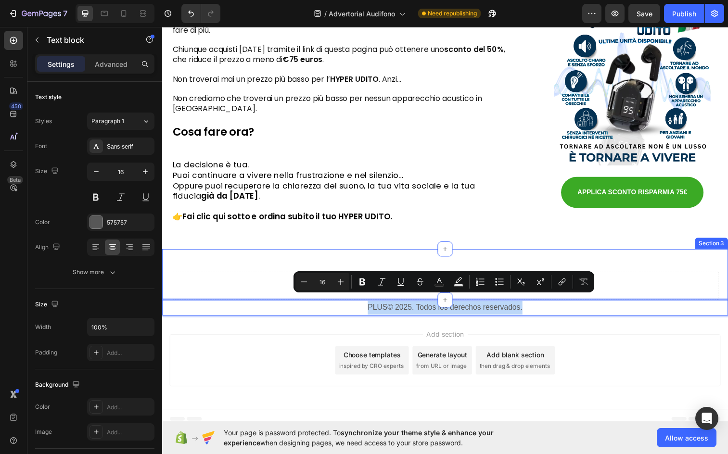
copy p "PLUS© 2025. Todos los derechos reservados."
click at [449, 310] on p "PLUS© 2025. Todos los derechos reservados." at bounding box center [451, 314] width 576 height 14
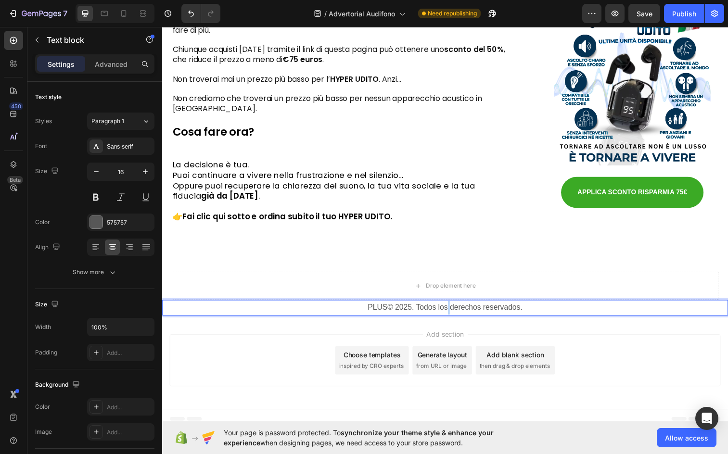
click at [449, 310] on p "PLUS© 2025. Todos los derechos reservados." at bounding box center [451, 314] width 576 height 14
click at [680, 11] on div "Publish" at bounding box center [685, 14] width 24 height 10
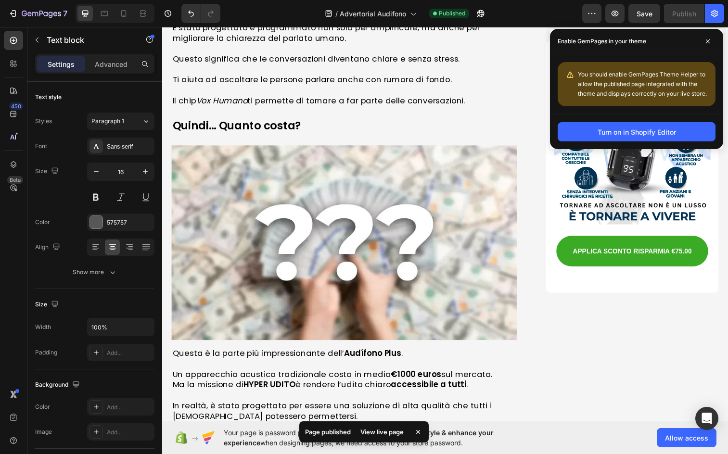
scroll to position [2475, 0]
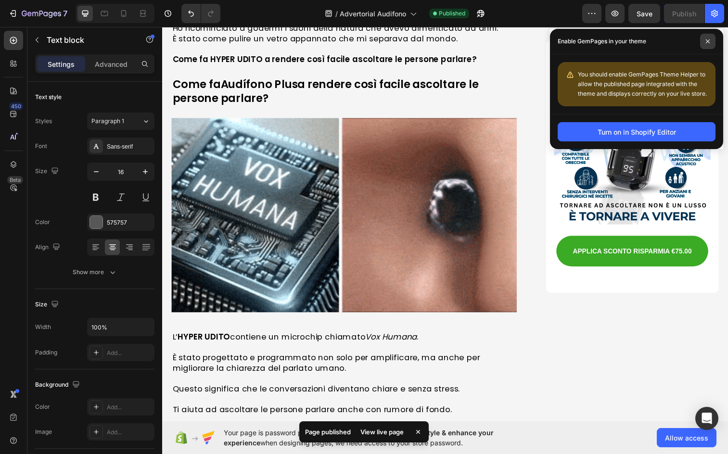
click at [708, 38] on span at bounding box center [708, 41] width 15 height 15
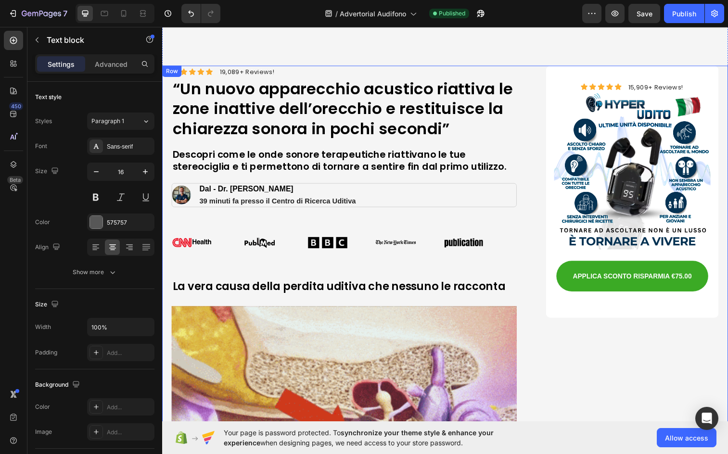
scroll to position [0, 0]
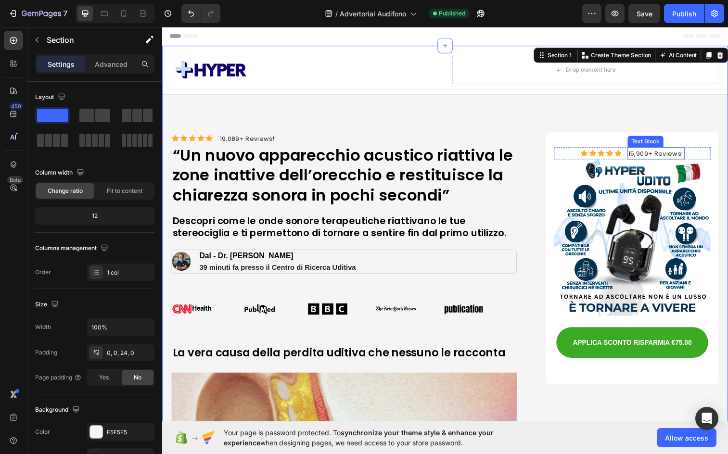
click at [656, 152] on span "15,909+ Reviews!" at bounding box center [666, 156] width 56 height 9
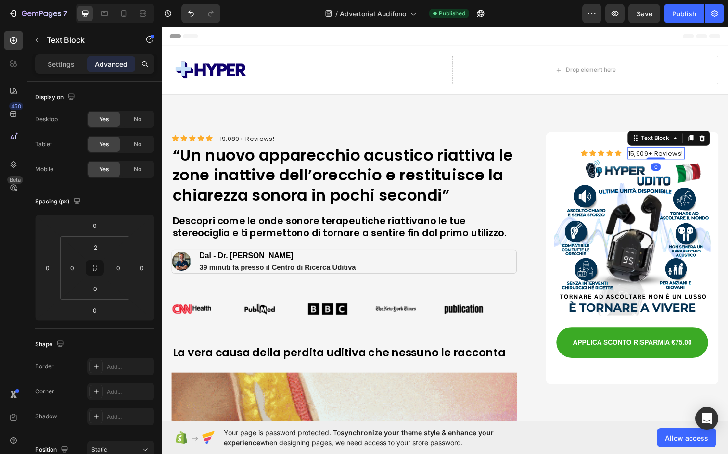
click at [638, 156] on span "15,909+ Reviews!" at bounding box center [666, 156] width 56 height 9
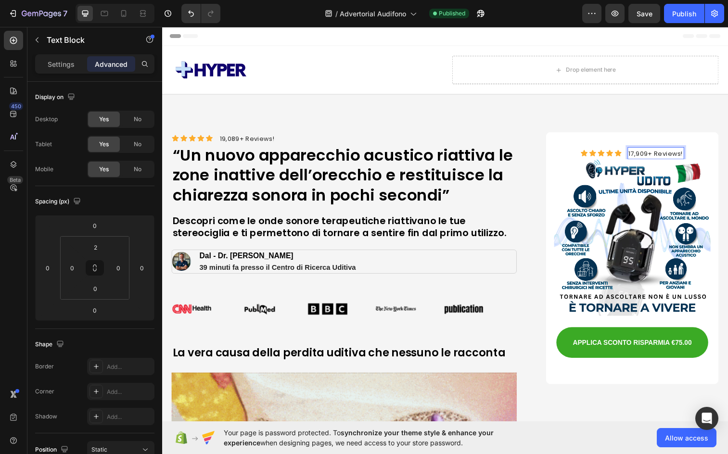
click at [647, 157] on span "17,909+ Reviews!" at bounding box center [666, 156] width 56 height 9
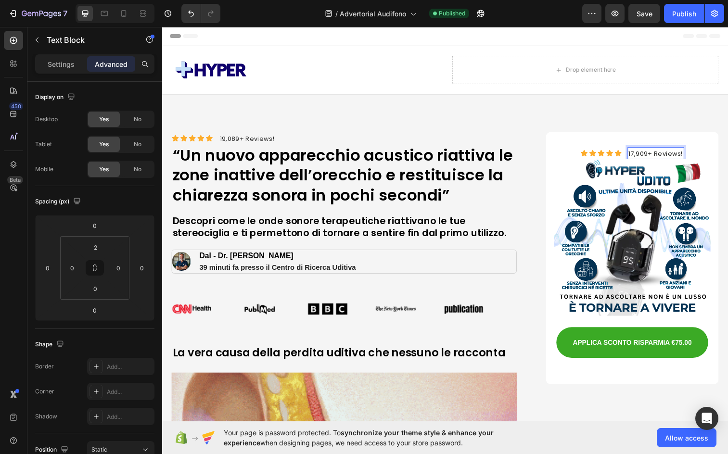
click at [639, 157] on span "17,909+ Reviews!" at bounding box center [666, 156] width 56 height 9
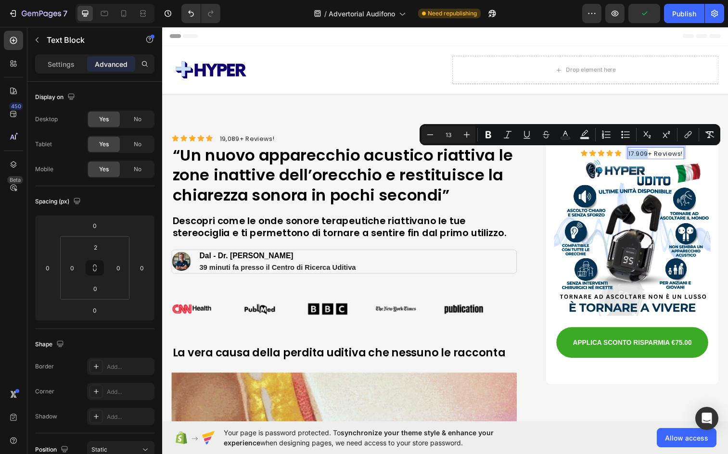
drag, startPoint x: 652, startPoint y: 156, endPoint x: 631, endPoint y: 156, distance: 20.7
click at [638, 156] on span "17.909+ Reviews!" at bounding box center [666, 156] width 56 height 9
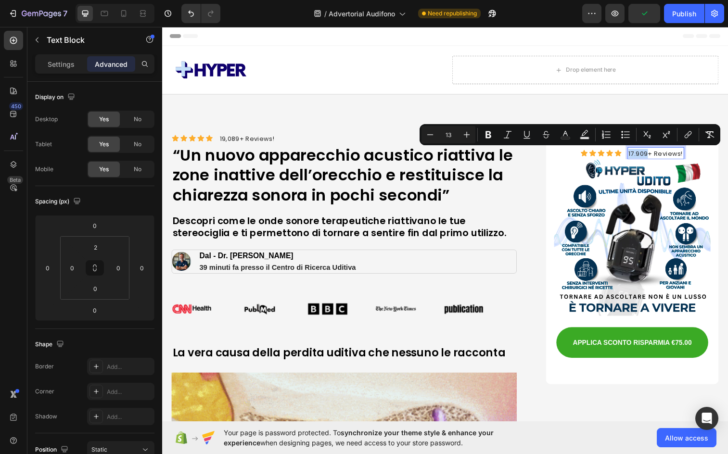
copy span "17.909"
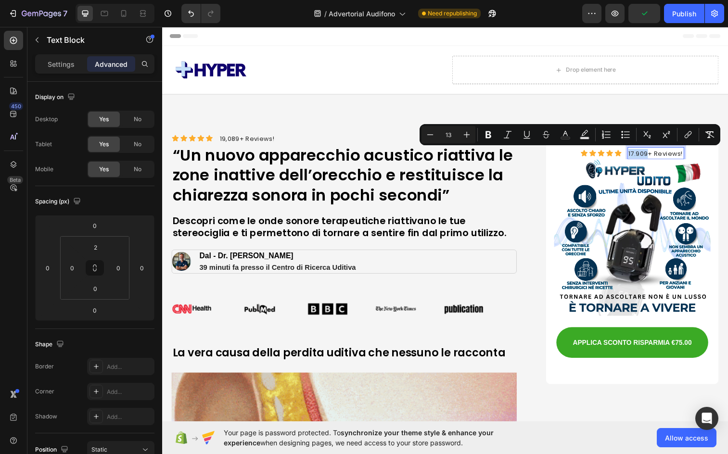
click at [648, 158] on span "17.909+ Reviews!" at bounding box center [666, 156] width 56 height 9
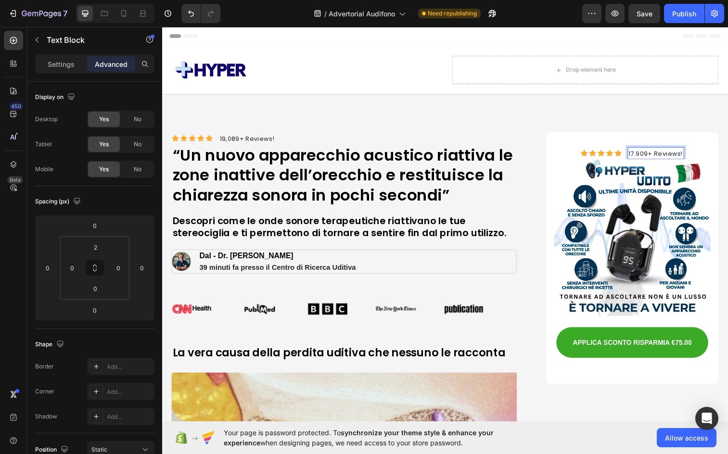
click at [651, 157] on span "17.909+ Reviews!" at bounding box center [666, 156] width 56 height 9
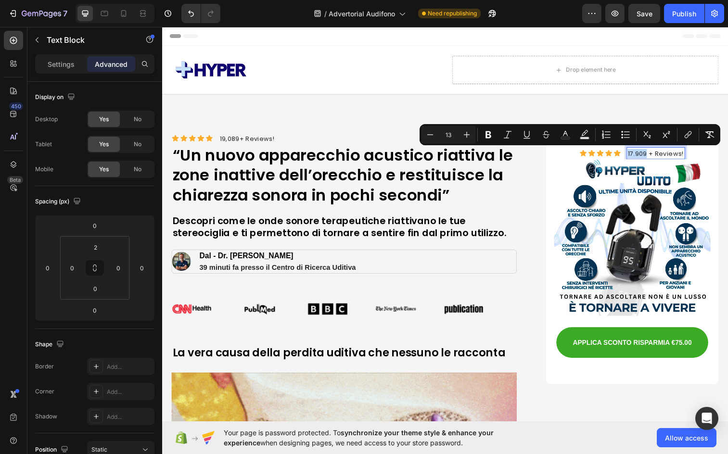
drag, startPoint x: 650, startPoint y: 156, endPoint x: 632, endPoint y: 157, distance: 18.8
click at [637, 157] on span "17.909 + Reviews!" at bounding box center [666, 156] width 58 height 9
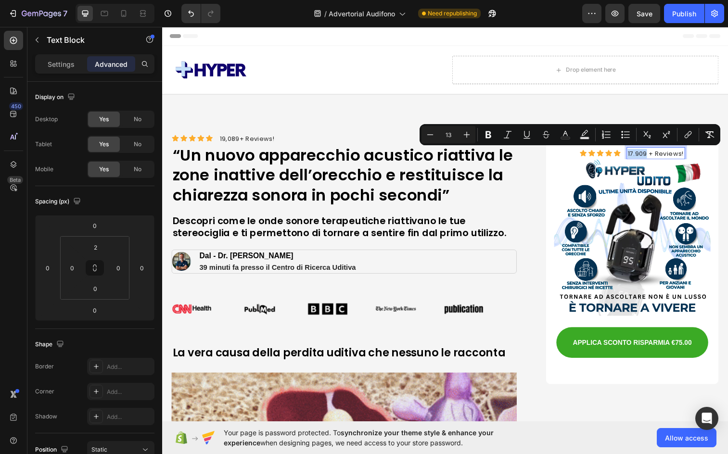
copy span "17.909"
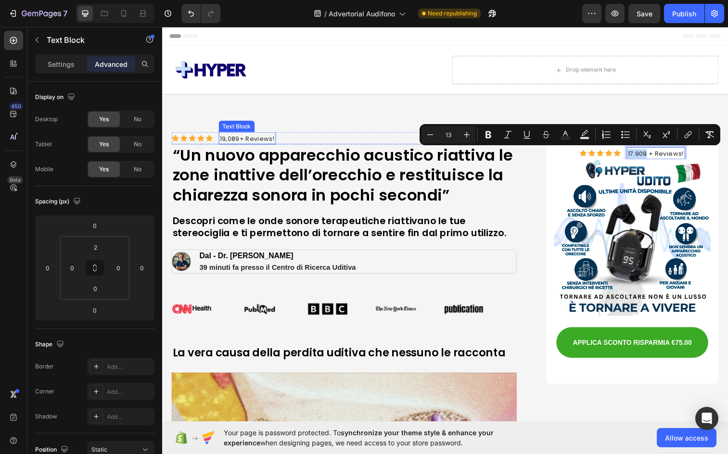
click at [224, 140] on span "19,089+ Reviews!" at bounding box center [249, 140] width 56 height 9
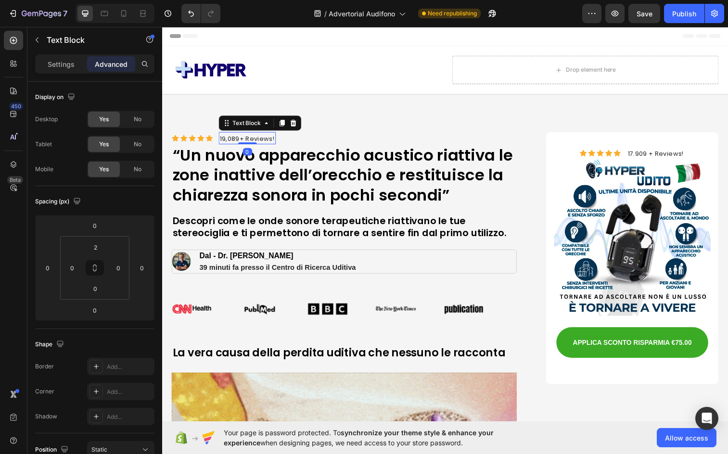
click at [239, 139] on span "19,089+ Reviews!" at bounding box center [249, 140] width 56 height 9
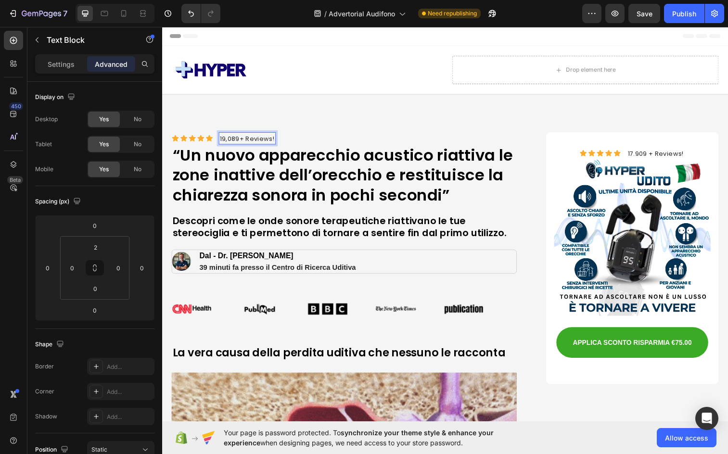
click at [243, 139] on span "19,089+ Reviews!" at bounding box center [249, 140] width 56 height 9
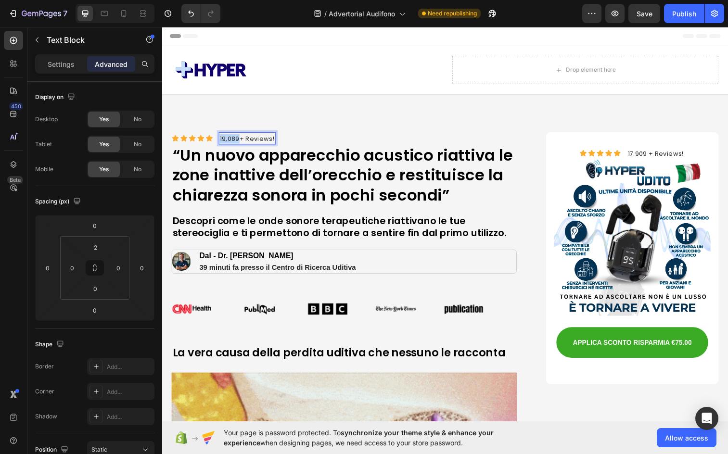
drag, startPoint x: 240, startPoint y: 141, endPoint x: 220, endPoint y: 143, distance: 19.8
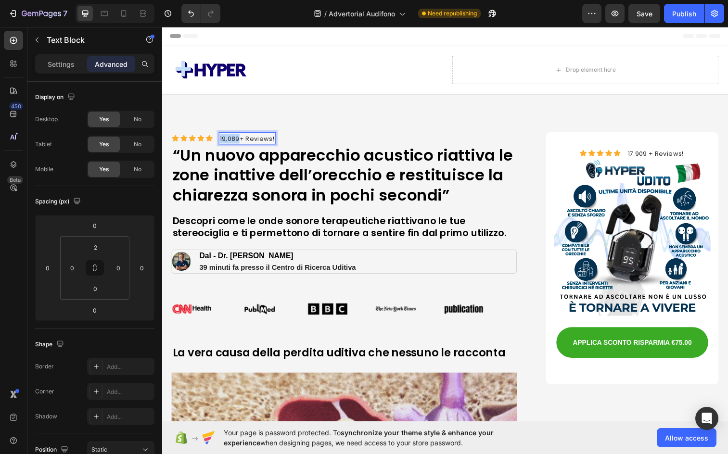
click at [220, 143] on div "19,089+ Reviews!" at bounding box center [249, 141] width 58 height 12
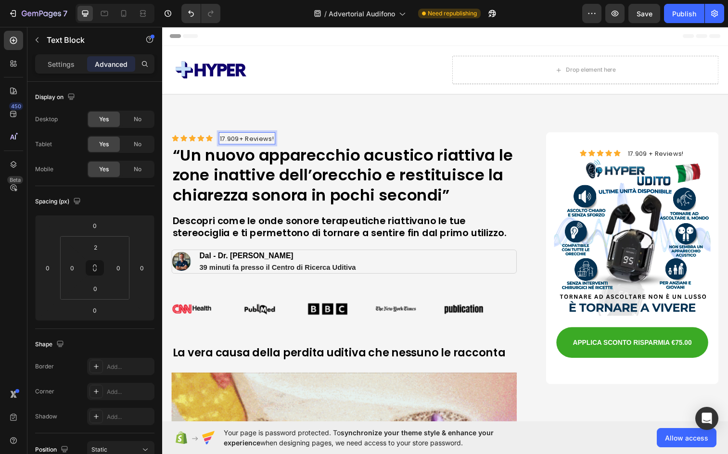
click at [242, 142] on span "17.909+ Reviews!" at bounding box center [249, 140] width 56 height 9
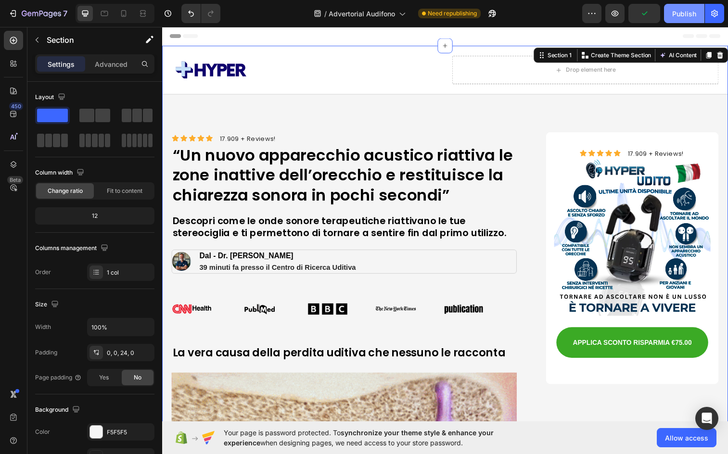
click at [700, 14] on button "Publish" at bounding box center [684, 13] width 40 height 19
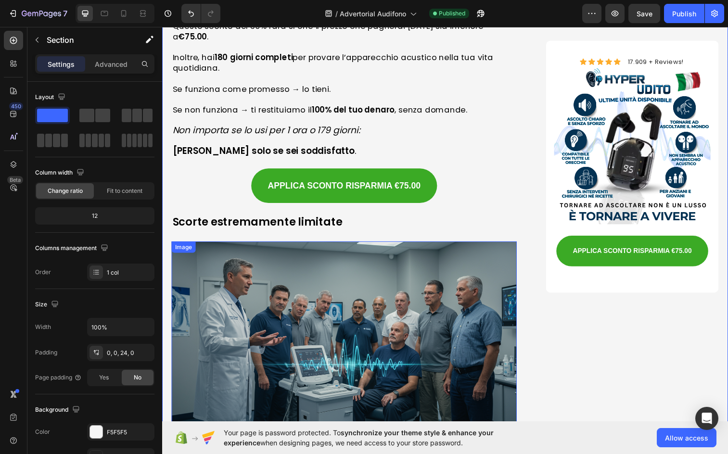
scroll to position [4381, 0]
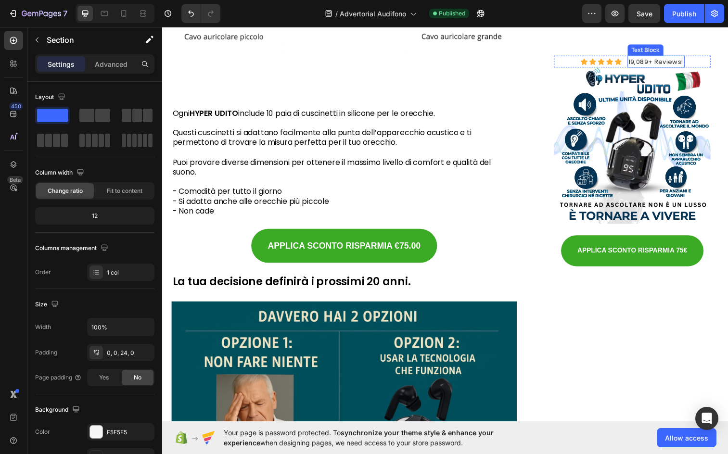
click at [650, 65] on span "19,089+ Reviews!" at bounding box center [666, 62] width 56 height 9
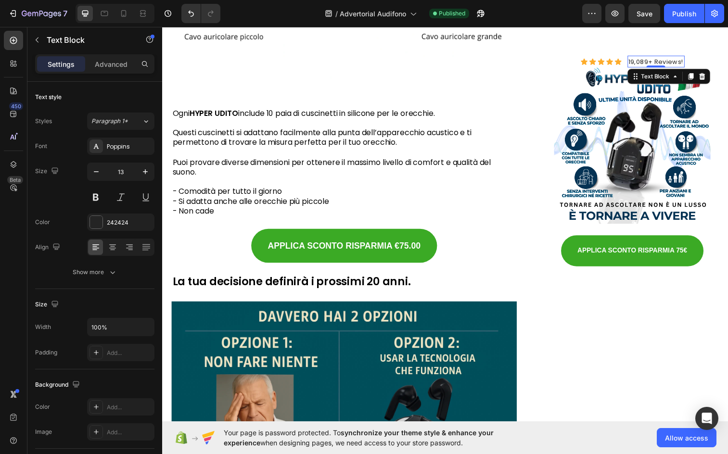
click at [651, 63] on span "19,089+ Reviews!" at bounding box center [666, 62] width 56 height 9
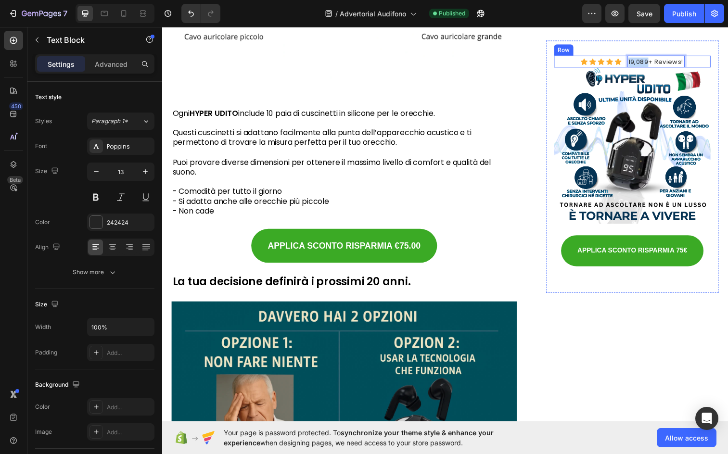
drag, startPoint x: 651, startPoint y: 63, endPoint x: 630, endPoint y: 61, distance: 21.7
click at [630, 61] on div "Icon Icon Icon Icon Icon Icon List 19,089+ Reviews! Text Block 0 Row" at bounding box center [642, 62] width 160 height 13
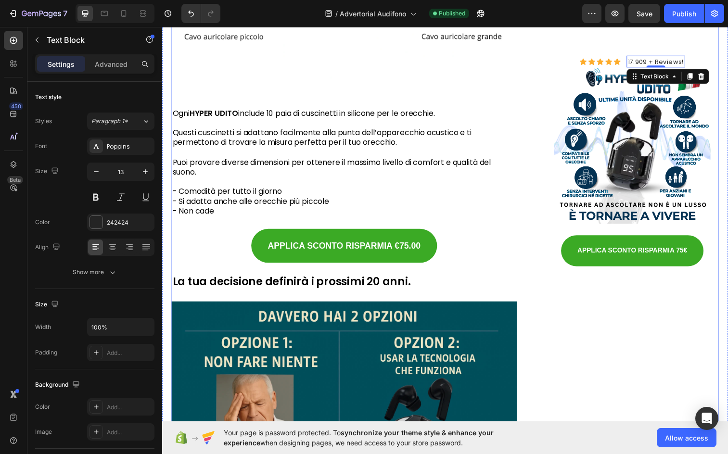
click at [594, 334] on div "Icon Icon Icon Icon Icon Icon List 17.909 + Reviews! Text Block 0 Row Image APP…" at bounding box center [642, 308] width 176 height 960
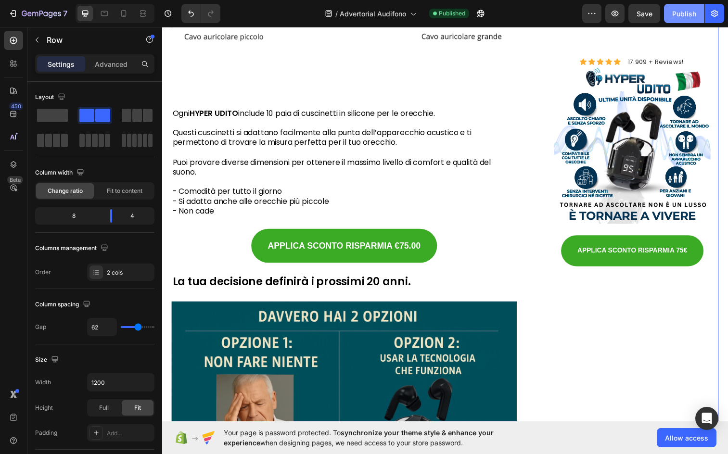
click at [691, 9] on div "Publish" at bounding box center [685, 14] width 24 height 10
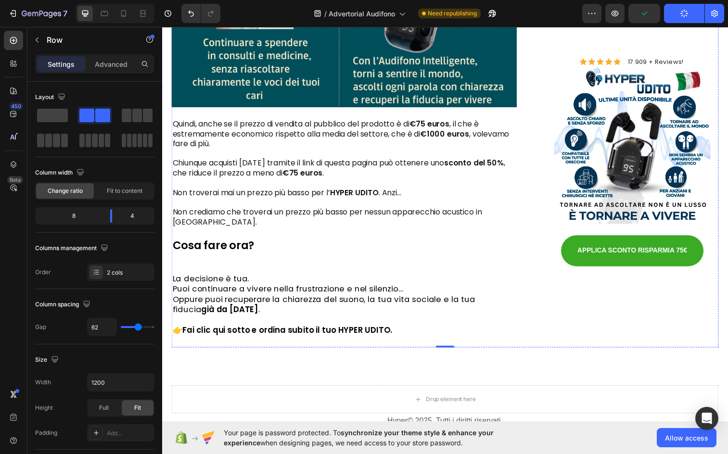
scroll to position [4930, 0]
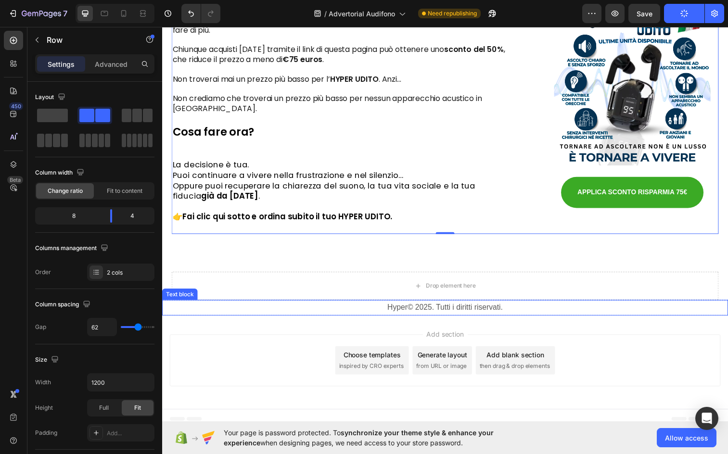
click at [480, 313] on p "Hyper© 2025. Tutti i diritti riservati." at bounding box center [451, 314] width 576 height 14
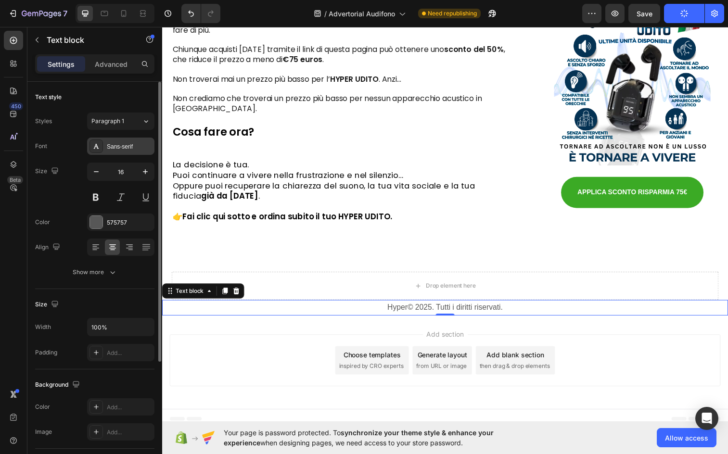
click at [108, 149] on div "Sans-serif" at bounding box center [129, 147] width 45 height 9
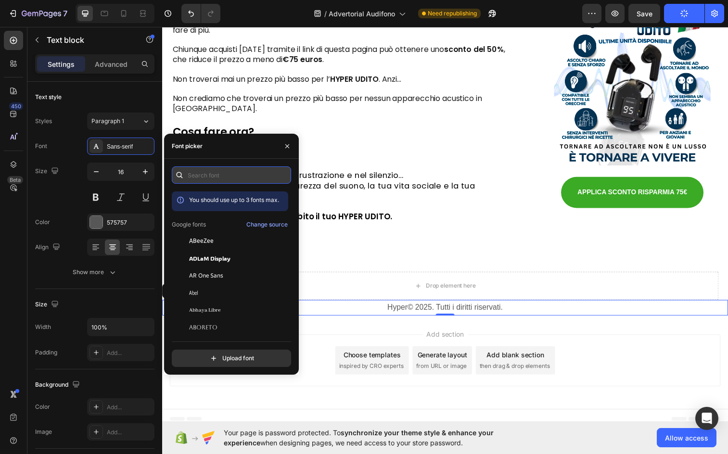
click at [198, 173] on input "text" at bounding box center [231, 175] width 119 height 17
type input "p"
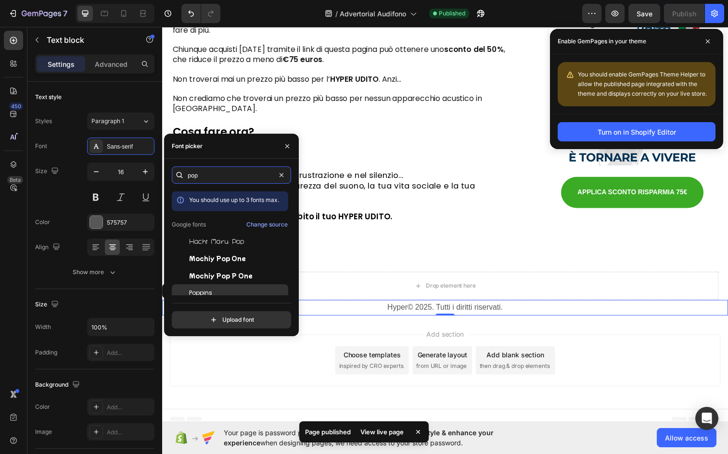
type input "pop"
click at [200, 288] on div "Poppins" at bounding box center [230, 293] width 117 height 17
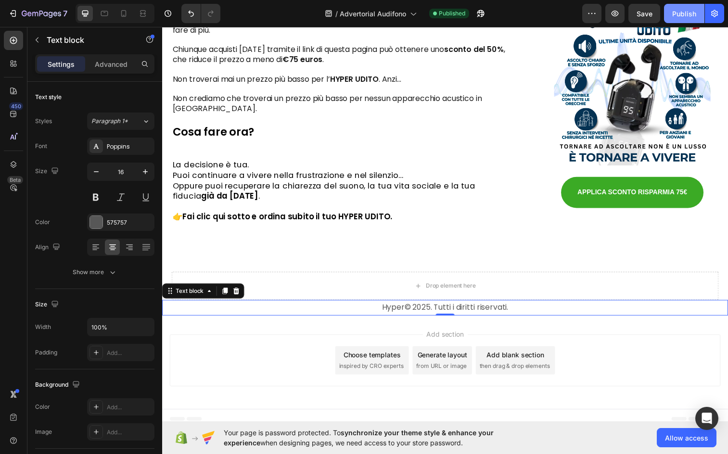
click at [694, 18] on div "Publish" at bounding box center [685, 14] width 24 height 10
